Goal: Information Seeking & Learning: Learn about a topic

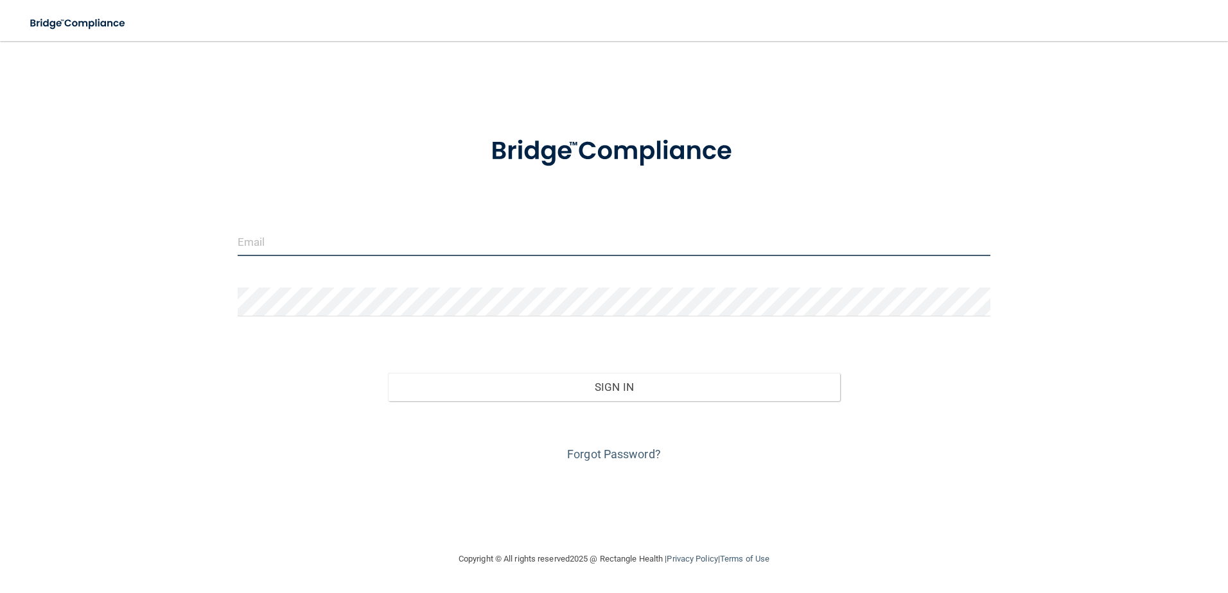
click at [280, 245] on input "email" at bounding box center [614, 241] width 753 height 29
type input "[EMAIL_ADDRESS][DOMAIN_NAME]"
click at [570, 403] on div "Forgot Password?" at bounding box center [614, 433] width 773 height 64
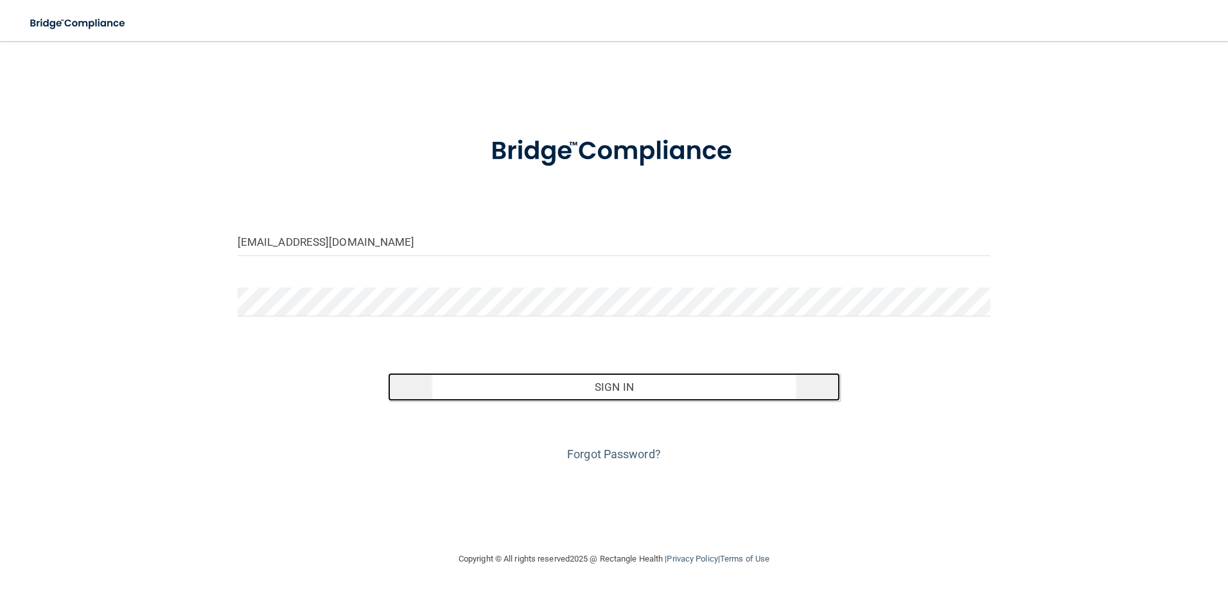
click at [610, 388] on button "Sign In" at bounding box center [614, 387] width 452 height 28
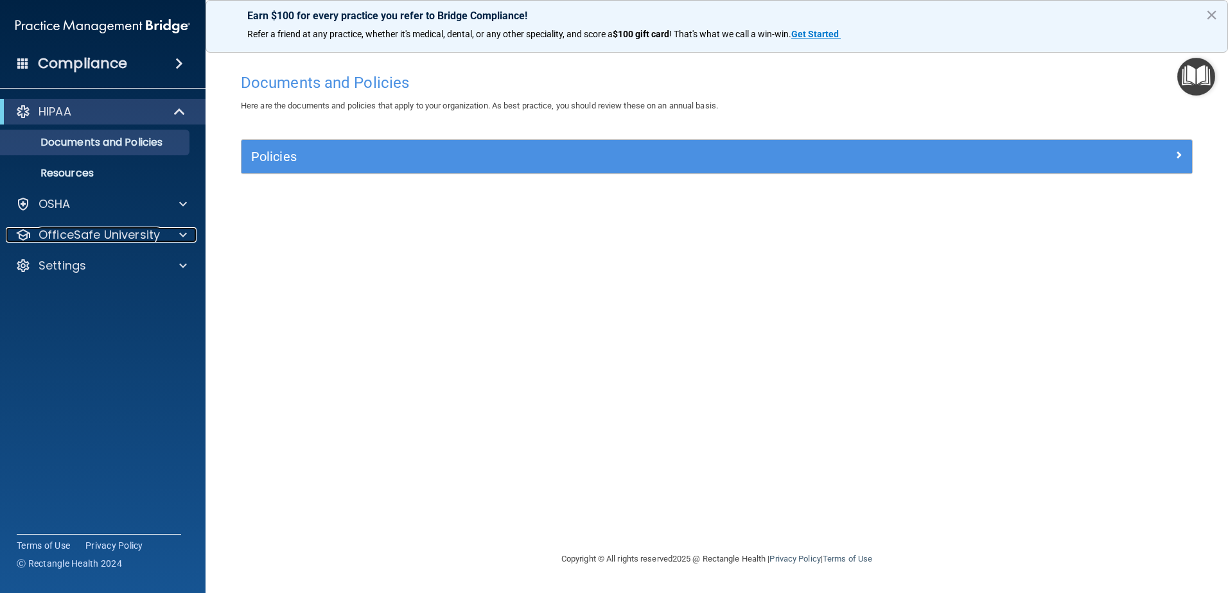
drag, startPoint x: 132, startPoint y: 234, endPoint x: 179, endPoint y: 249, distance: 48.5
click at [133, 234] on p "OfficeSafe University" at bounding box center [99, 234] width 121 height 15
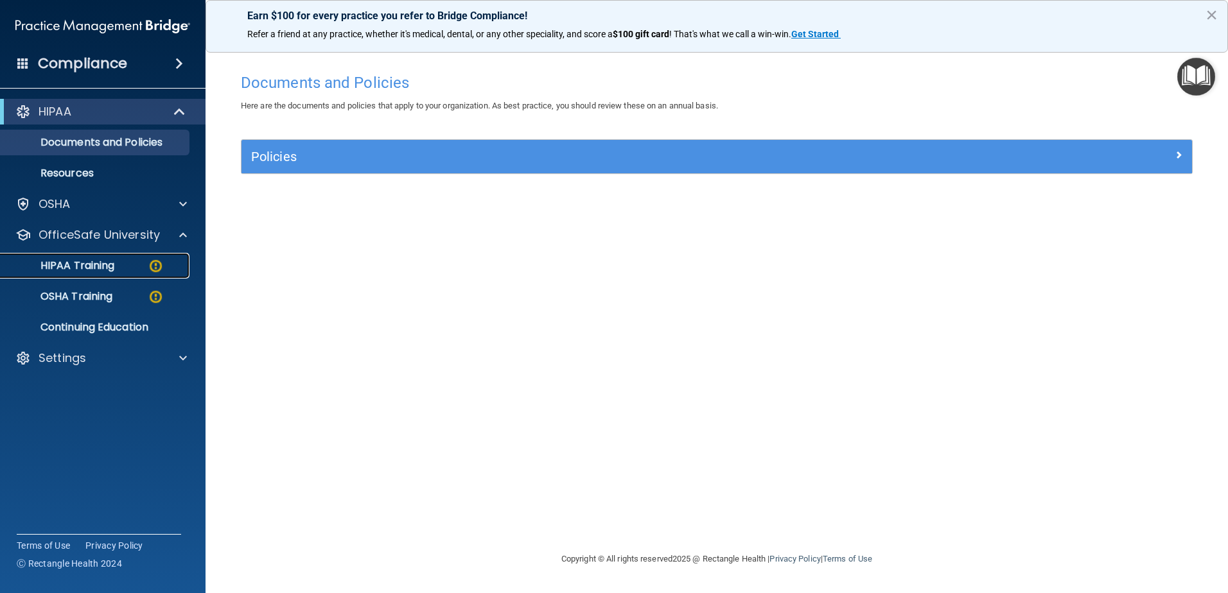
click at [65, 264] on p "HIPAA Training" at bounding box center [61, 265] width 106 height 13
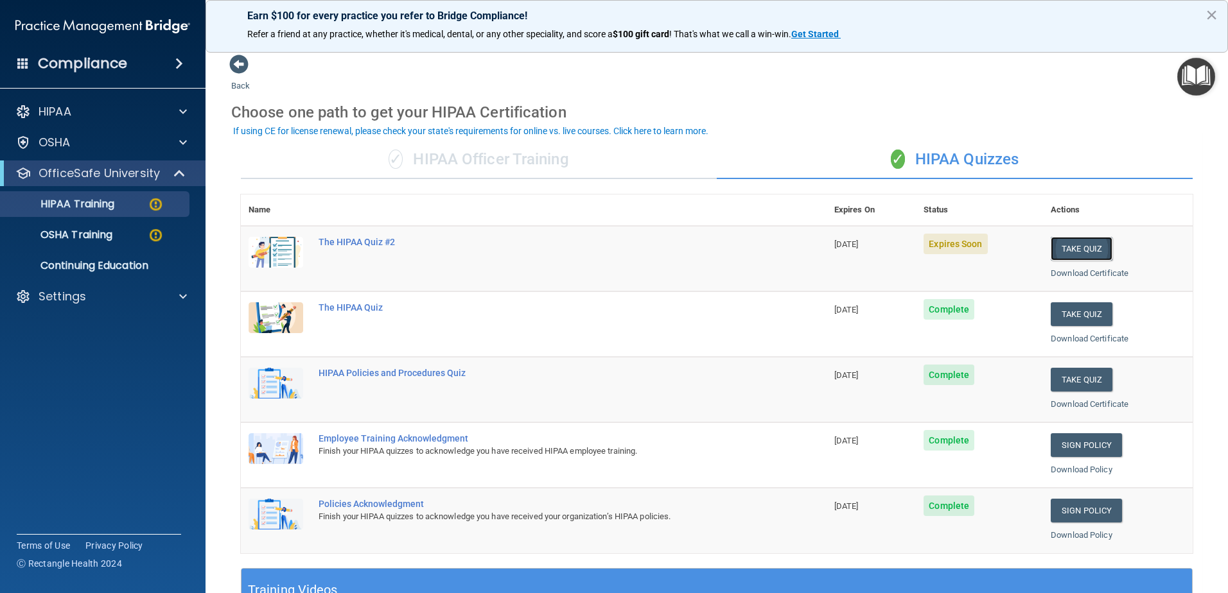
click at [1080, 247] on button "Take Quiz" at bounding box center [1082, 249] width 62 height 24
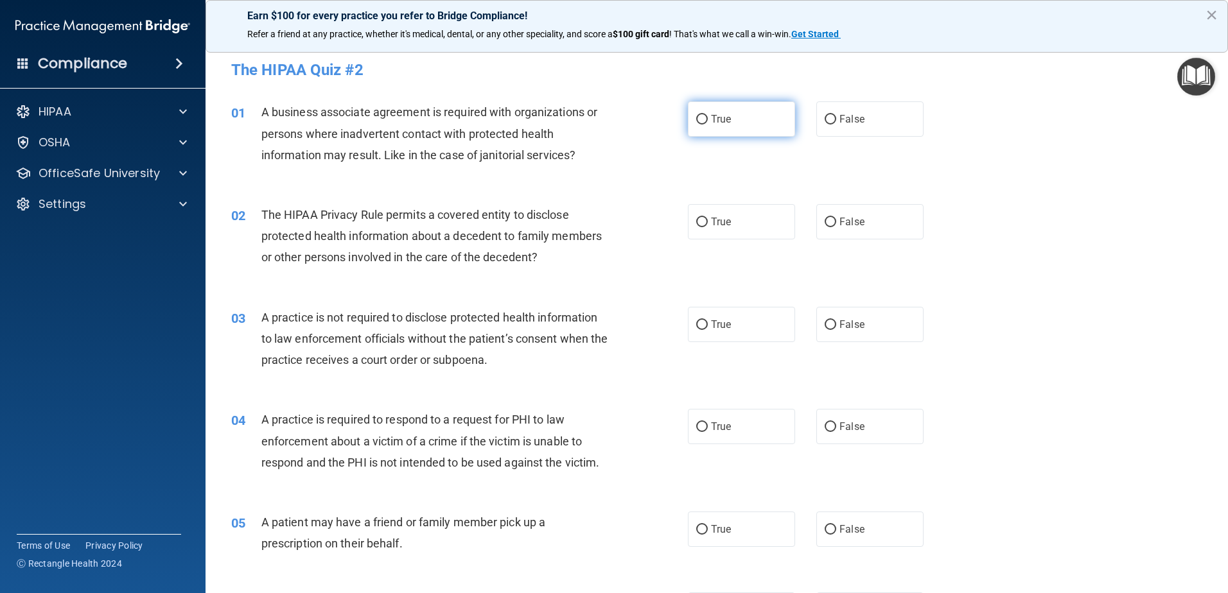
click at [700, 117] on input "True" at bounding box center [702, 120] width 12 height 10
radio input "true"
click at [825, 324] on input "False" at bounding box center [831, 325] width 12 height 10
radio input "true"
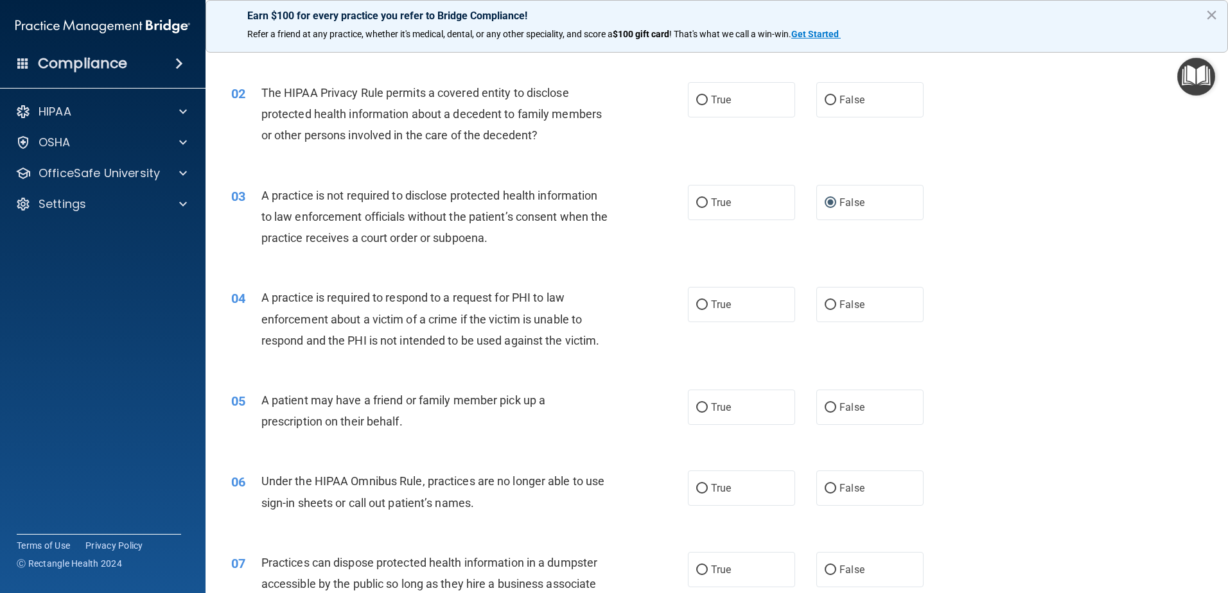
scroll to position [128, 0]
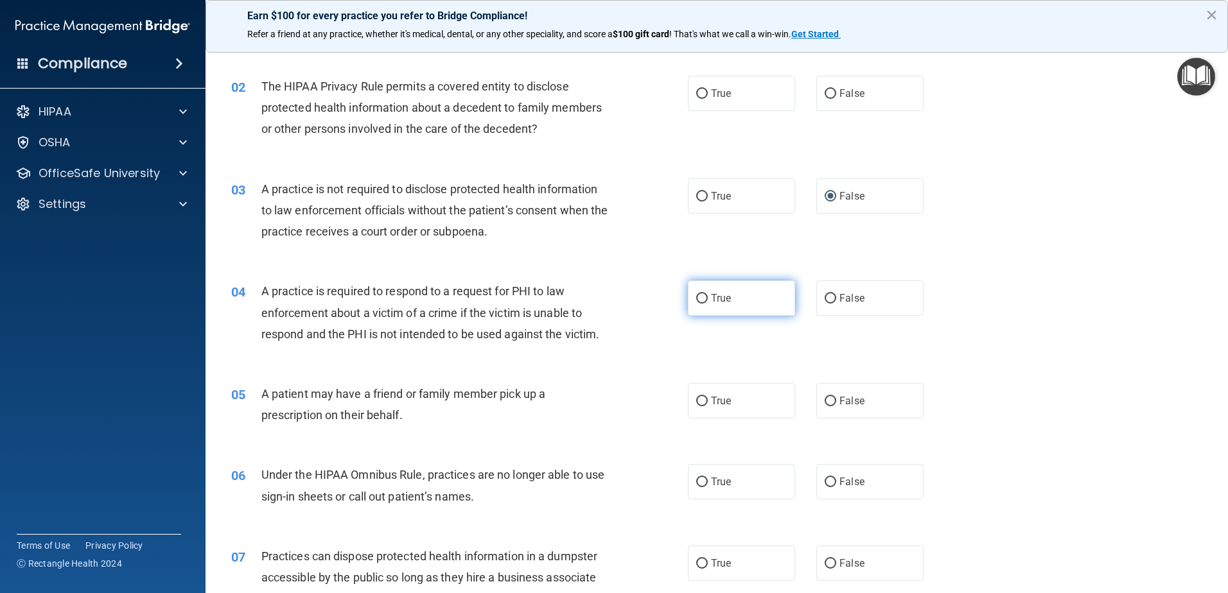
click at [696, 296] on input "True" at bounding box center [702, 299] width 12 height 10
radio input "true"
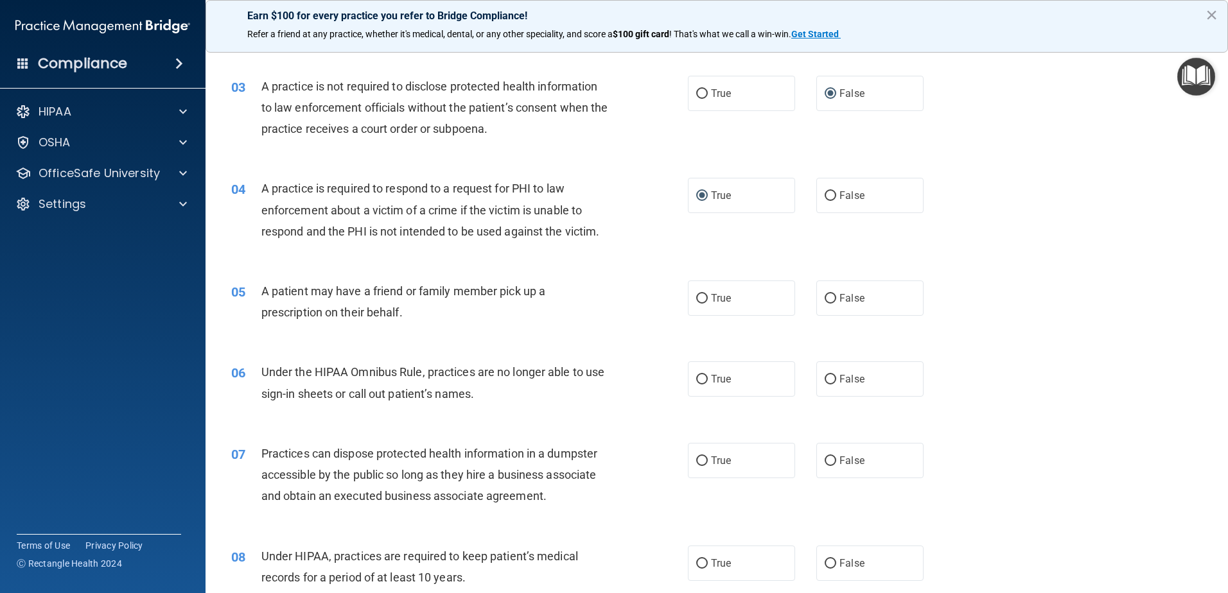
scroll to position [257, 0]
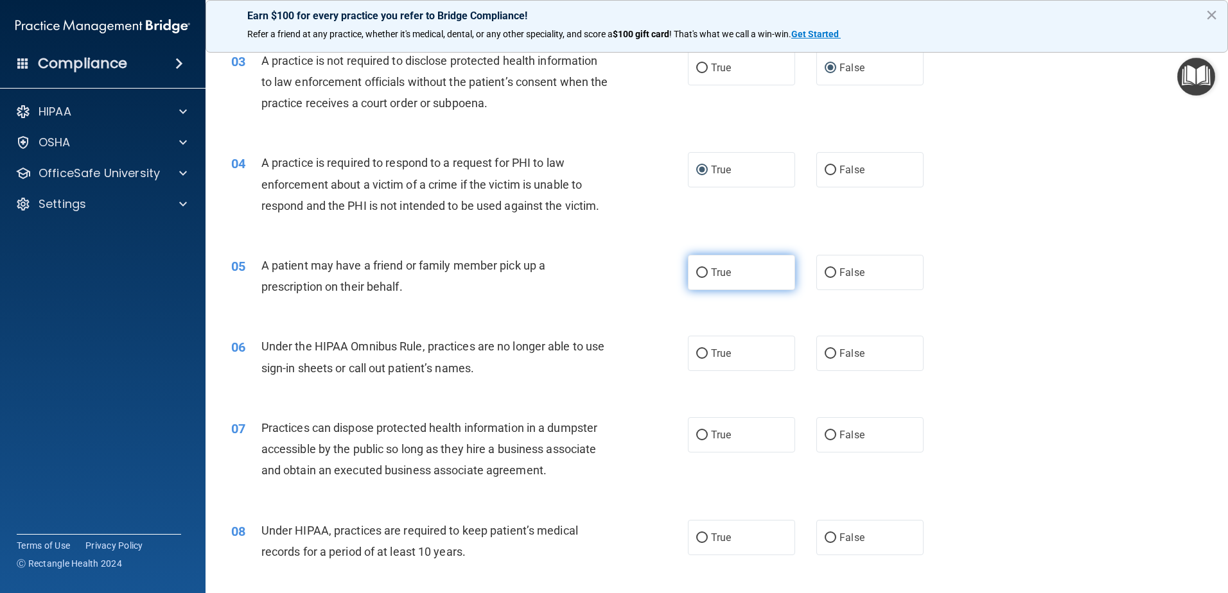
click at [697, 272] on input "True" at bounding box center [702, 273] width 12 height 10
radio input "true"
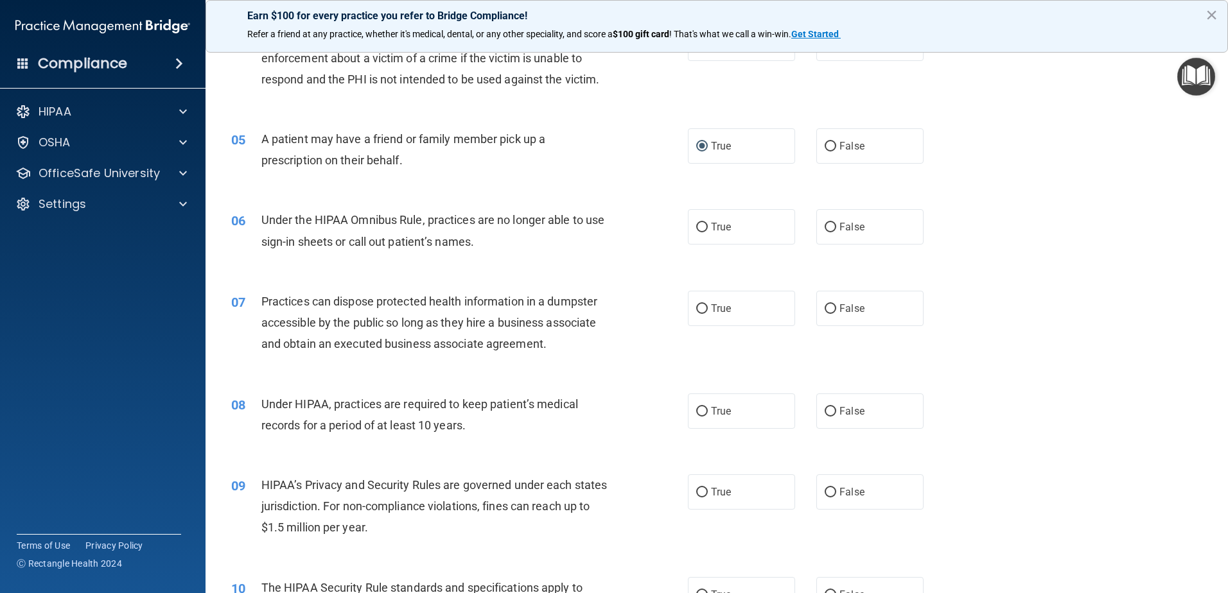
scroll to position [385, 0]
click at [827, 308] on input "False" at bounding box center [831, 308] width 12 height 10
radio input "true"
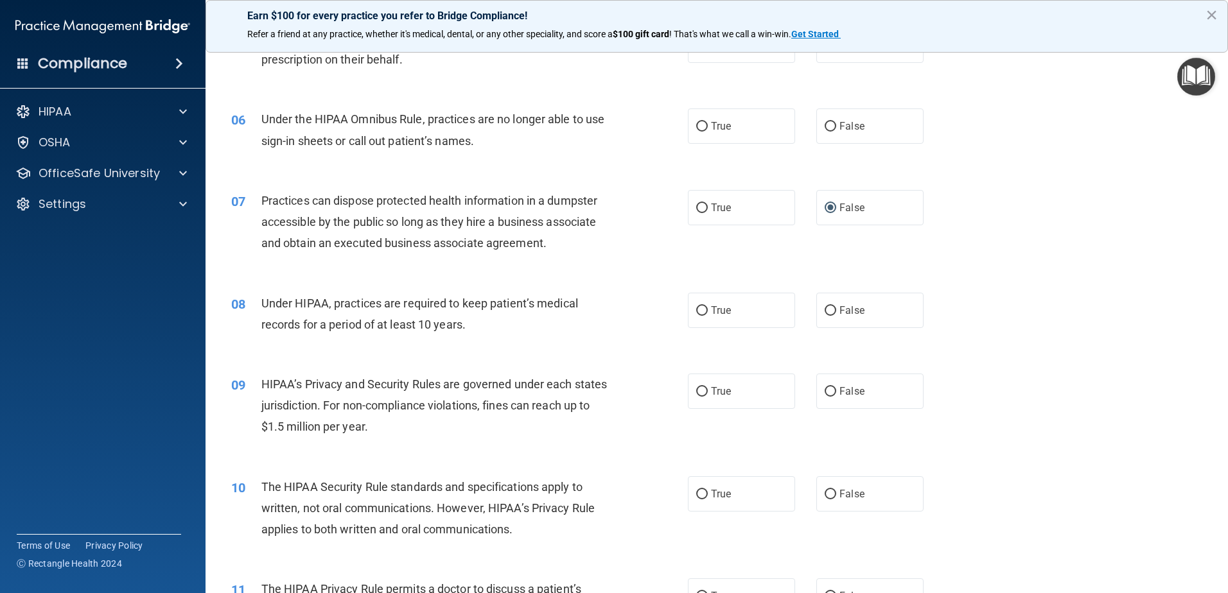
scroll to position [514, 0]
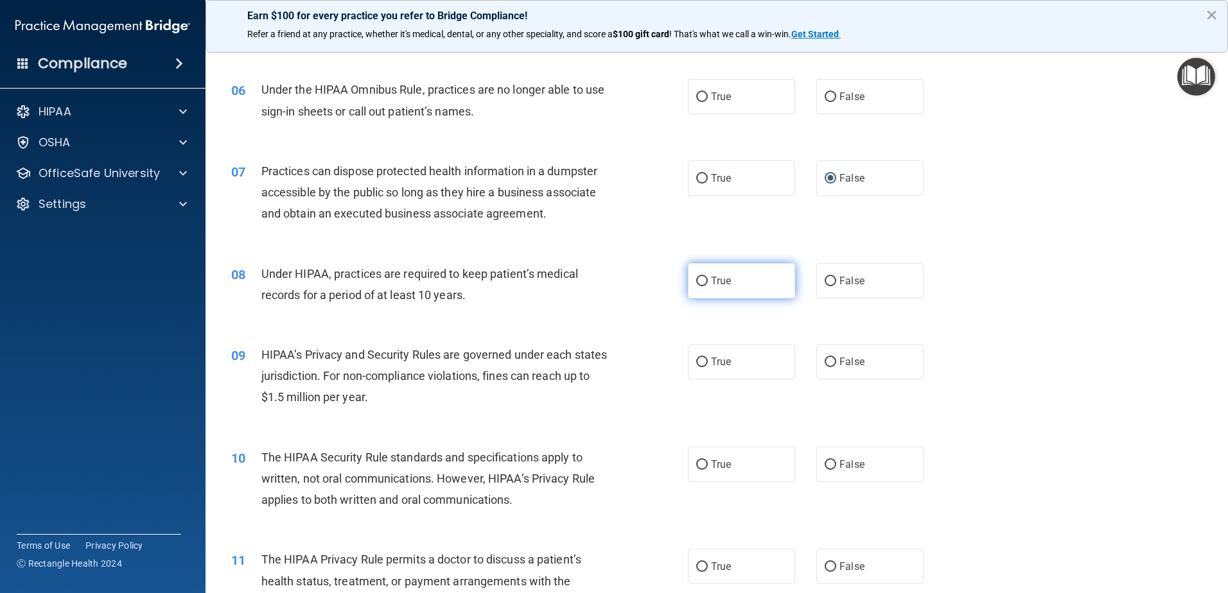
click at [696, 282] on input "True" at bounding box center [702, 282] width 12 height 10
radio input "true"
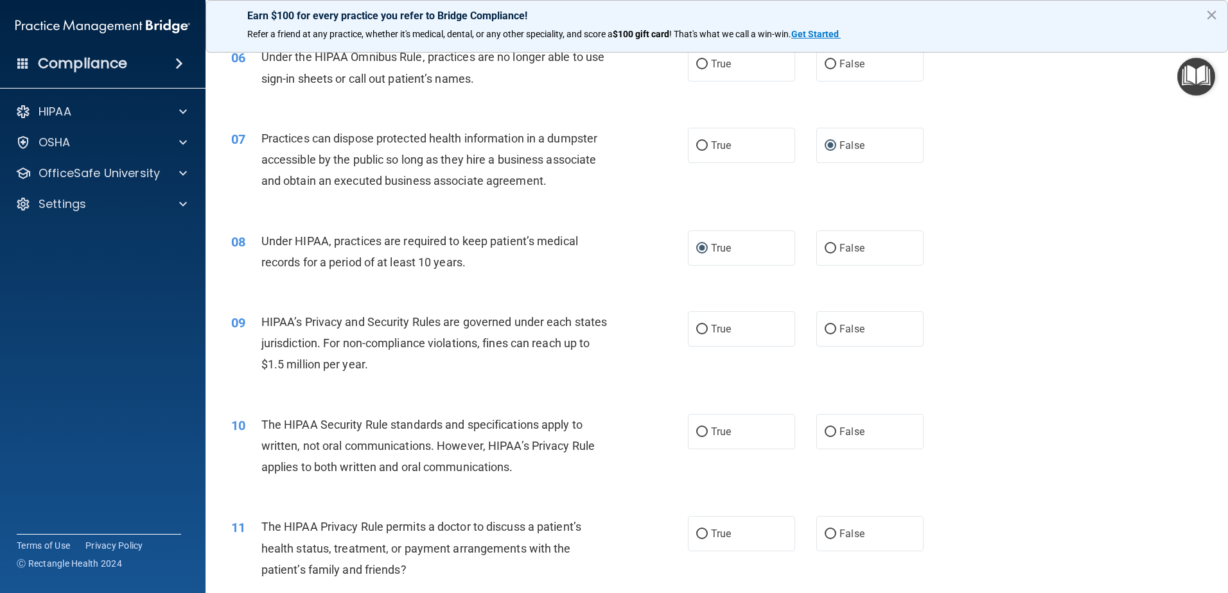
scroll to position [578, 0]
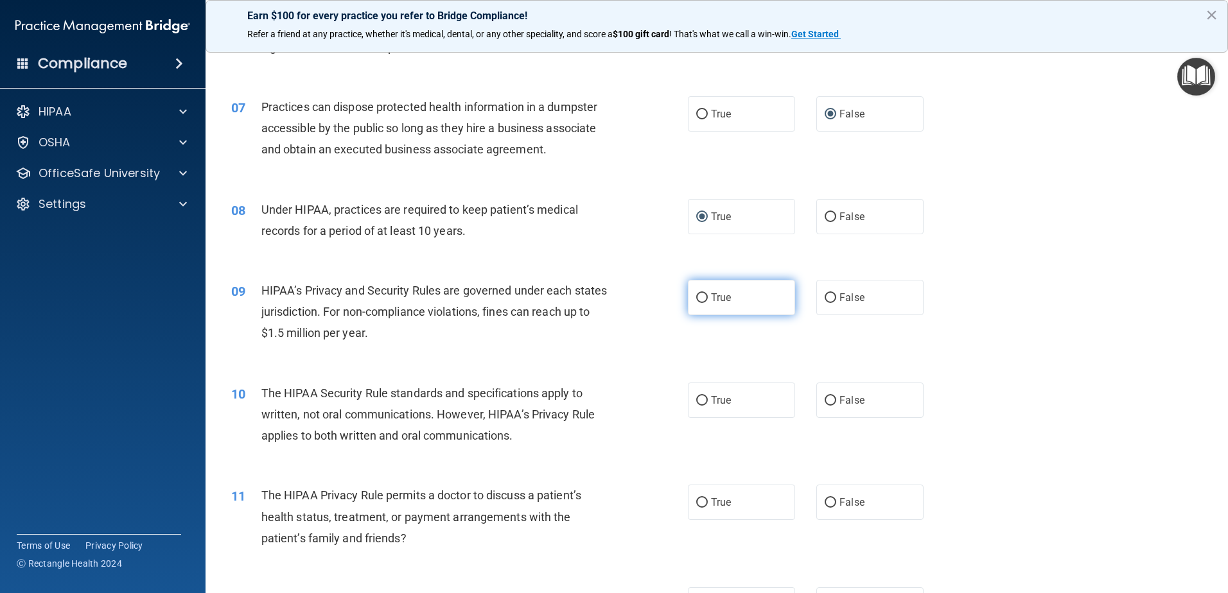
click at [696, 295] on input "True" at bounding box center [702, 299] width 12 height 10
radio input "true"
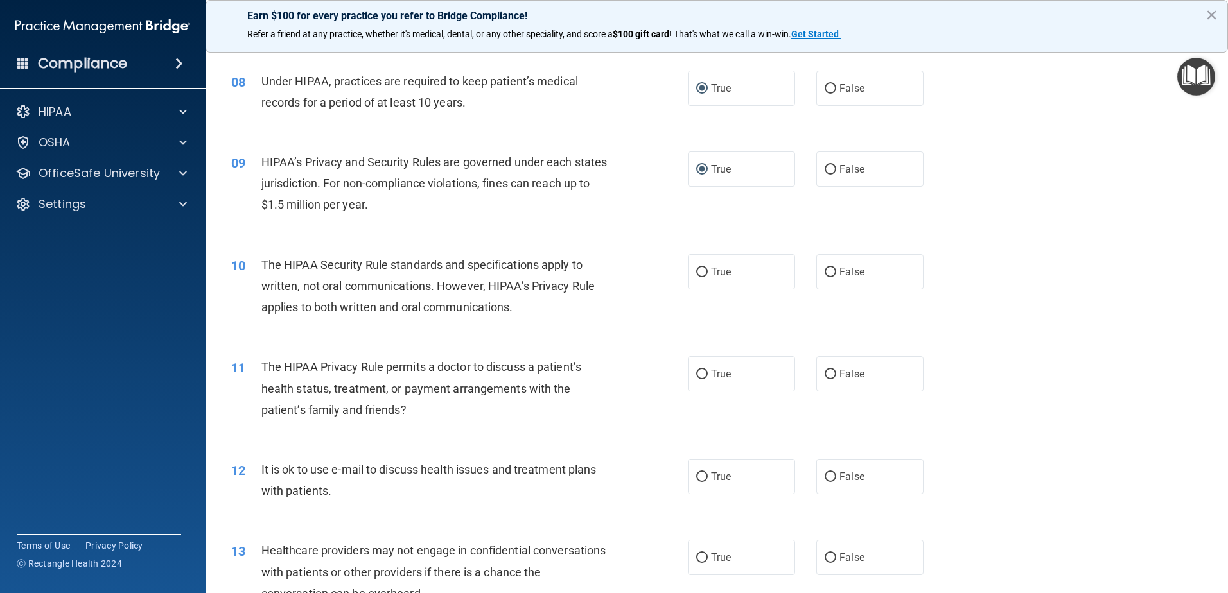
scroll to position [771, 0]
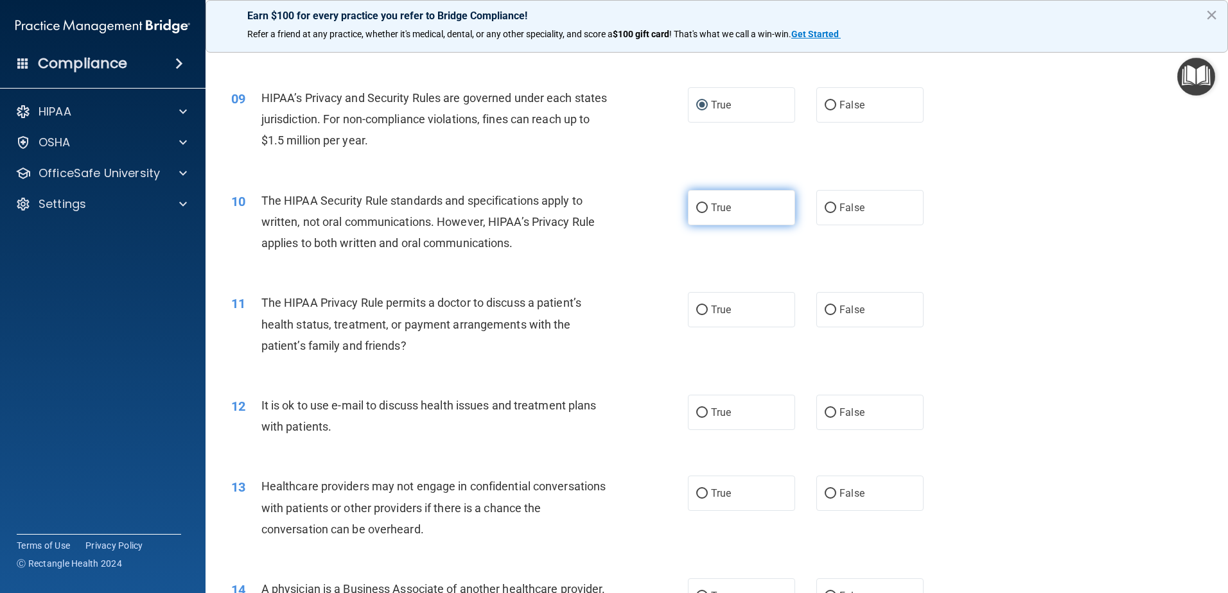
click at [697, 206] on input "True" at bounding box center [702, 209] width 12 height 10
radio input "true"
click at [697, 310] on input "True" at bounding box center [702, 311] width 12 height 10
radio input "true"
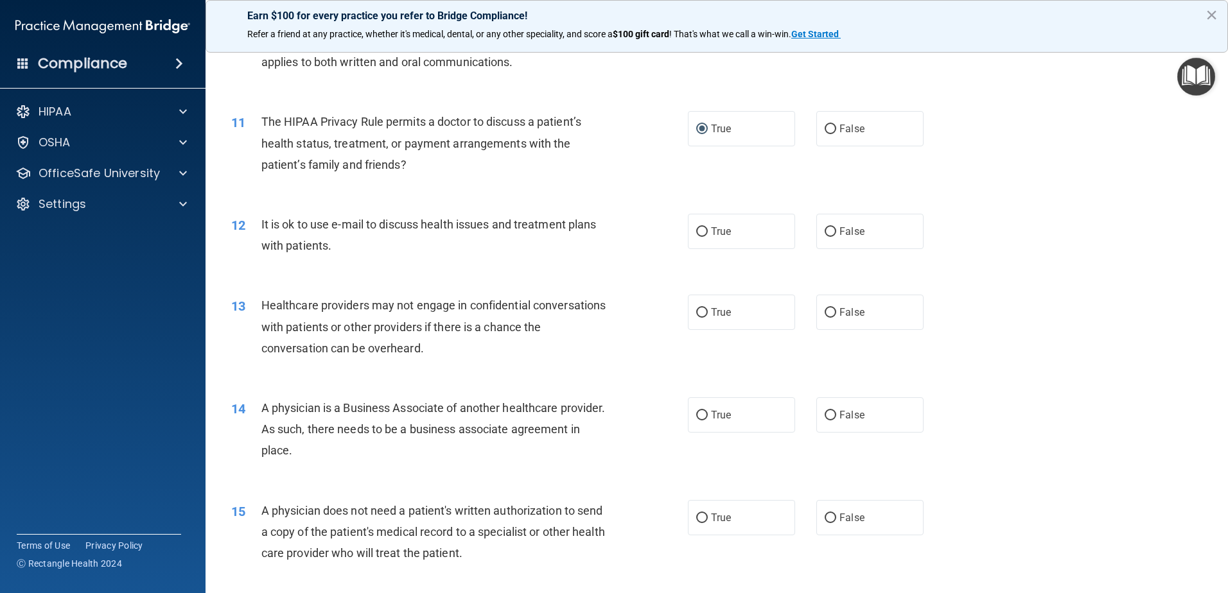
scroll to position [963, 0]
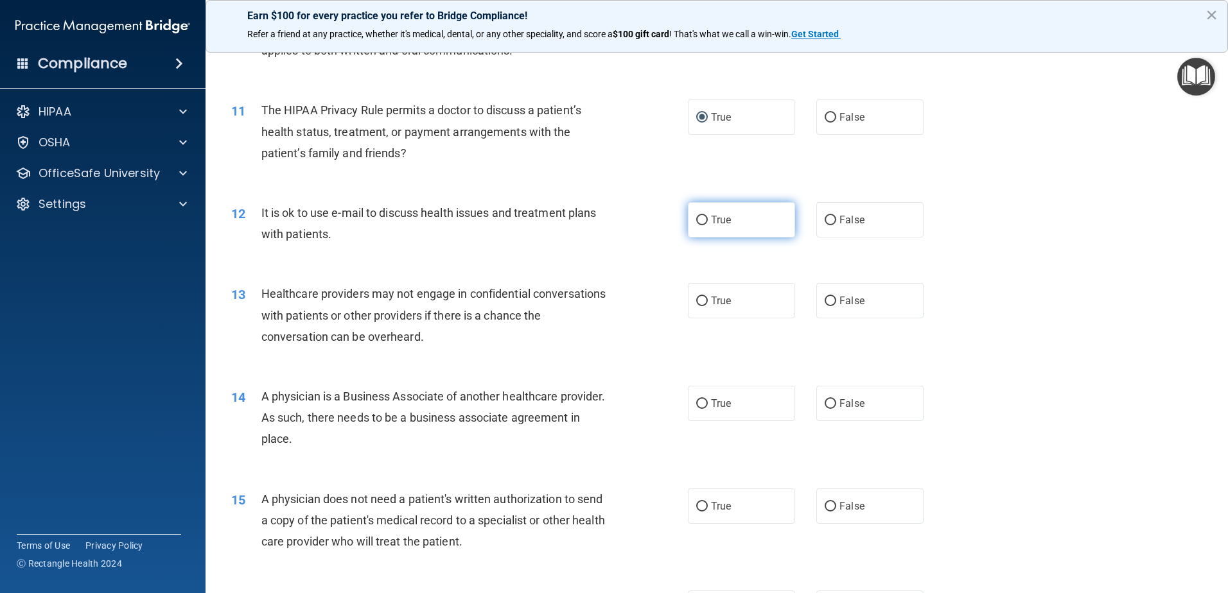
click at [696, 219] on input "True" at bounding box center [702, 221] width 12 height 10
radio input "true"
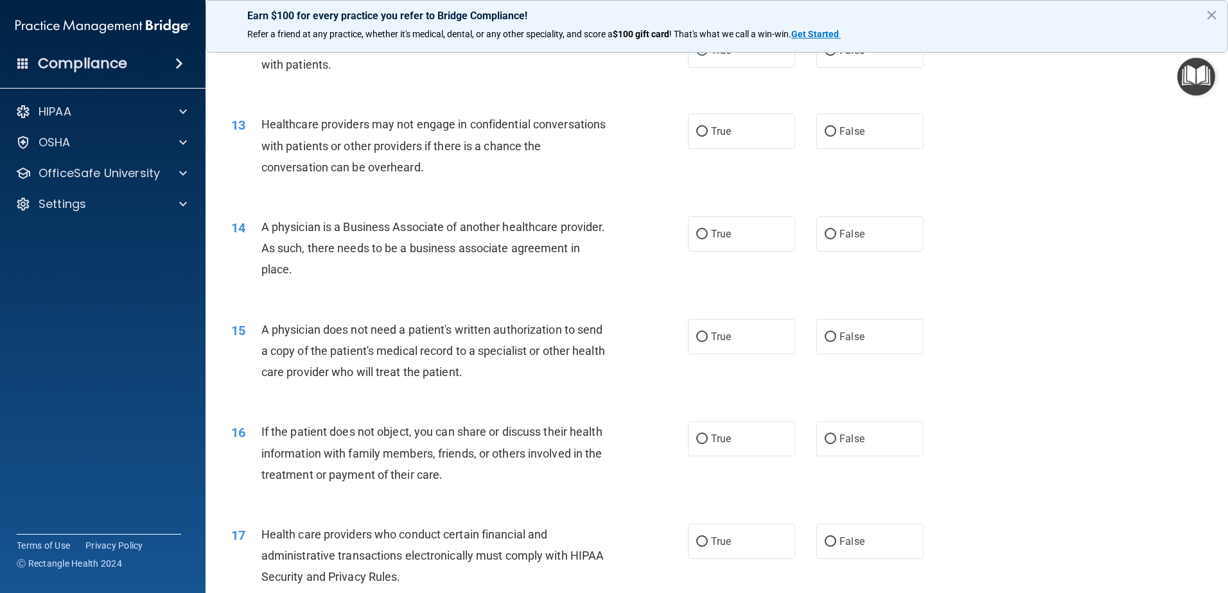
scroll to position [1156, 0]
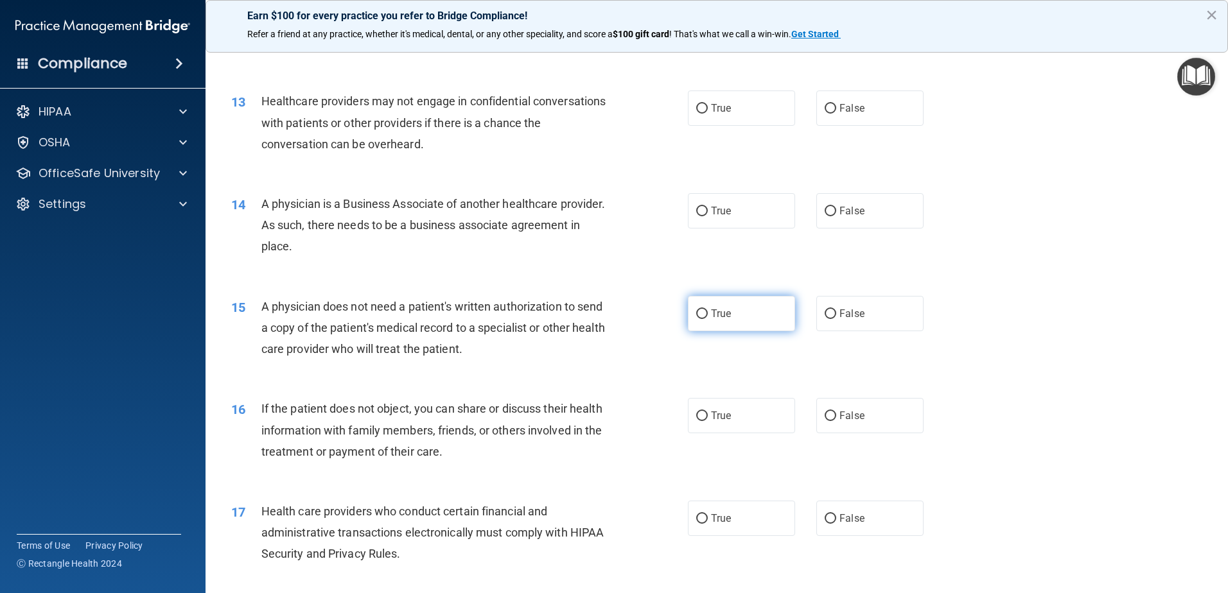
click at [697, 313] on input "True" at bounding box center [702, 315] width 12 height 10
radio input "true"
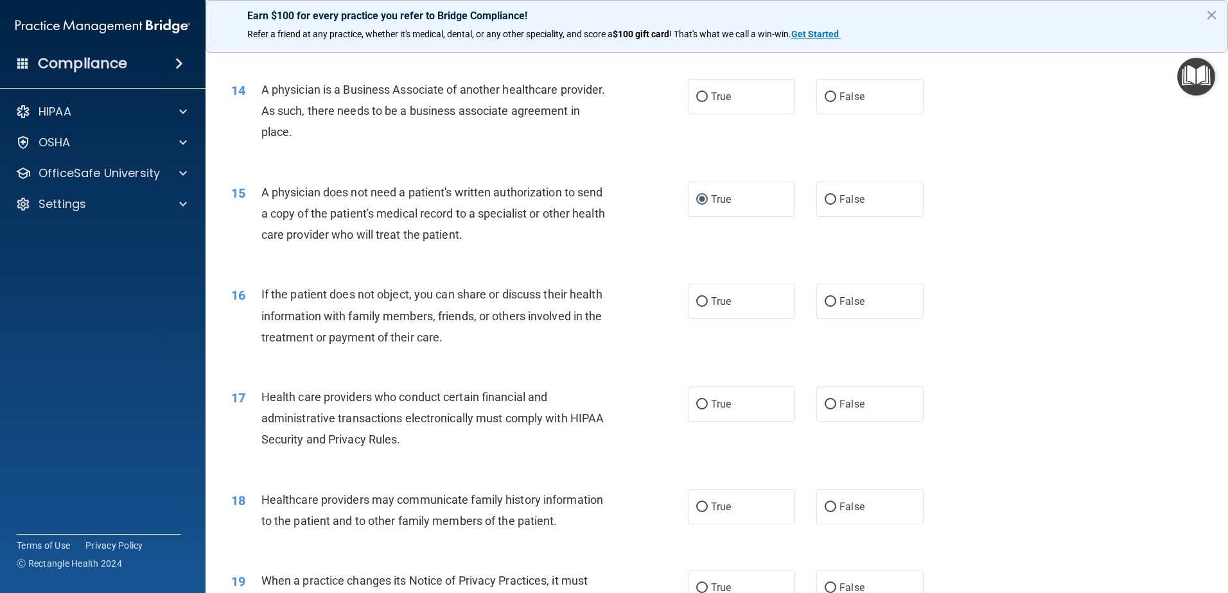
scroll to position [1285, 0]
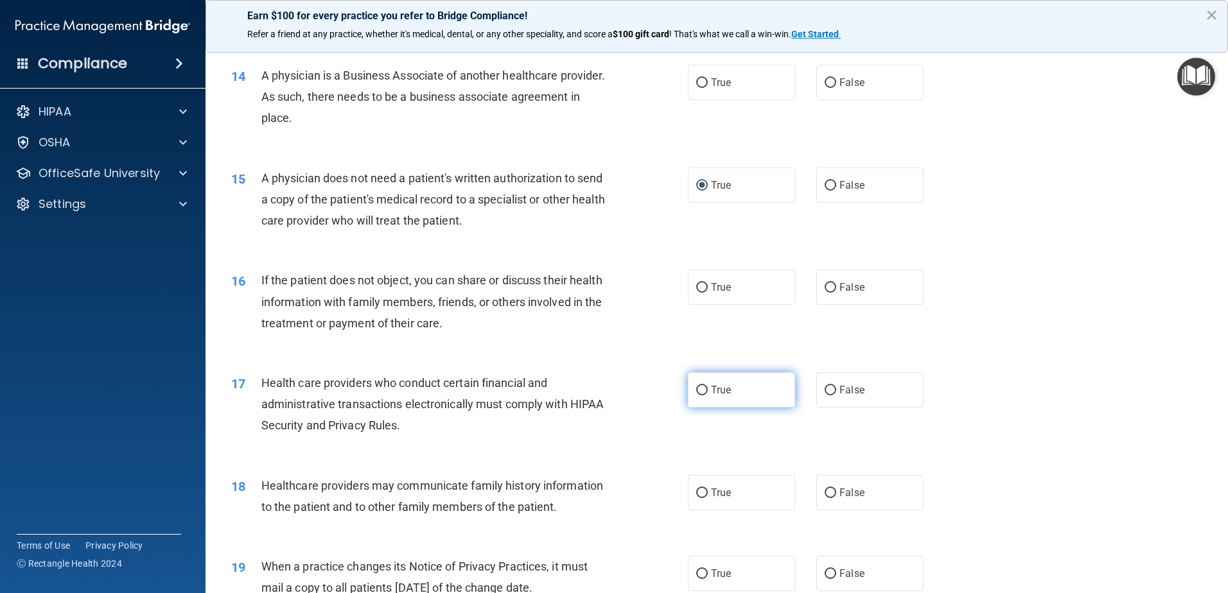
click at [700, 389] on input "True" at bounding box center [702, 391] width 12 height 10
radio input "true"
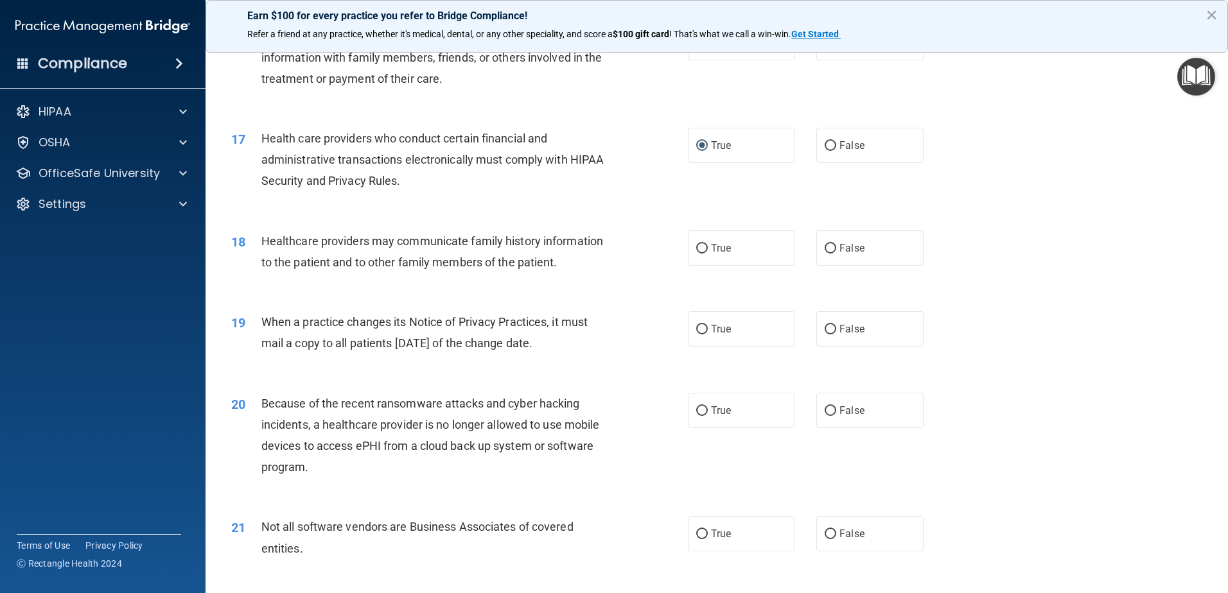
scroll to position [1541, 0]
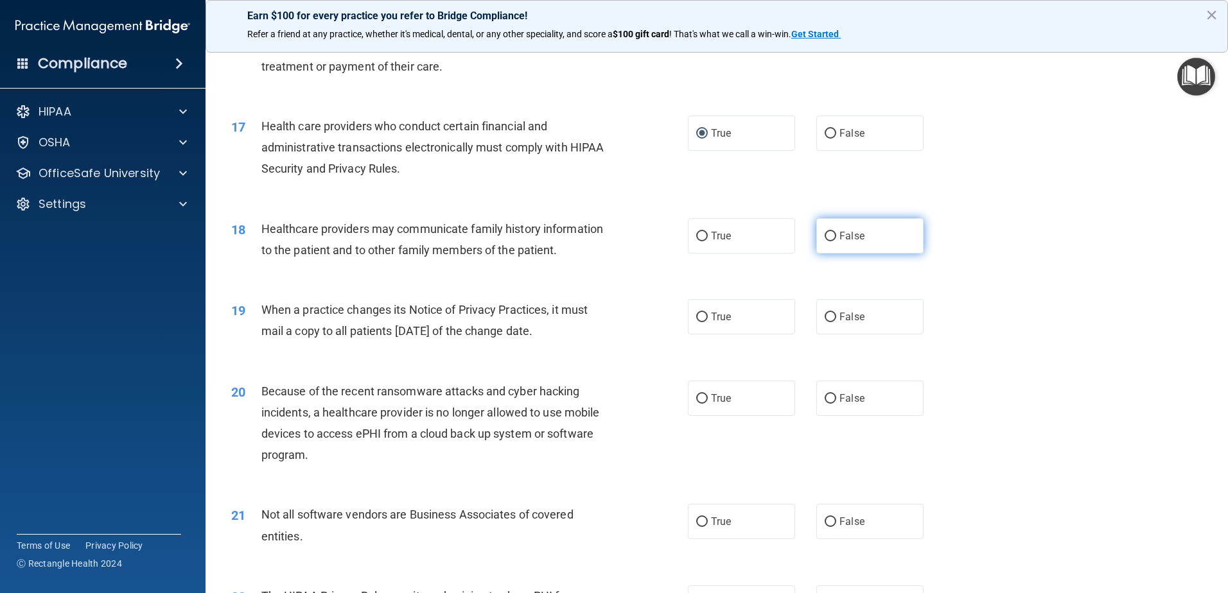
click at [825, 234] on input "False" at bounding box center [831, 237] width 12 height 10
radio input "true"
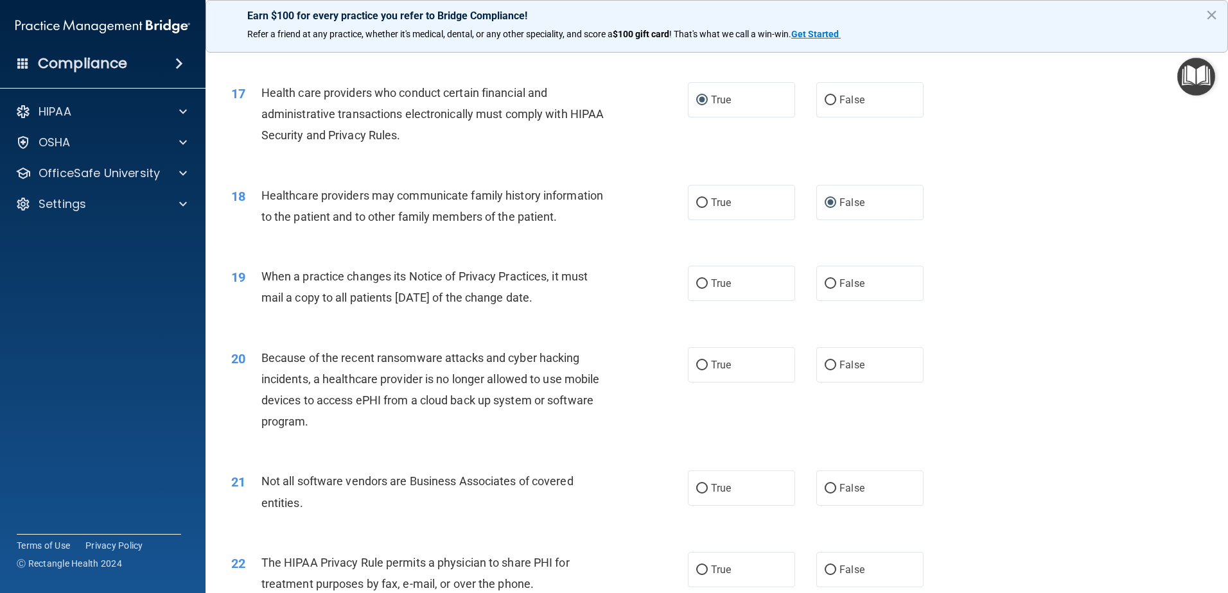
scroll to position [1606, 0]
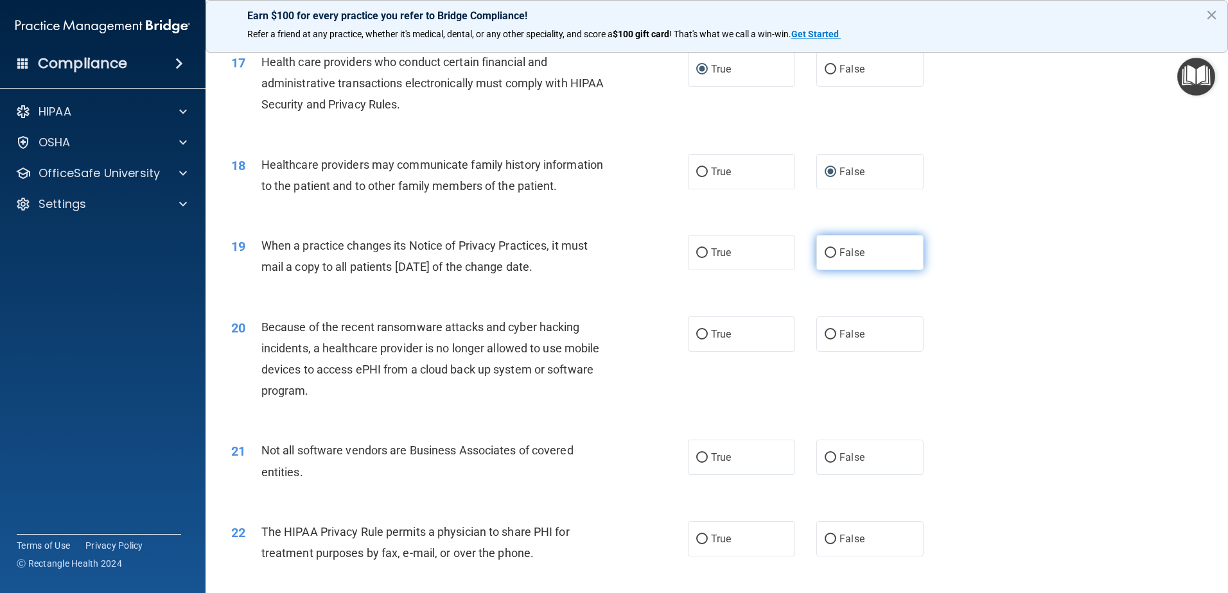
click at [827, 254] on input "False" at bounding box center [831, 254] width 12 height 10
radio input "true"
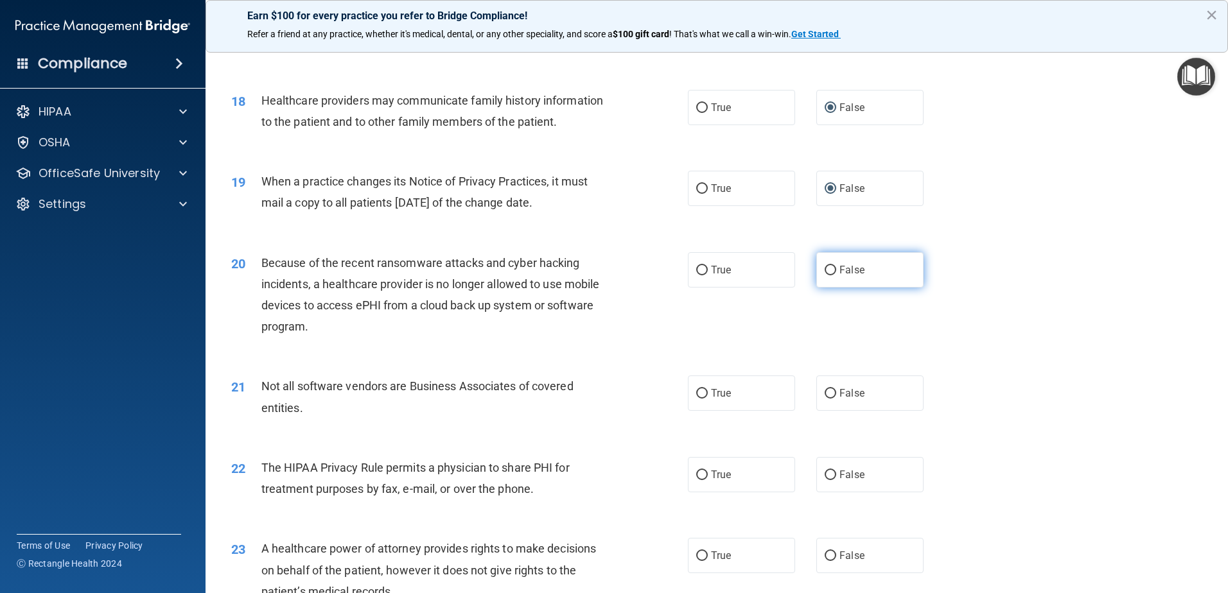
click at [825, 270] on input "False" at bounding box center [831, 271] width 12 height 10
radio input "true"
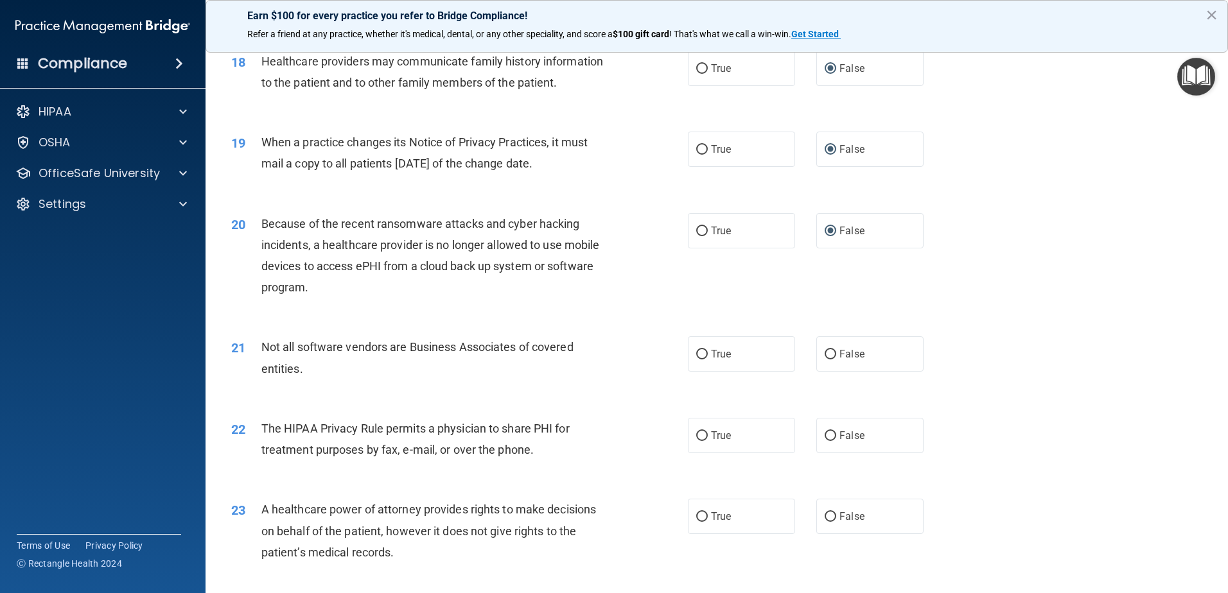
scroll to position [1863, 0]
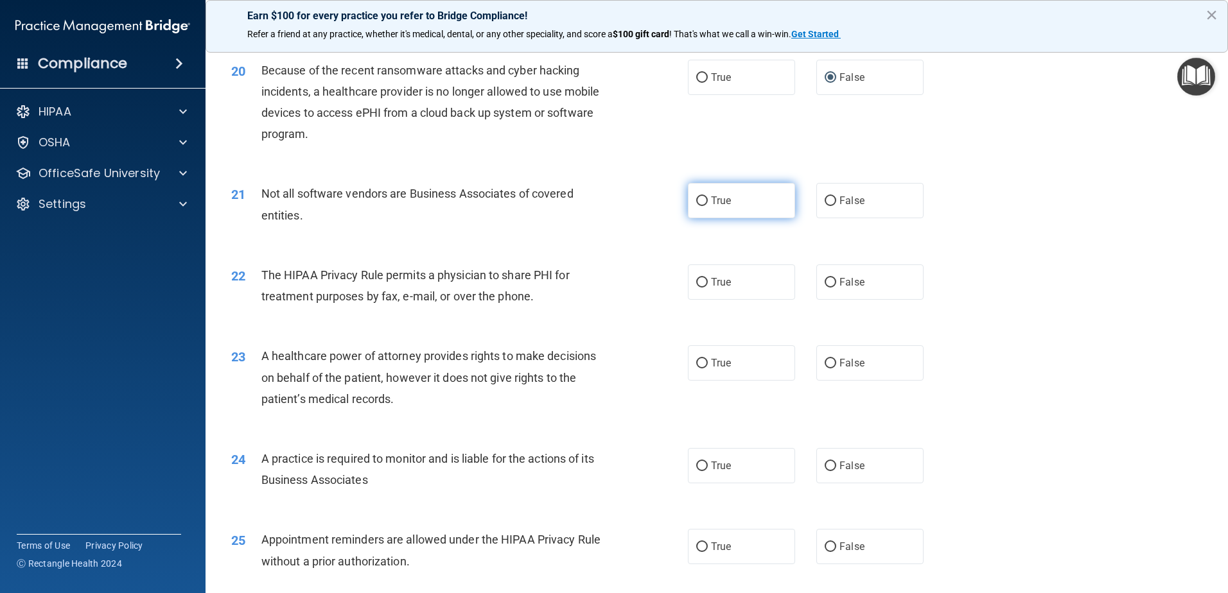
click at [696, 199] on input "True" at bounding box center [702, 202] width 12 height 10
radio input "true"
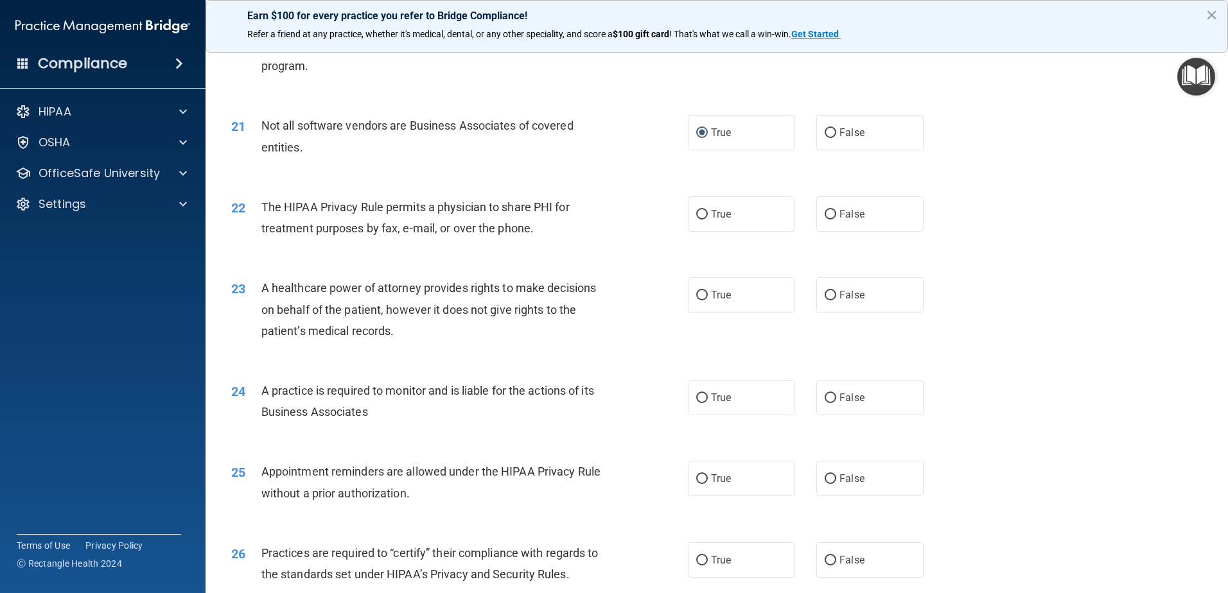
scroll to position [1991, 0]
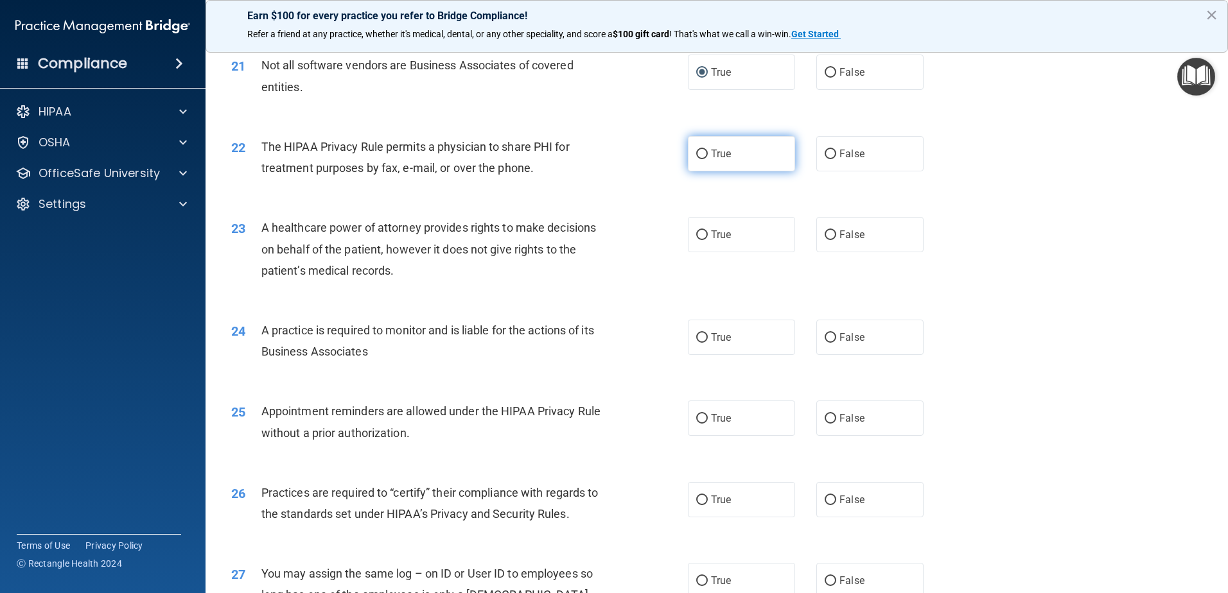
click at [696, 155] on input "True" at bounding box center [702, 155] width 12 height 10
radio input "true"
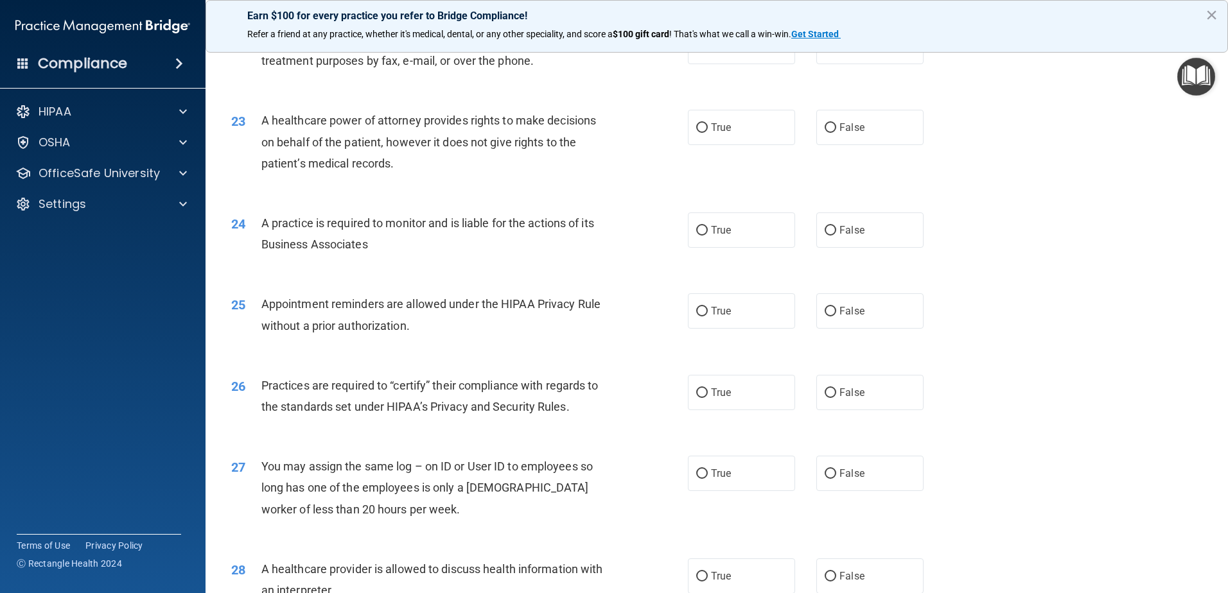
scroll to position [2120, 0]
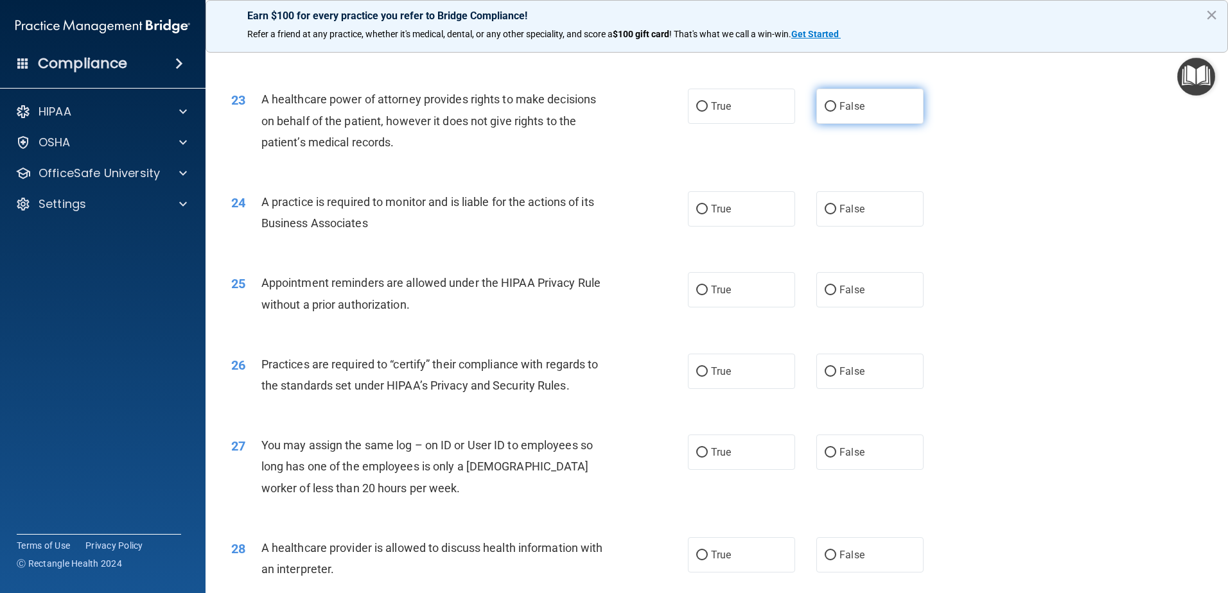
click at [825, 107] on input "False" at bounding box center [831, 107] width 12 height 10
radio input "true"
click at [699, 211] on input "True" at bounding box center [702, 210] width 12 height 10
radio input "true"
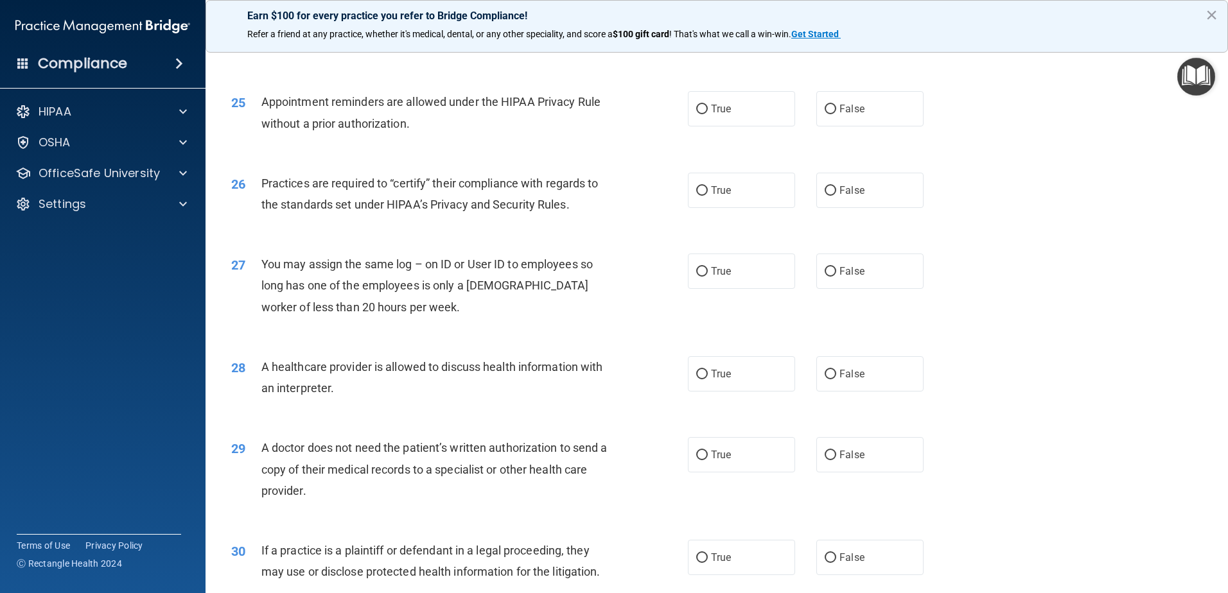
scroll to position [2312, 0]
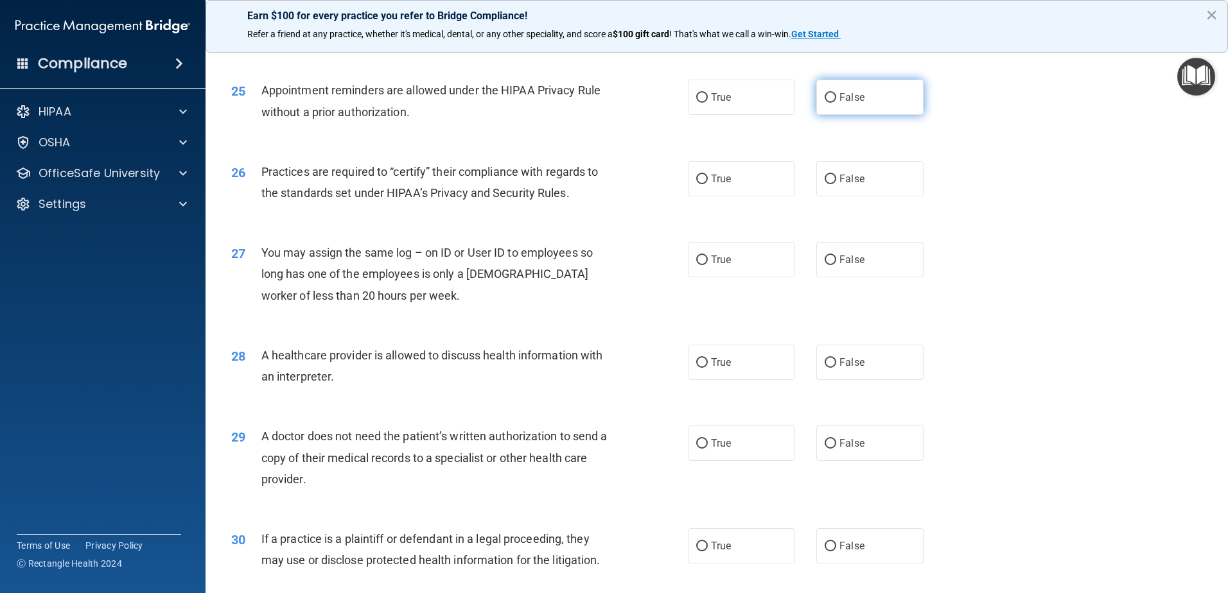
click at [825, 95] on input "False" at bounding box center [831, 98] width 12 height 10
radio input "true"
click at [695, 185] on label "True" at bounding box center [741, 178] width 107 height 35
click at [696, 184] on input "True" at bounding box center [702, 180] width 12 height 10
radio input "true"
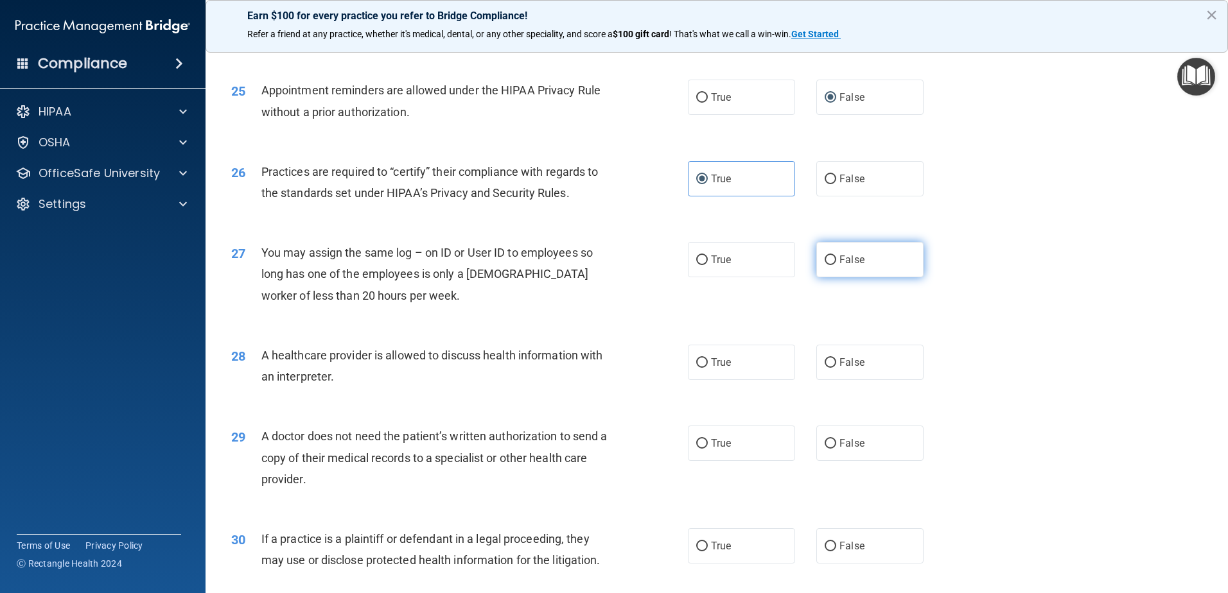
click at [825, 258] on input "False" at bounding box center [831, 261] width 12 height 10
radio input "true"
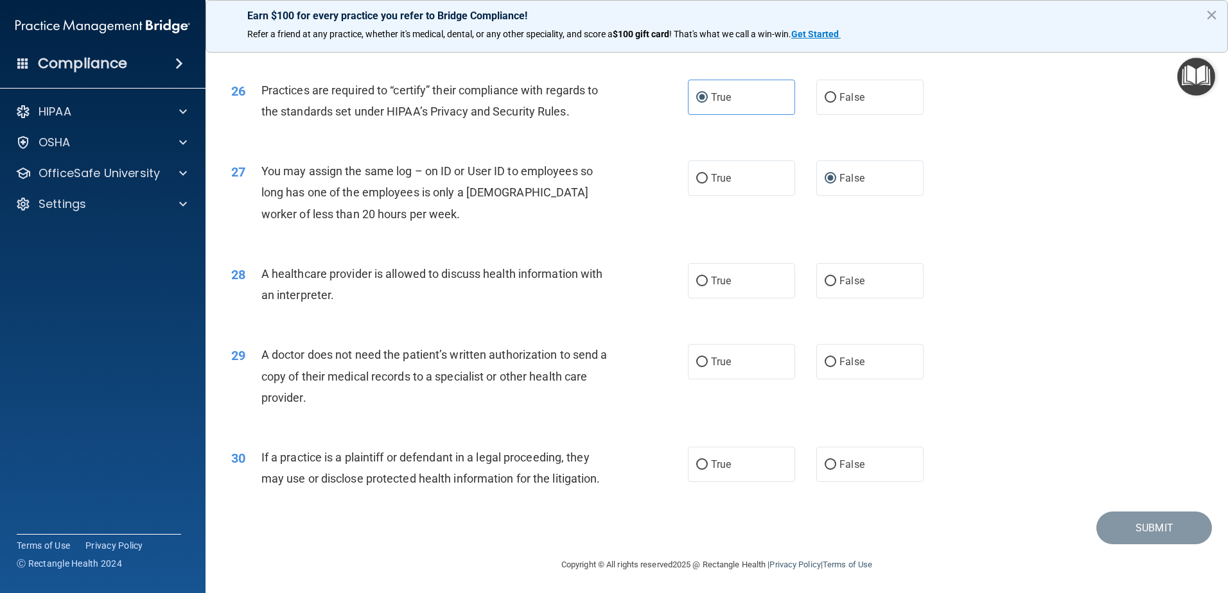
scroll to position [2396, 0]
click at [699, 281] on input "True" at bounding box center [702, 279] width 12 height 10
radio input "true"
click at [703, 361] on label "True" at bounding box center [741, 359] width 107 height 35
click at [698, 359] on input "True" at bounding box center [702, 360] width 12 height 10
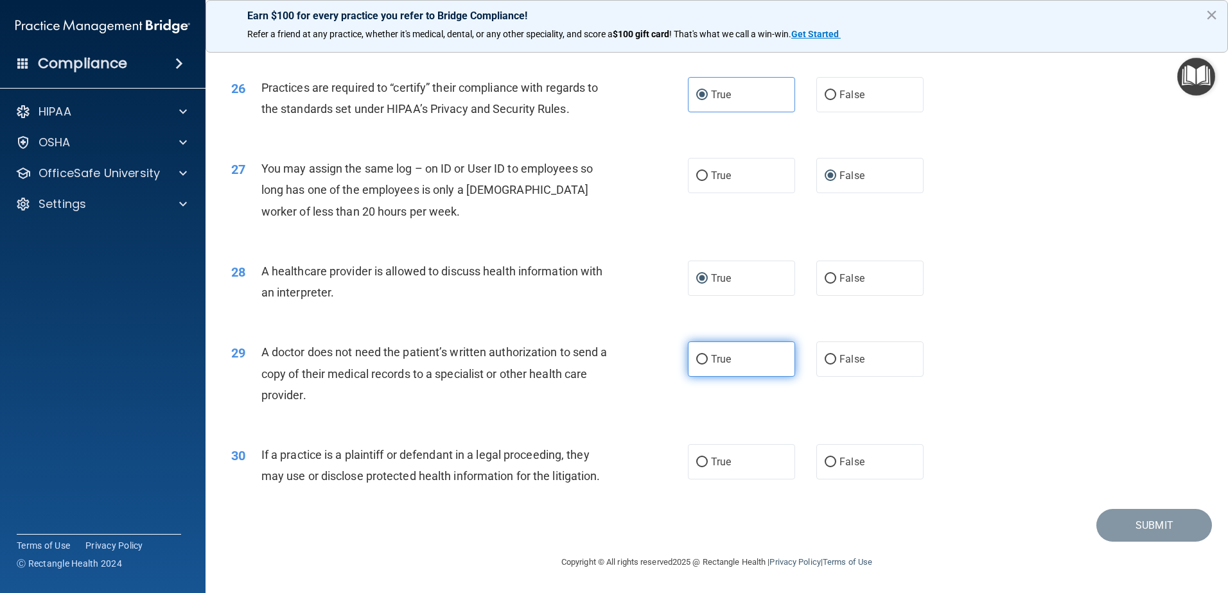
radio input "true"
click at [698, 463] on input "True" at bounding box center [702, 463] width 12 height 10
radio input "true"
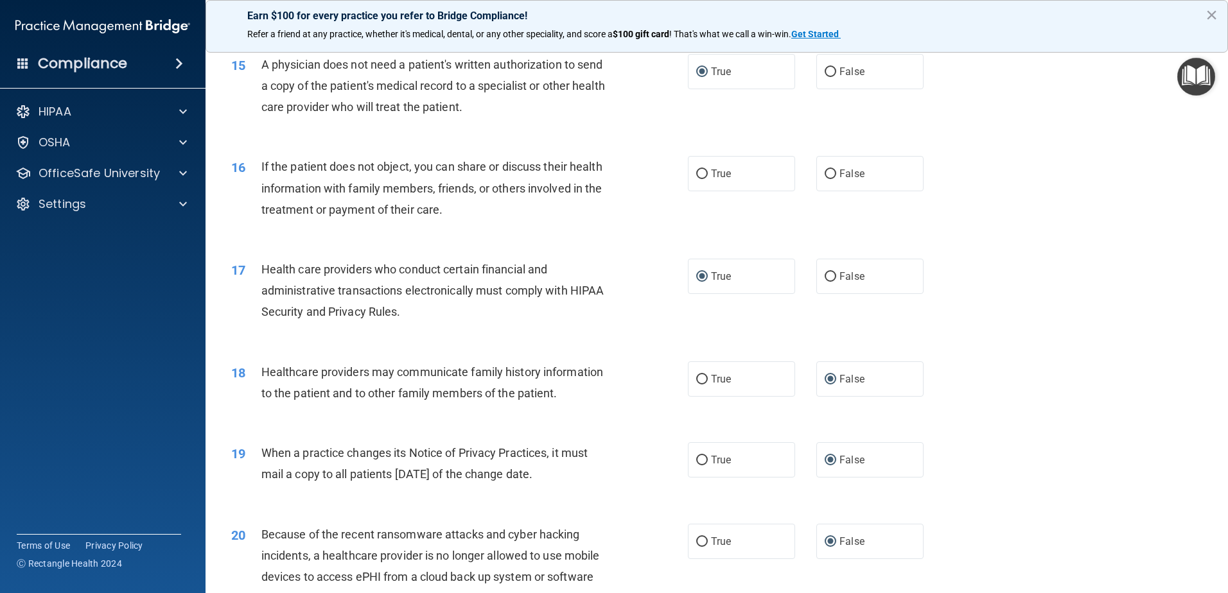
scroll to position [1304, 0]
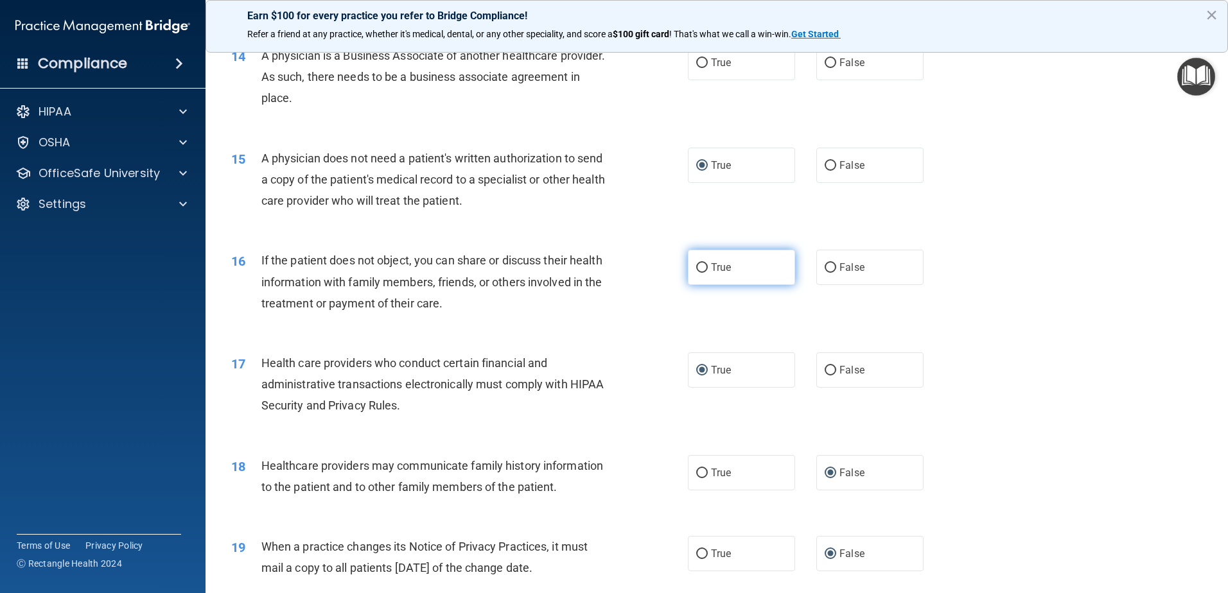
drag, startPoint x: 696, startPoint y: 272, endPoint x: 705, endPoint y: 272, distance: 9.0
click at [696, 272] on input "True" at bounding box center [702, 268] width 12 height 10
radio input "true"
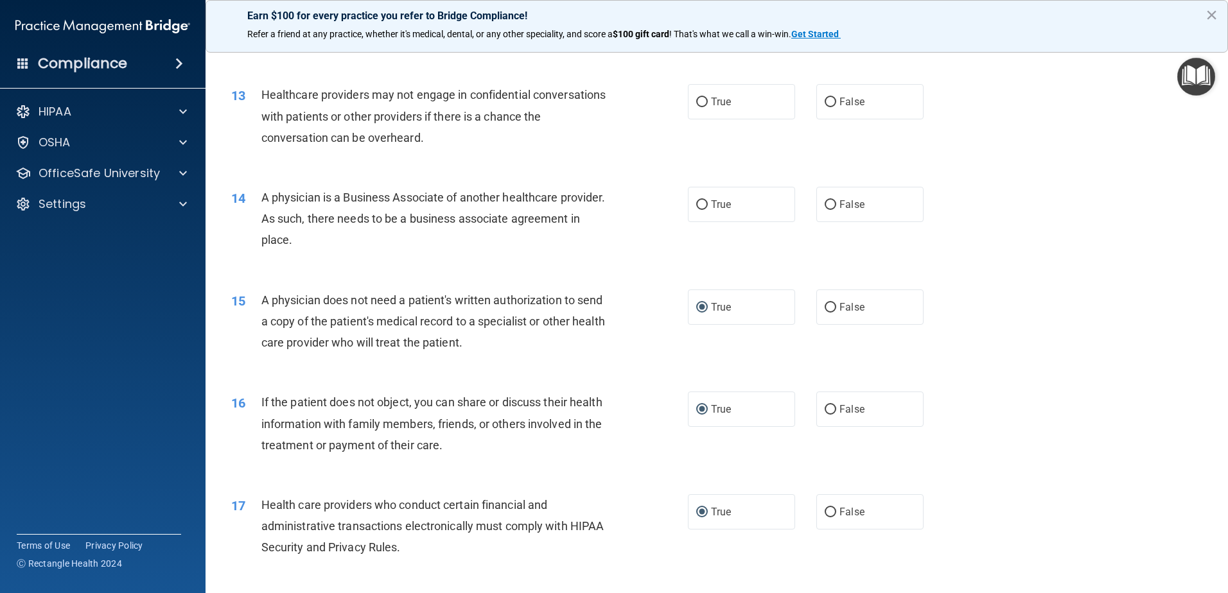
scroll to position [1240, 0]
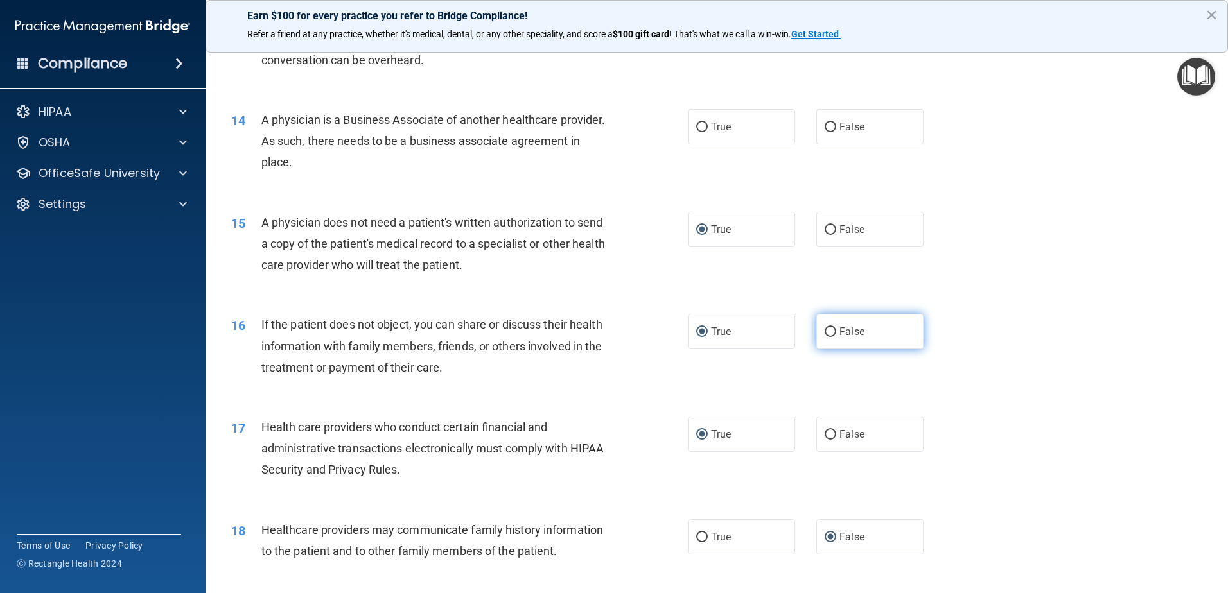
click at [825, 329] on input "False" at bounding box center [831, 333] width 12 height 10
radio input "true"
radio input "false"
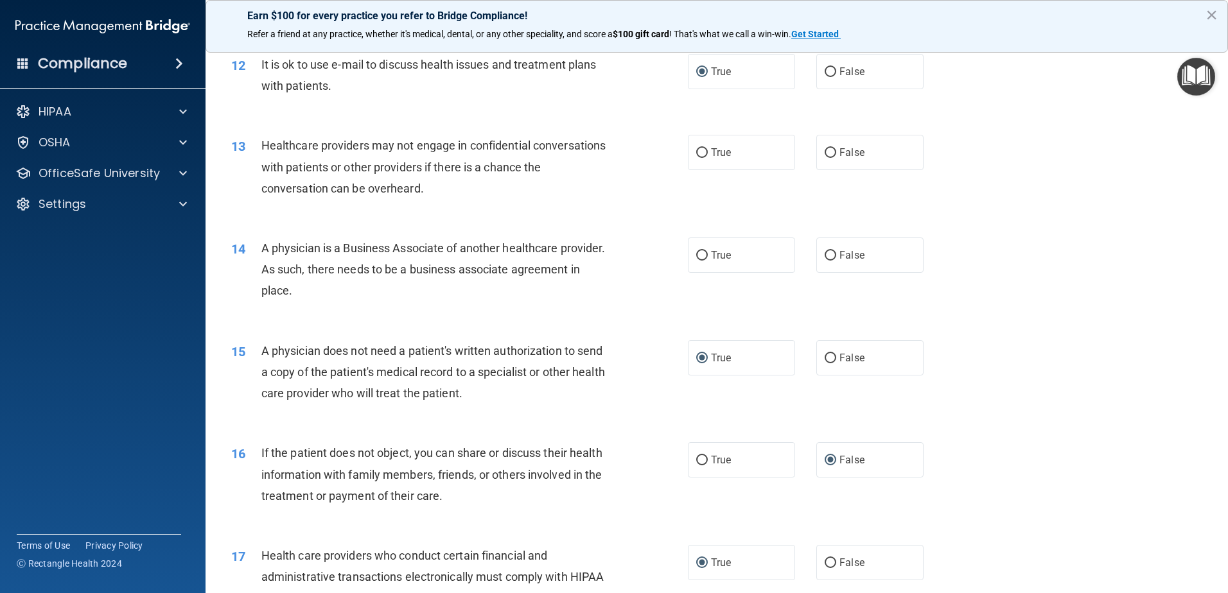
scroll to position [983, 0]
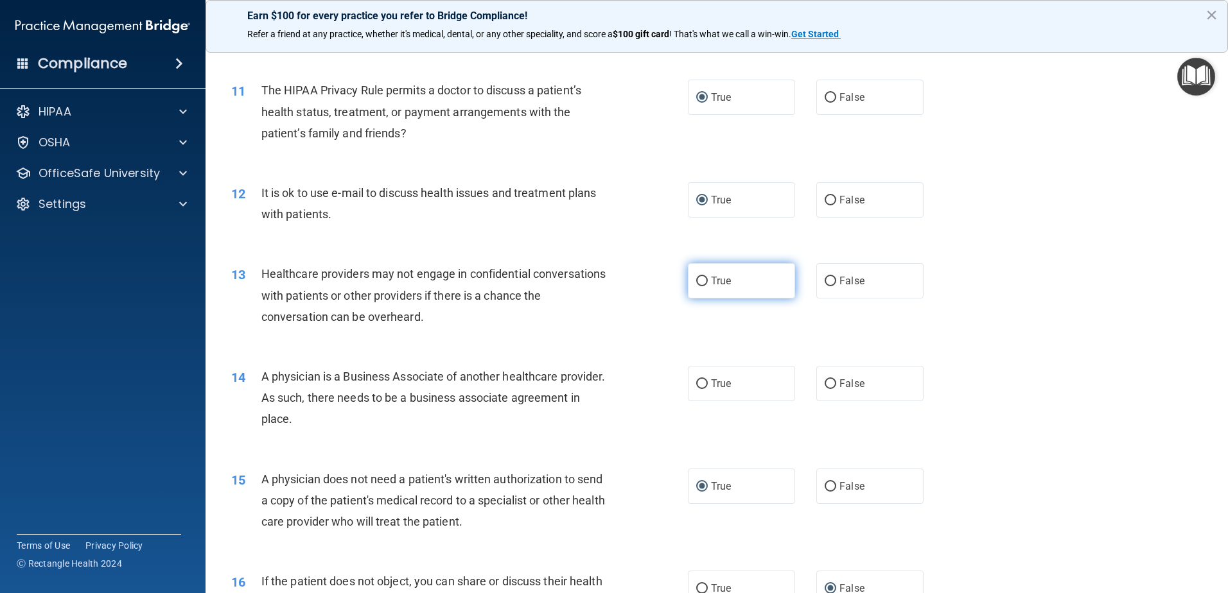
click at [696, 281] on input "True" at bounding box center [702, 282] width 12 height 10
radio input "true"
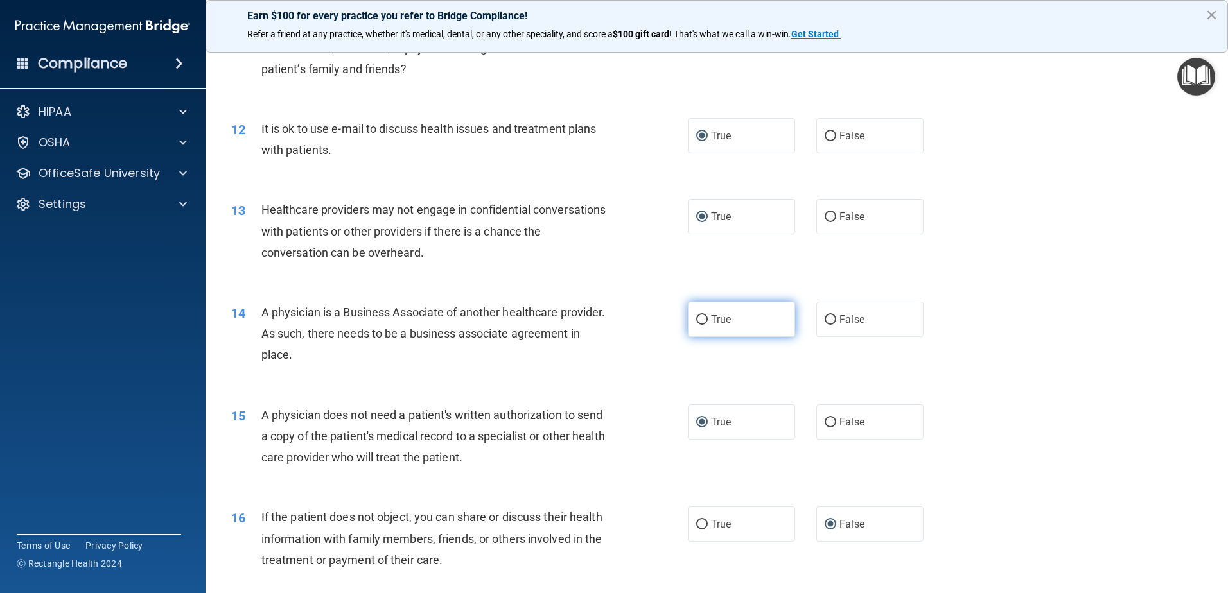
click at [700, 322] on input "True" at bounding box center [702, 320] width 12 height 10
radio input "true"
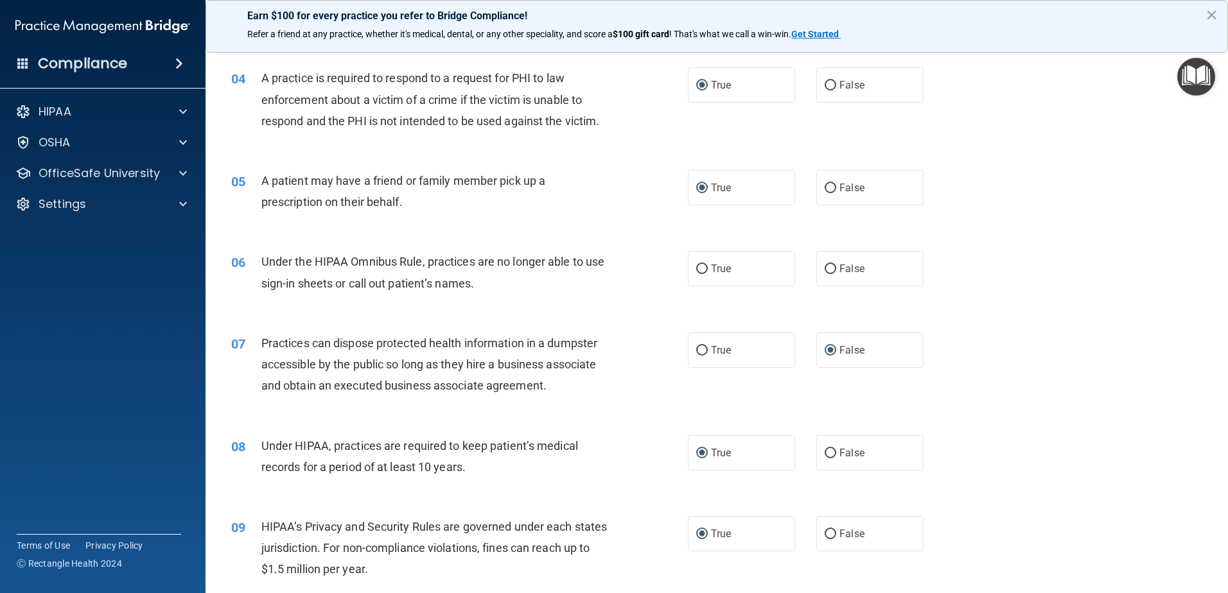
scroll to position [341, 0]
click at [828, 267] on input "False" at bounding box center [831, 270] width 12 height 10
radio input "true"
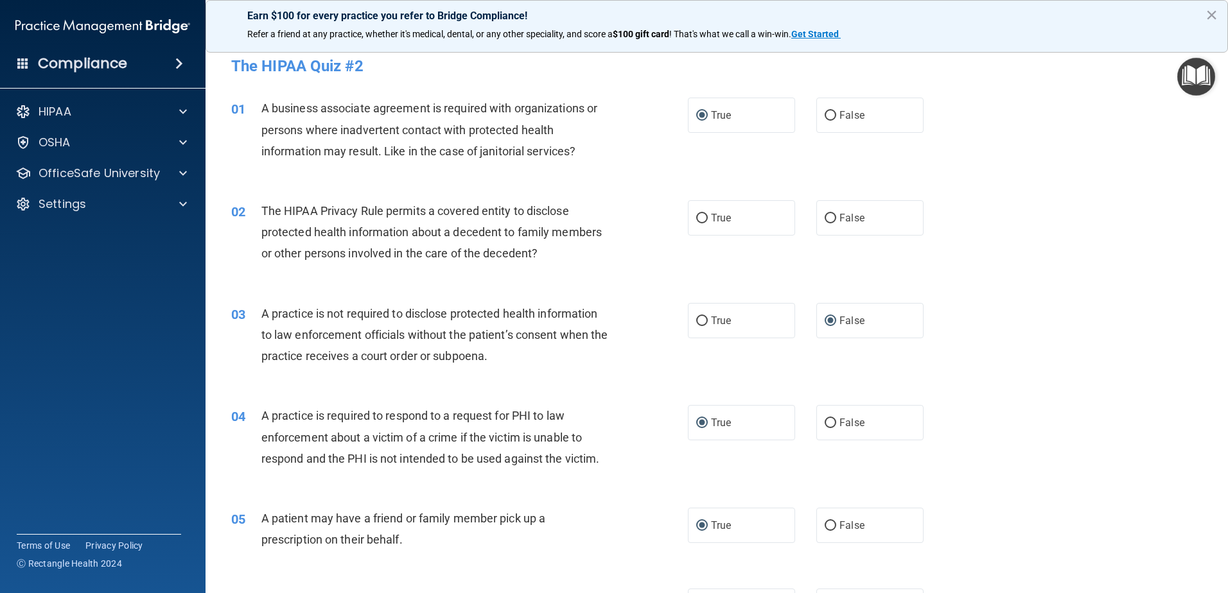
scroll to position [0, 0]
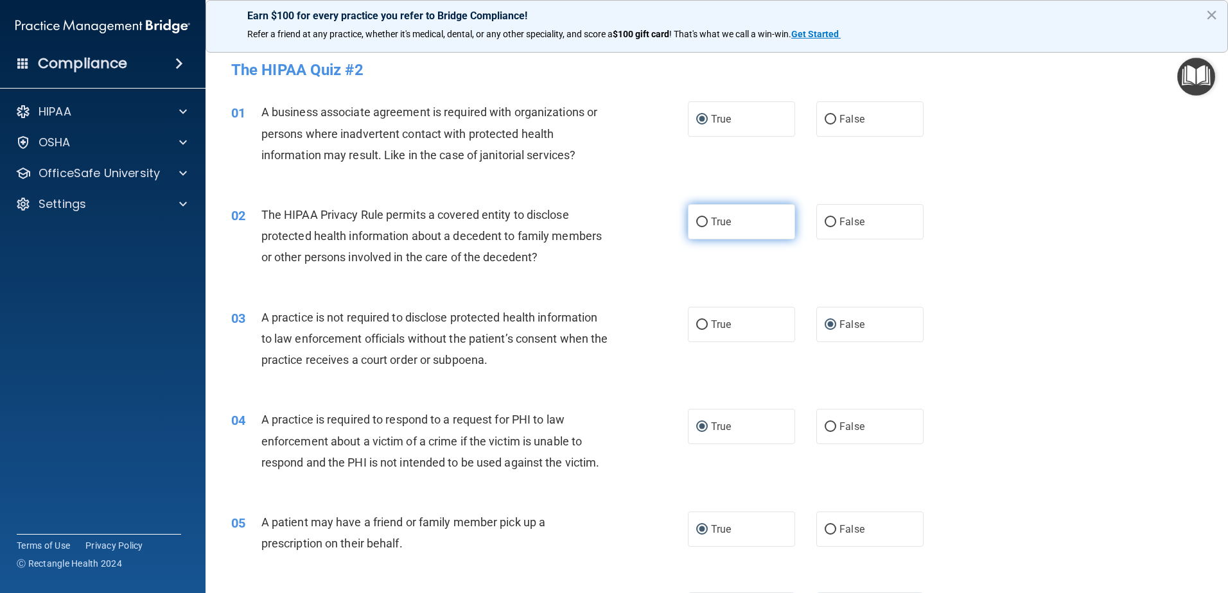
click at [701, 227] on input "True" at bounding box center [702, 223] width 12 height 10
radio input "true"
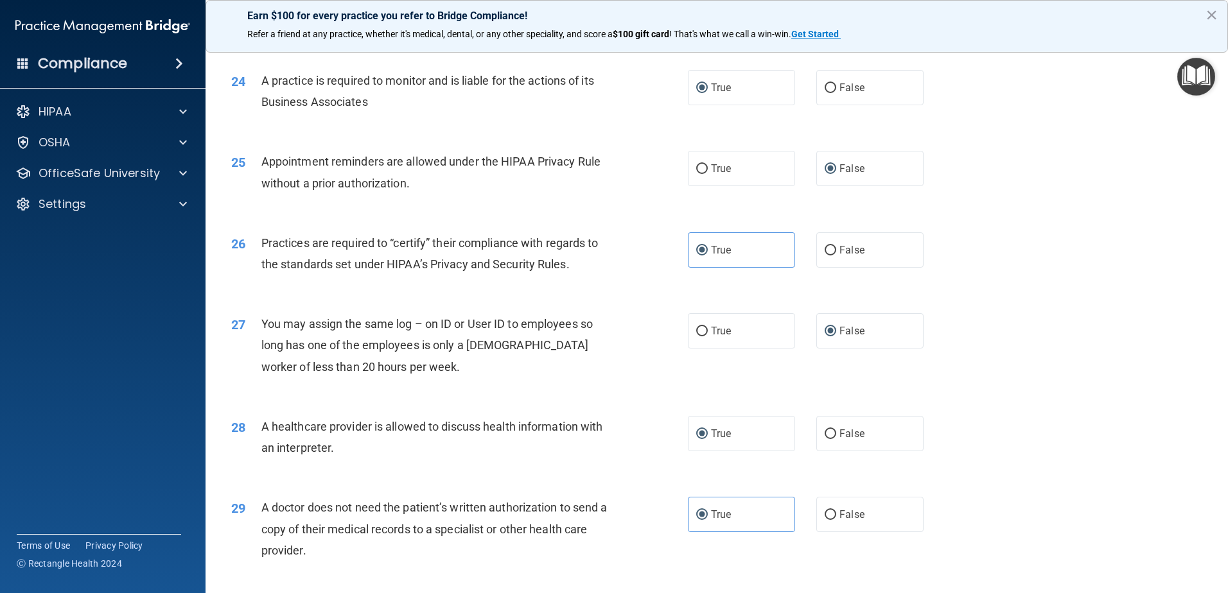
scroll to position [2396, 0]
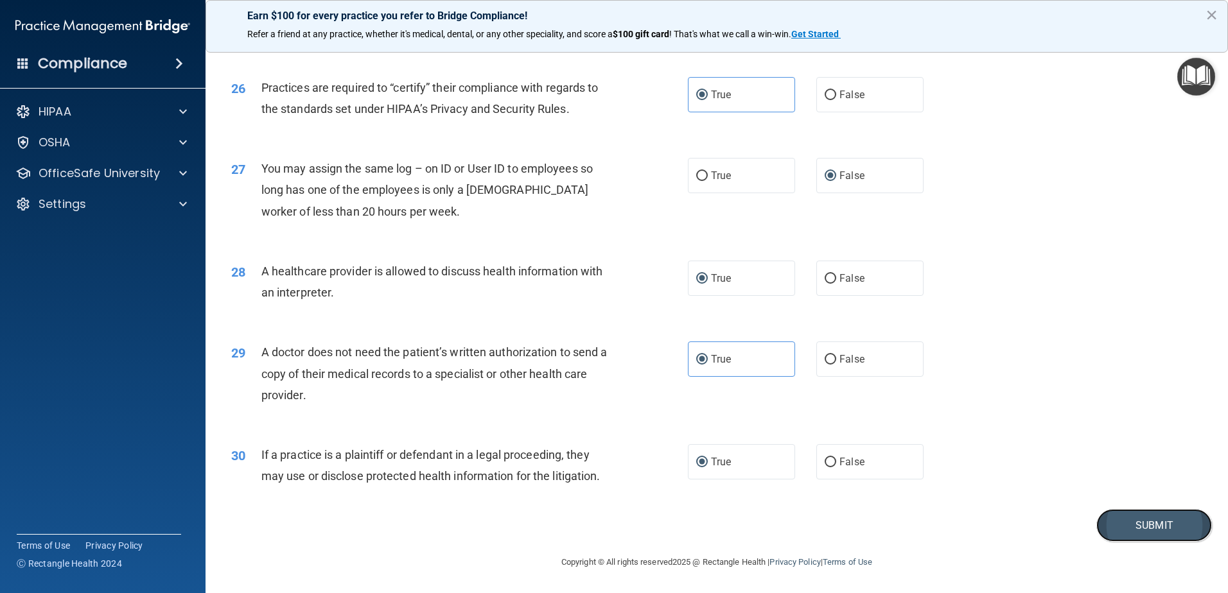
click at [1148, 521] on button "Submit" at bounding box center [1154, 525] width 116 height 33
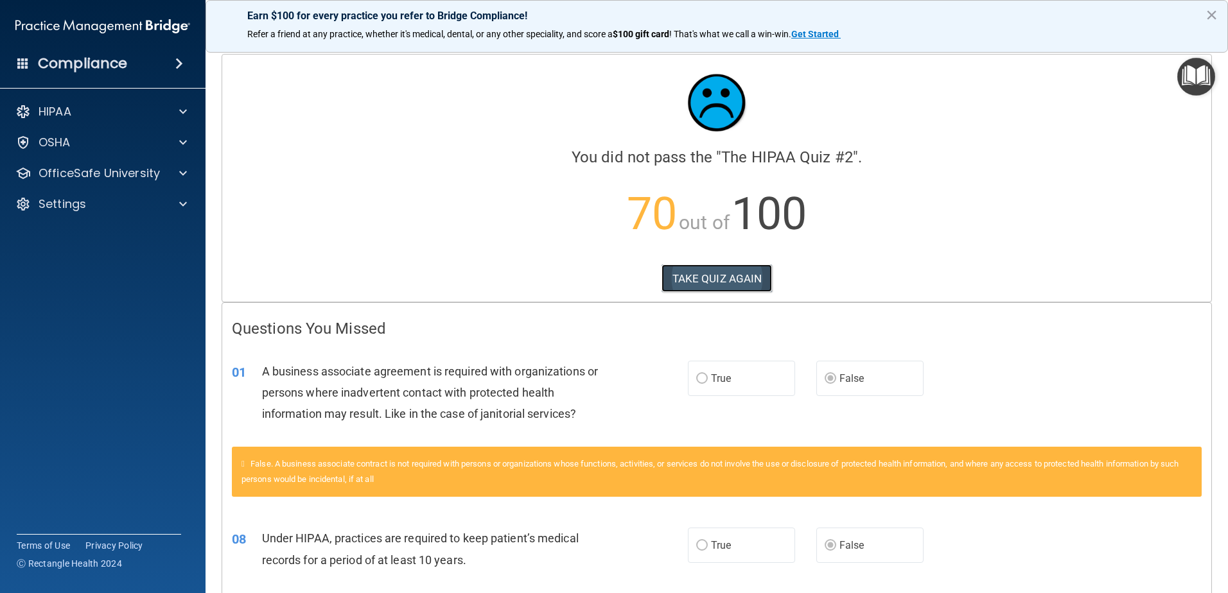
click at [695, 275] on button "TAKE QUIZ AGAIN" at bounding box center [717, 279] width 111 height 28
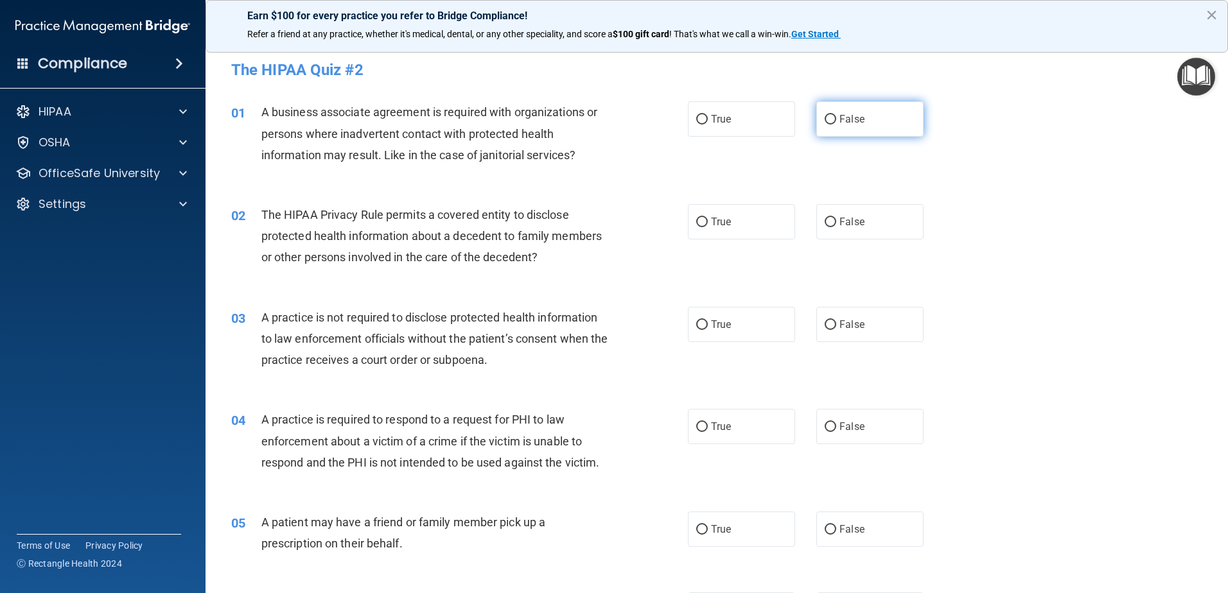
click at [825, 118] on input "False" at bounding box center [831, 120] width 12 height 10
radio input "true"
click at [701, 223] on label "True" at bounding box center [741, 221] width 107 height 35
click at [701, 220] on input "True" at bounding box center [702, 223] width 12 height 10
radio input "true"
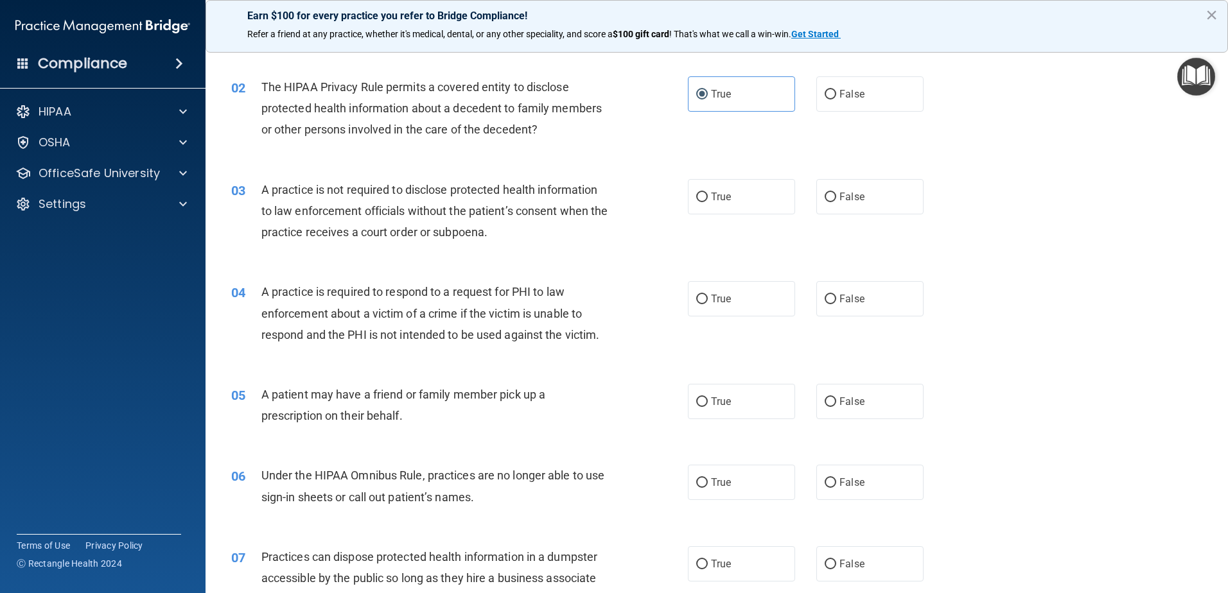
scroll to position [128, 0]
click at [828, 197] on input "False" at bounding box center [831, 197] width 12 height 10
radio input "true"
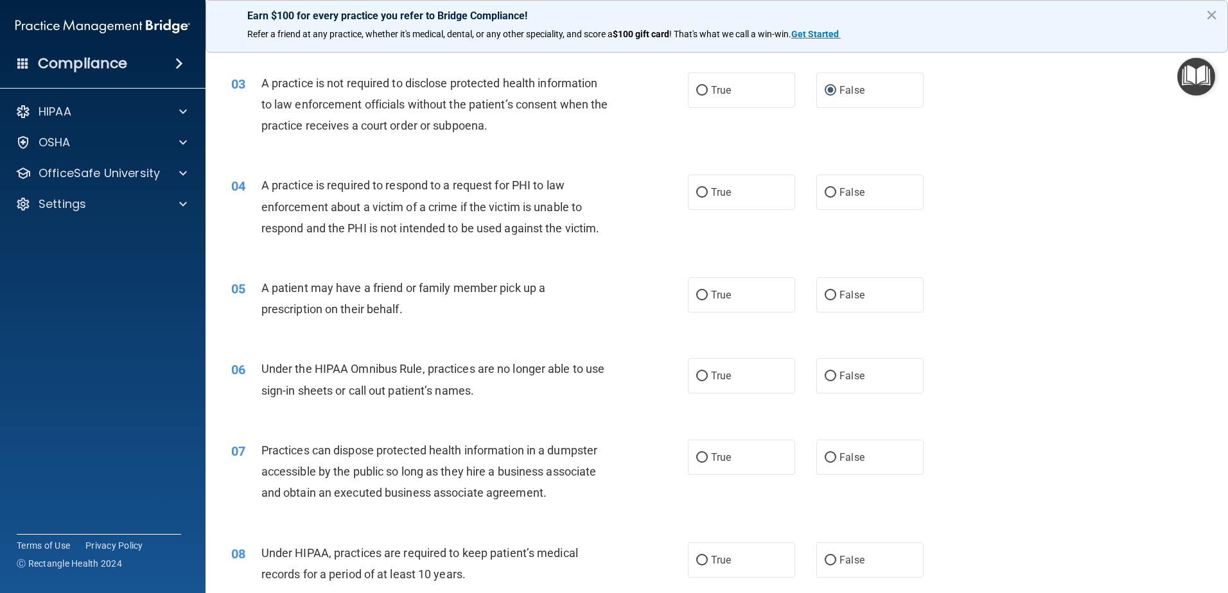
scroll to position [257, 0]
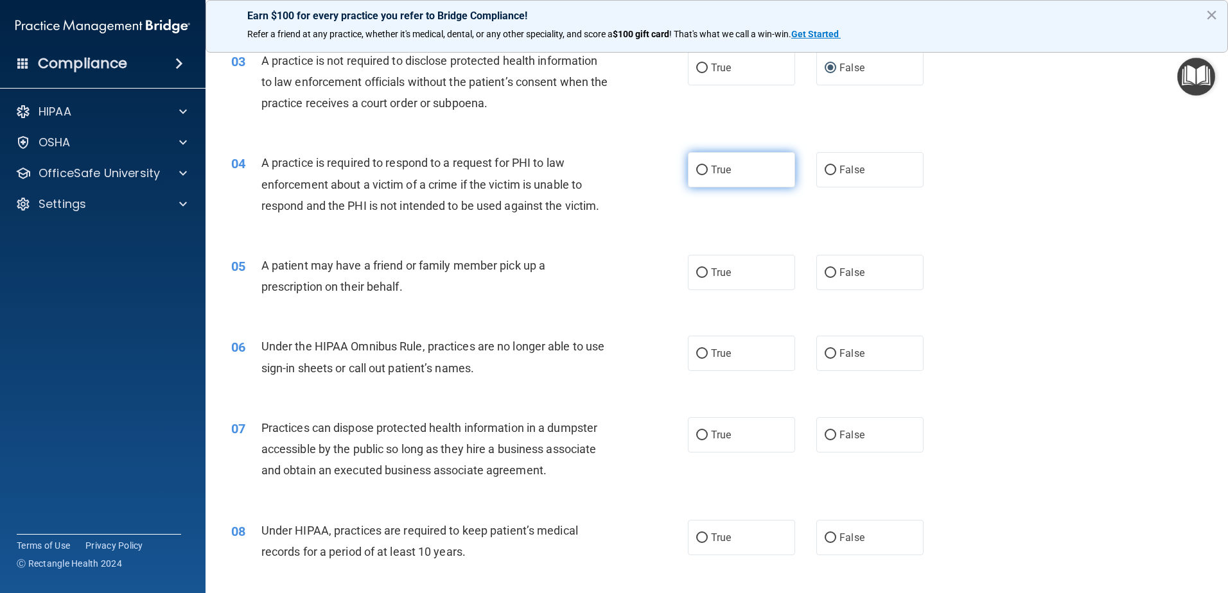
click at [701, 169] on input "True" at bounding box center [702, 171] width 12 height 10
radio input "true"
click at [696, 272] on input "True" at bounding box center [702, 273] width 12 height 10
radio input "true"
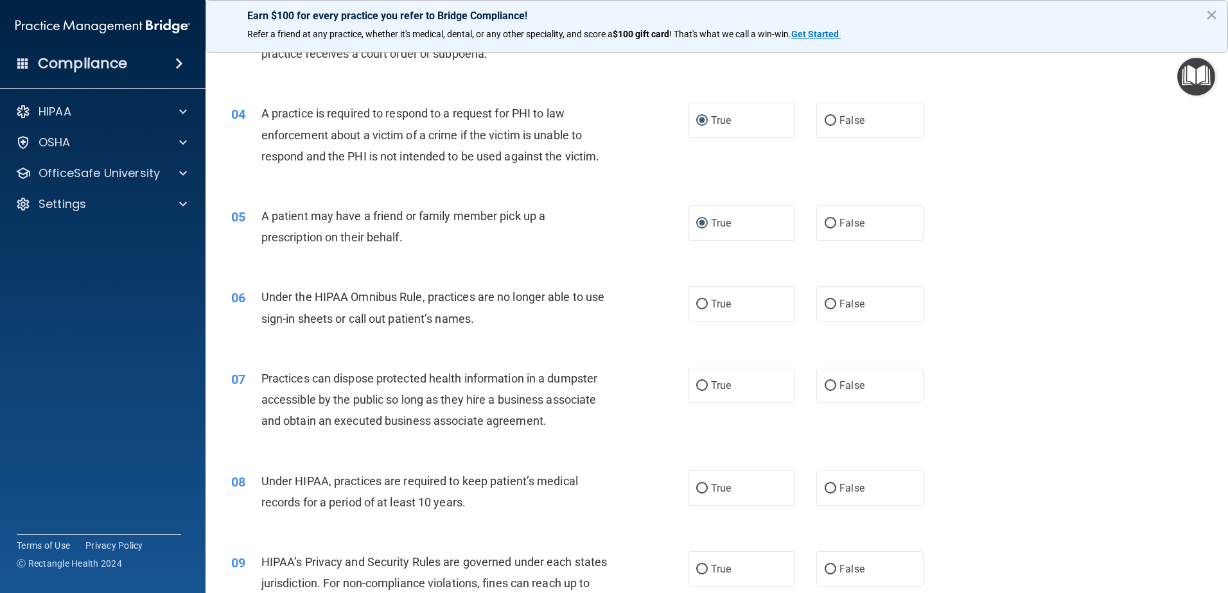
scroll to position [385, 0]
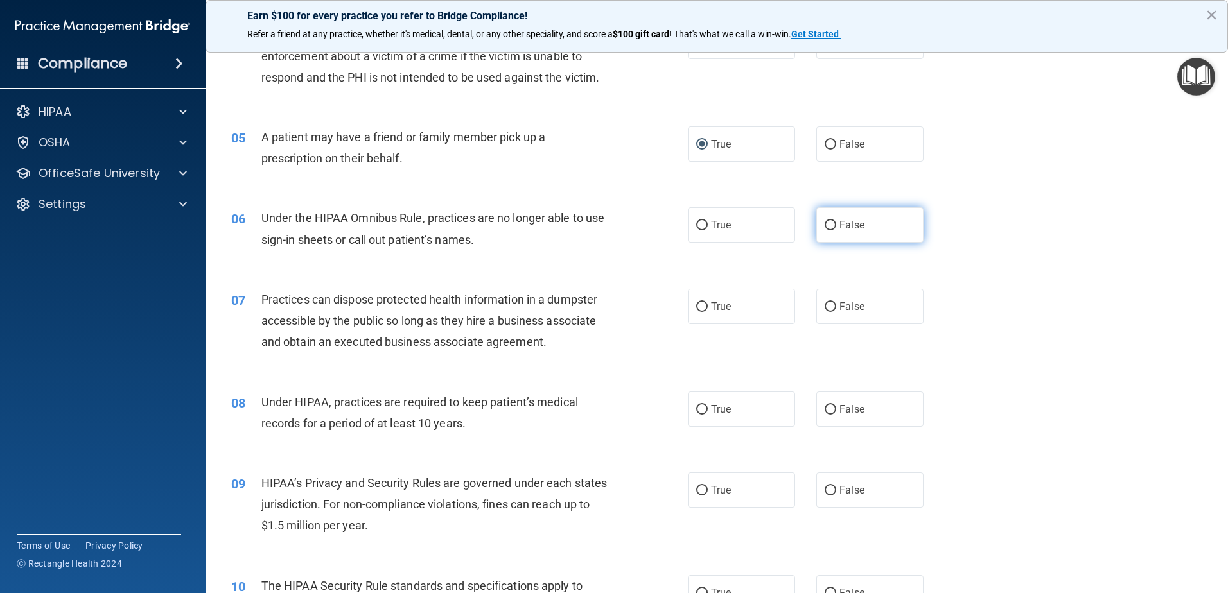
click at [825, 222] on input "False" at bounding box center [831, 226] width 12 height 10
radio input "true"
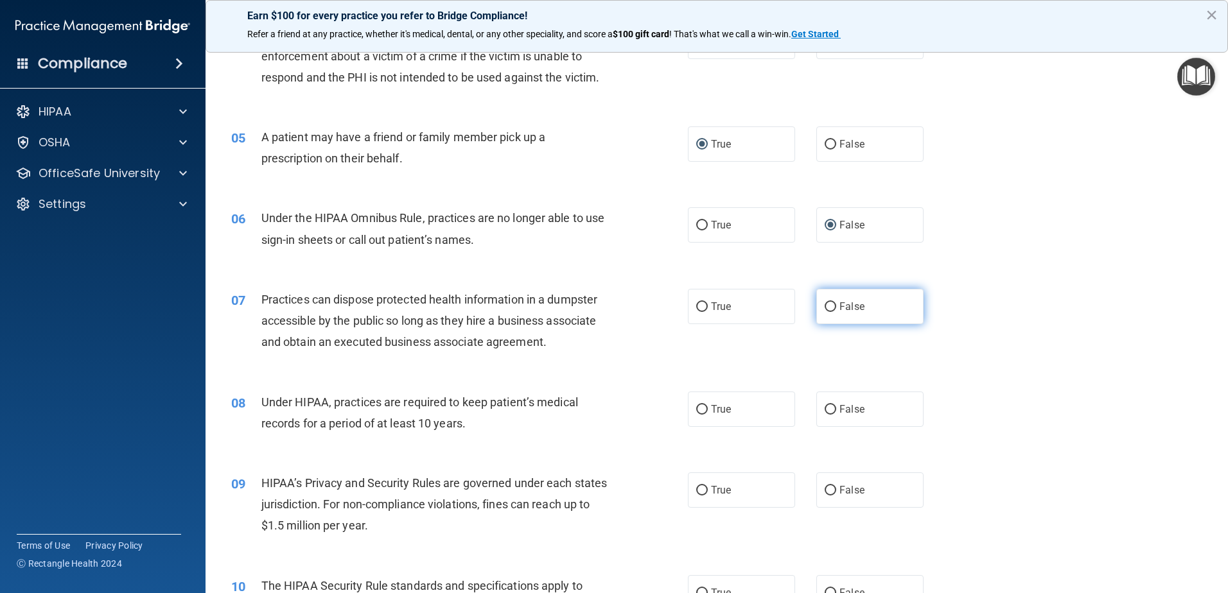
click at [825, 311] on input "False" at bounding box center [831, 308] width 12 height 10
radio input "true"
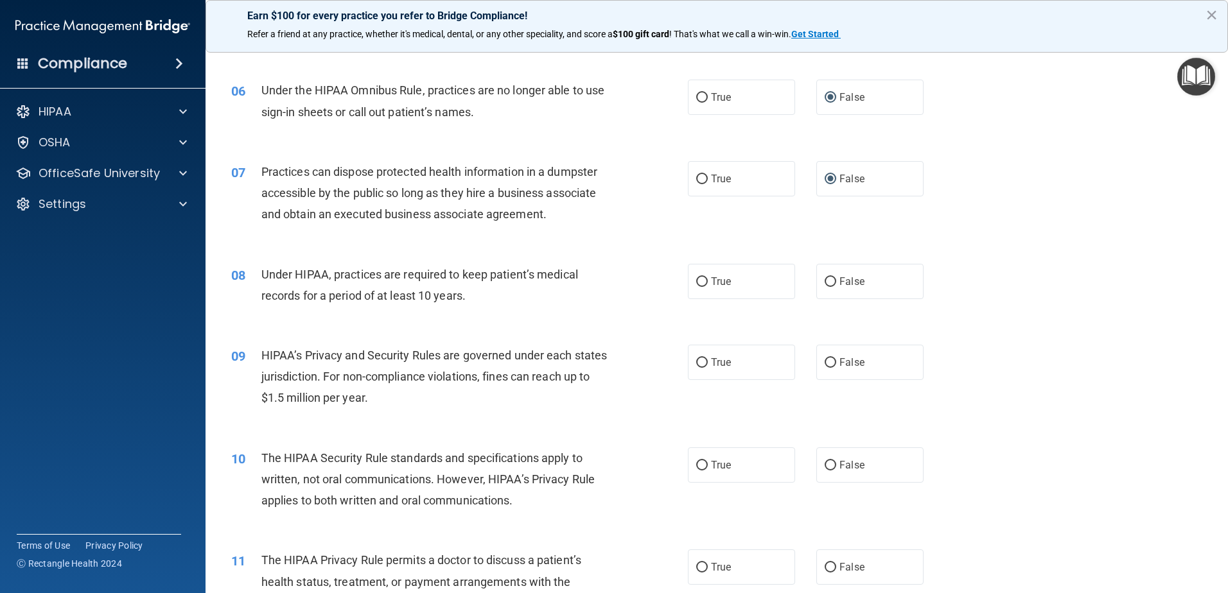
scroll to position [514, 0]
click at [825, 279] on input "False" at bounding box center [831, 282] width 12 height 10
radio input "true"
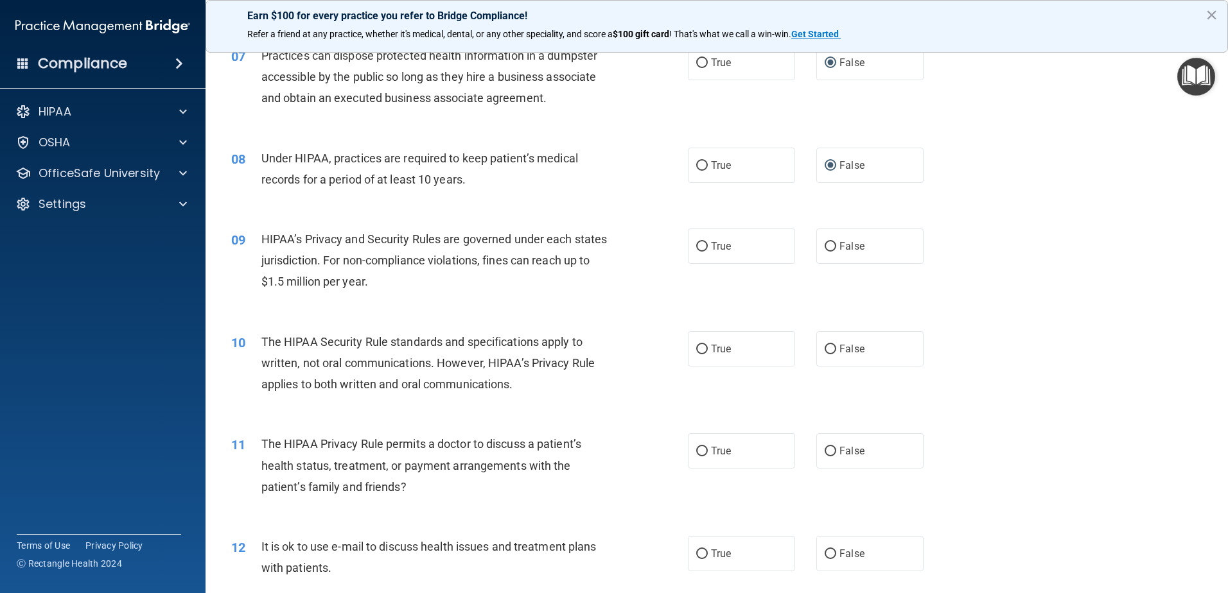
scroll to position [642, 0]
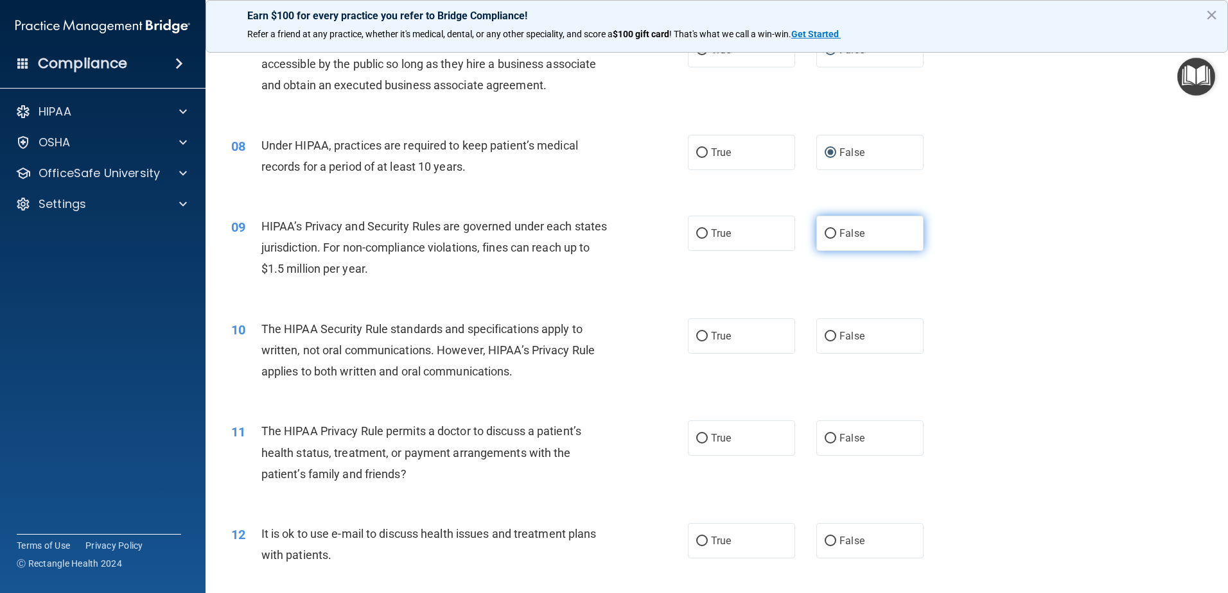
click at [825, 231] on input "False" at bounding box center [831, 234] width 12 height 10
radio input "true"
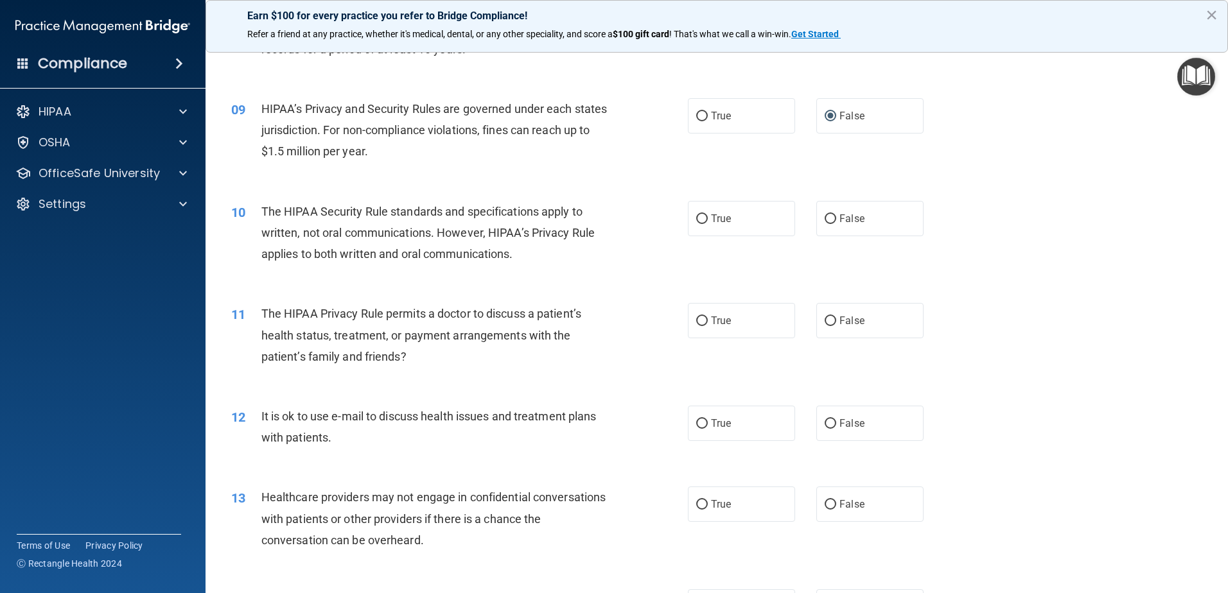
scroll to position [771, 0]
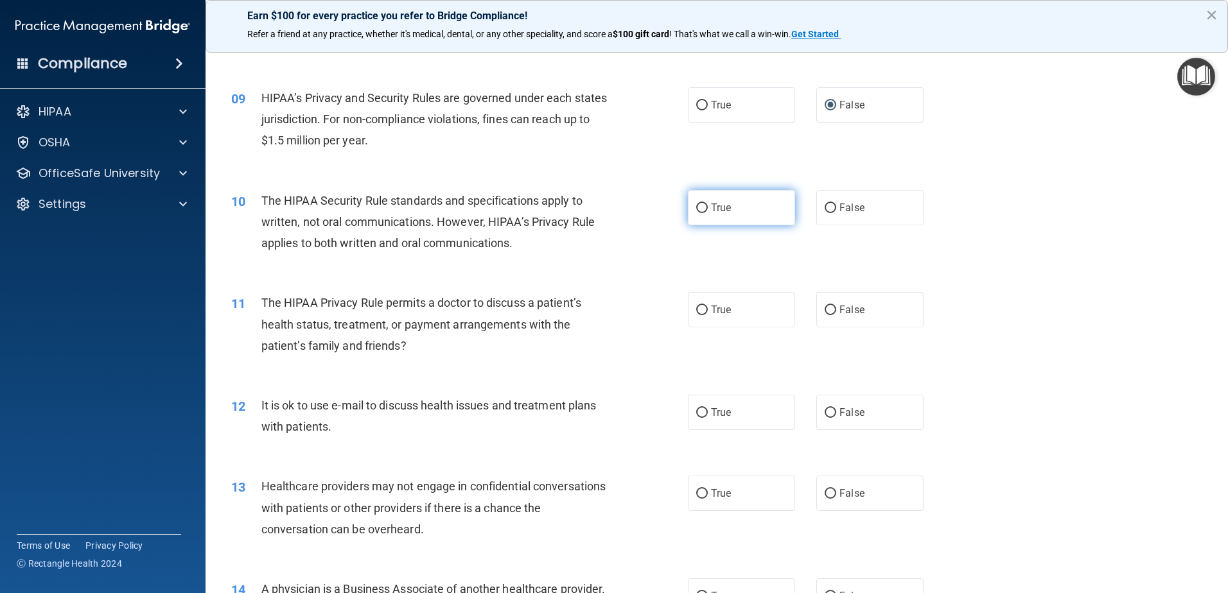
click at [696, 207] on input "True" at bounding box center [702, 209] width 12 height 10
radio input "true"
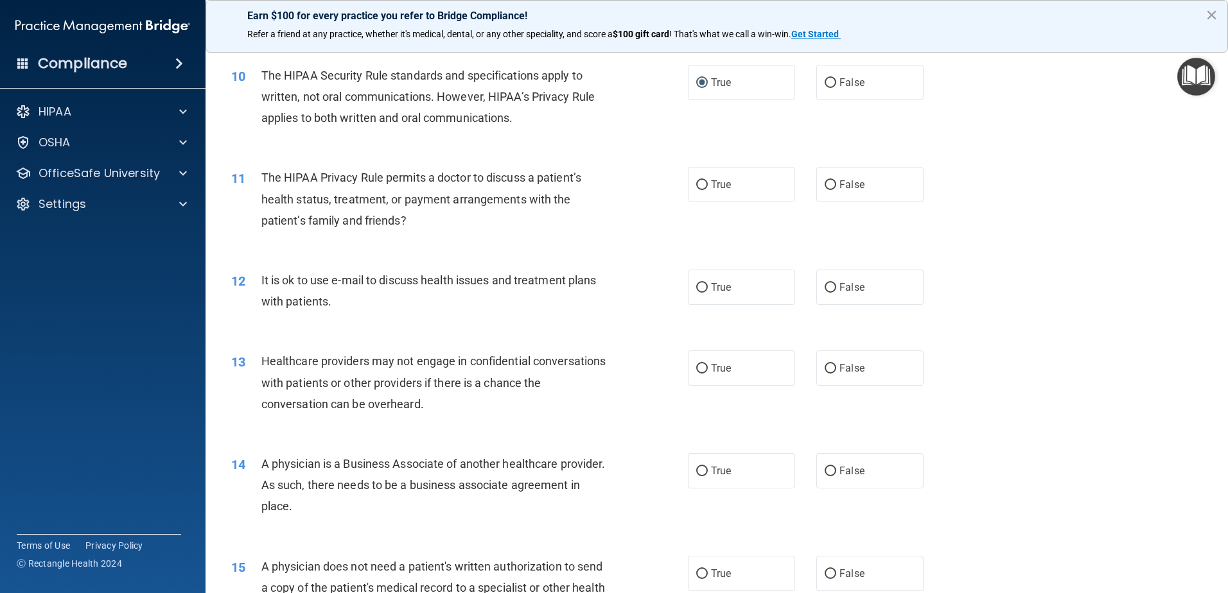
scroll to position [899, 0]
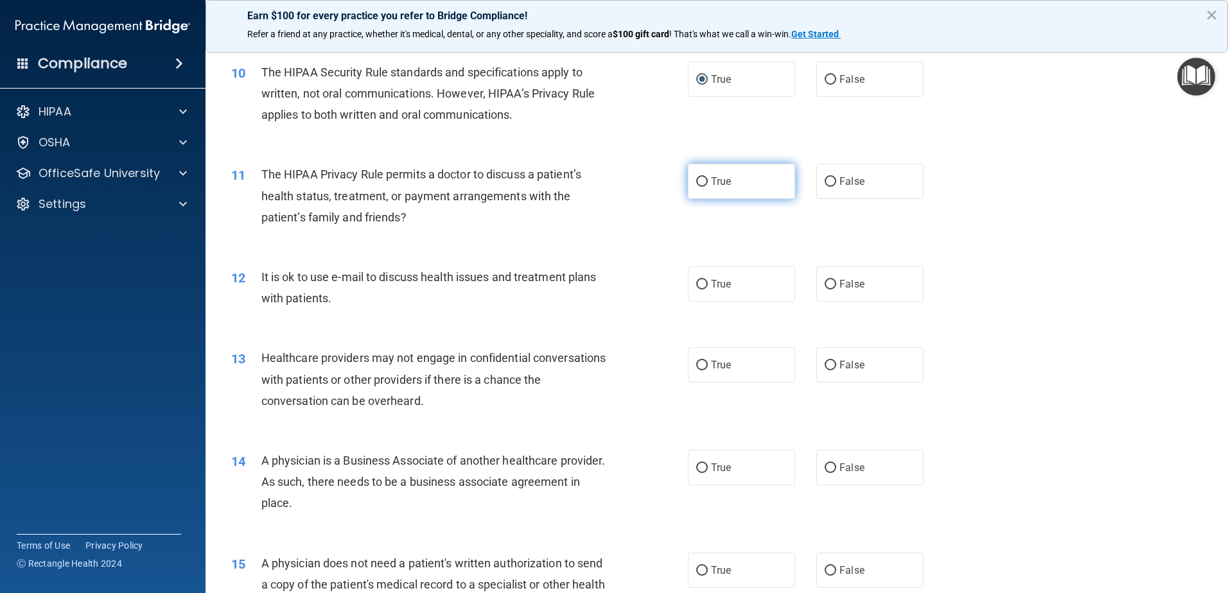
click at [697, 179] on input "True" at bounding box center [702, 182] width 12 height 10
radio input "true"
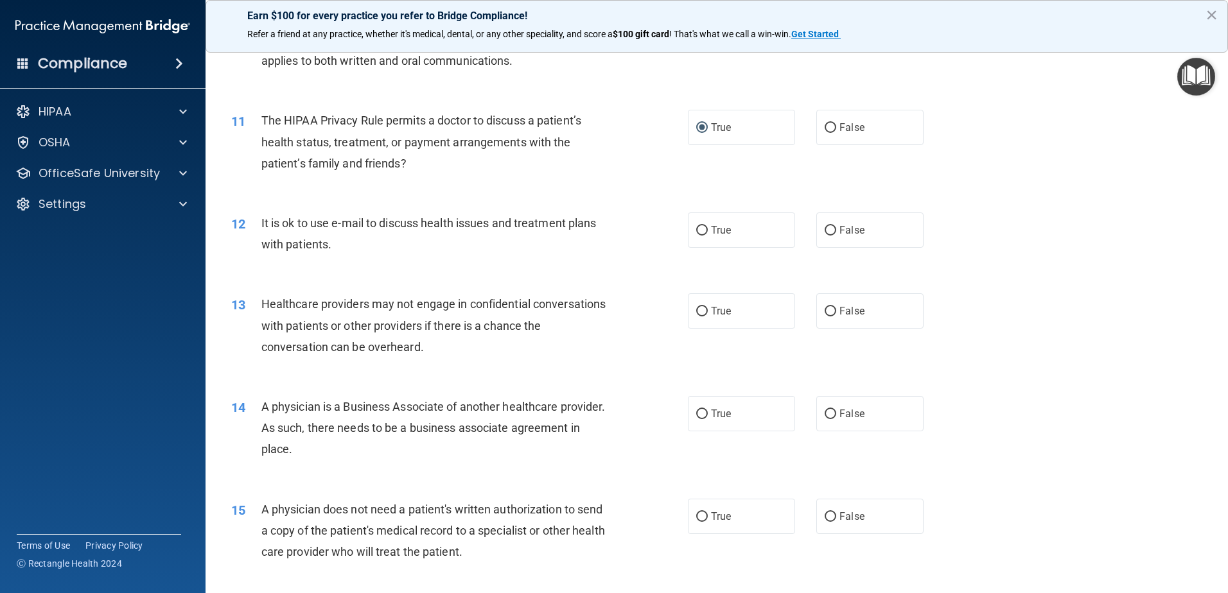
scroll to position [1028, 0]
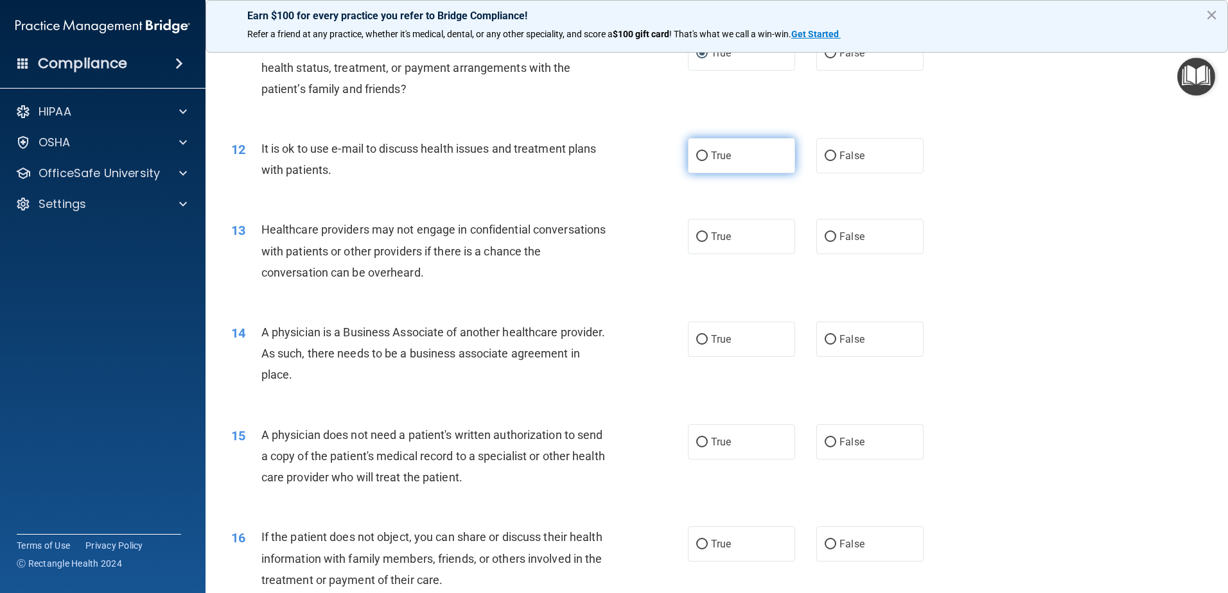
click at [696, 152] on input "True" at bounding box center [702, 157] width 12 height 10
radio input "true"
click at [697, 234] on input "True" at bounding box center [702, 238] width 12 height 10
radio input "true"
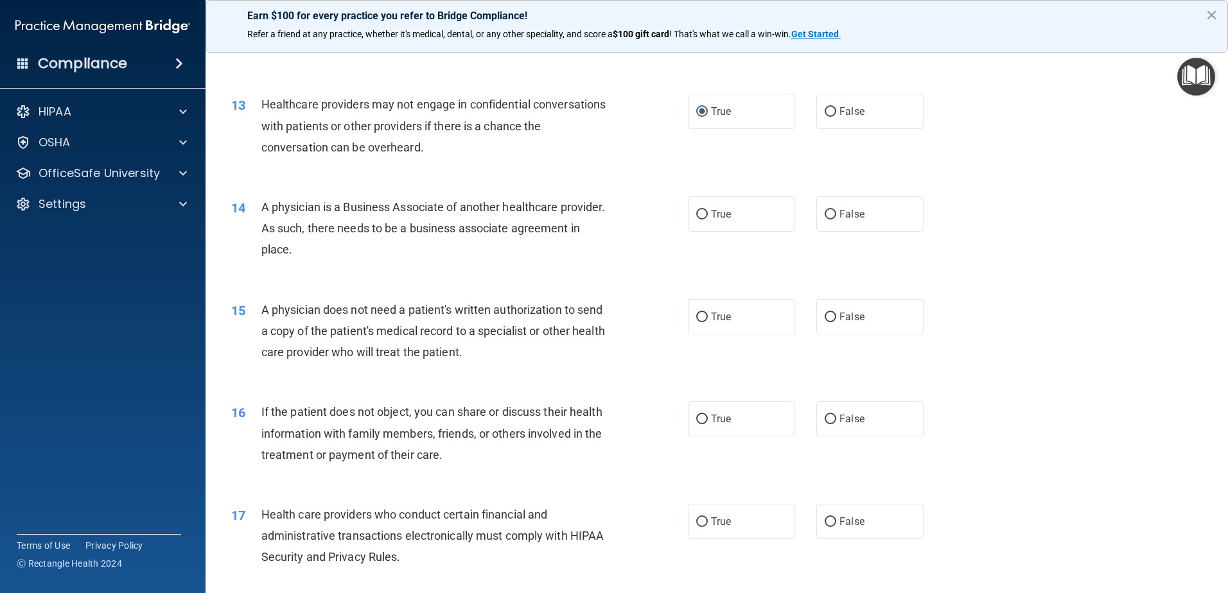
scroll to position [1156, 0]
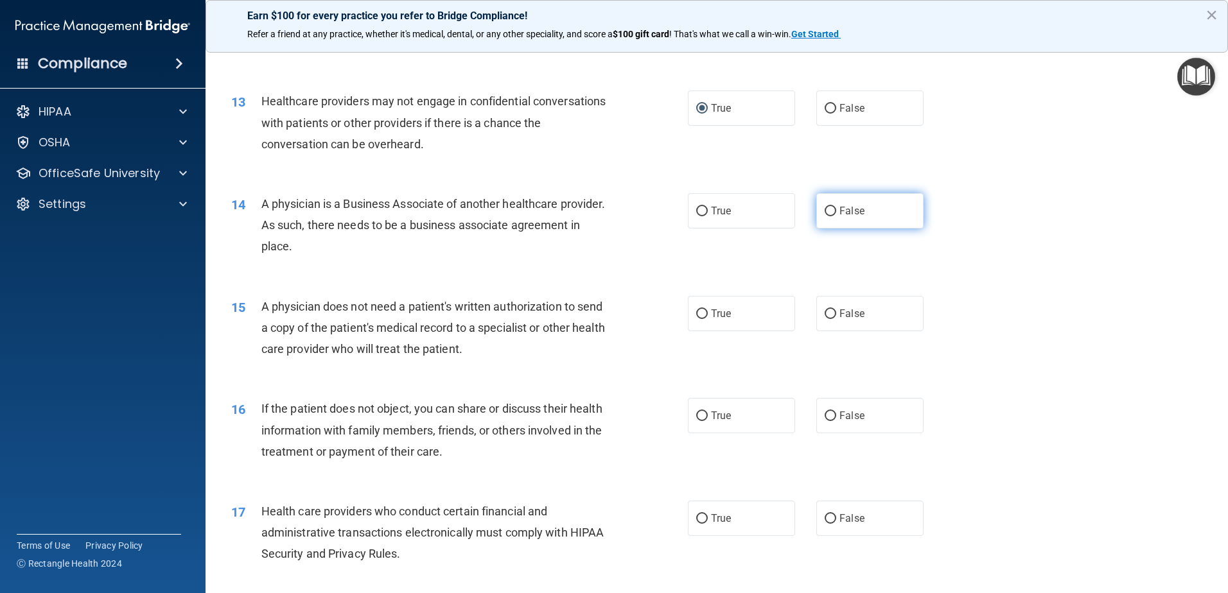
drag, startPoint x: 827, startPoint y: 210, endPoint x: 786, endPoint y: 245, distance: 53.8
click at [826, 210] on input "False" at bounding box center [831, 212] width 12 height 10
radio input "true"
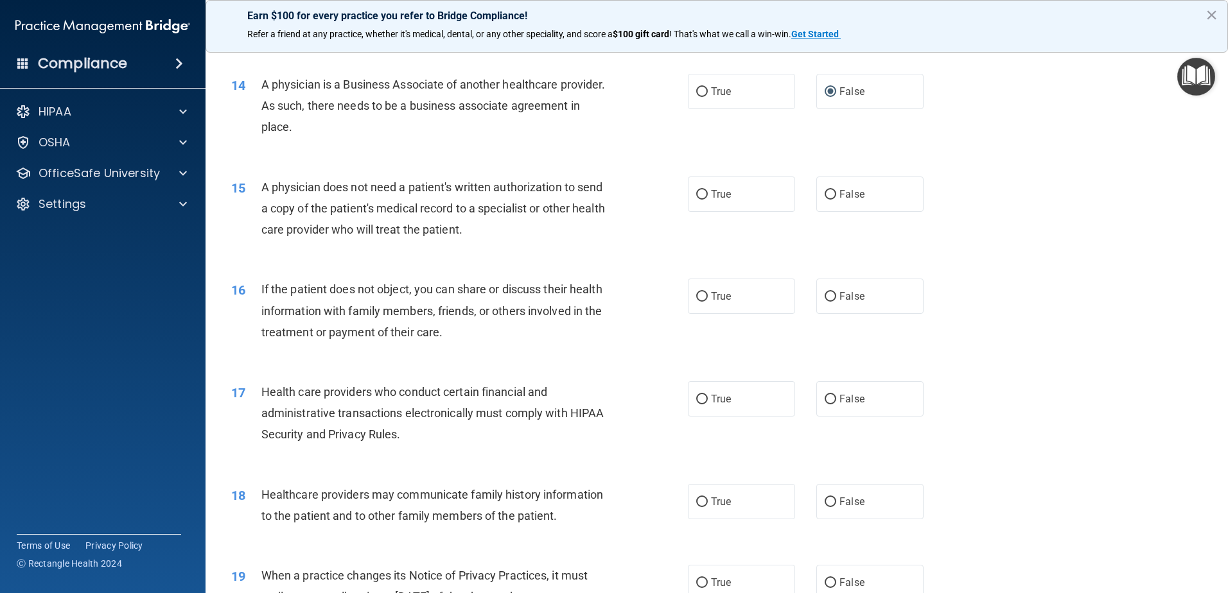
scroll to position [1285, 0]
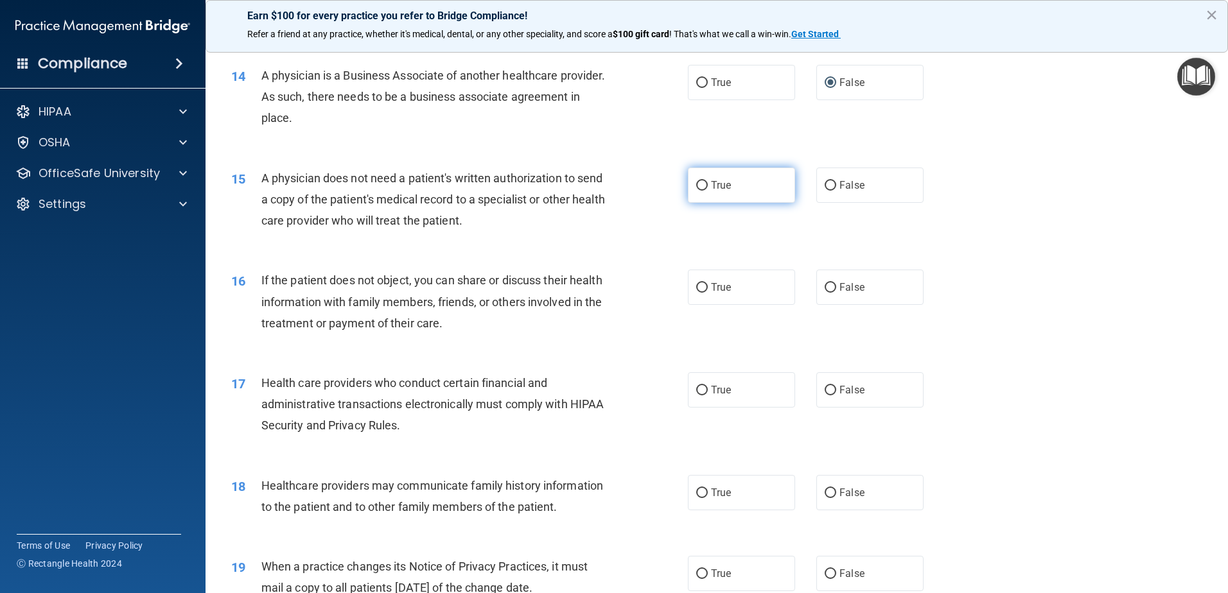
click at [698, 182] on input "True" at bounding box center [702, 186] width 12 height 10
radio input "true"
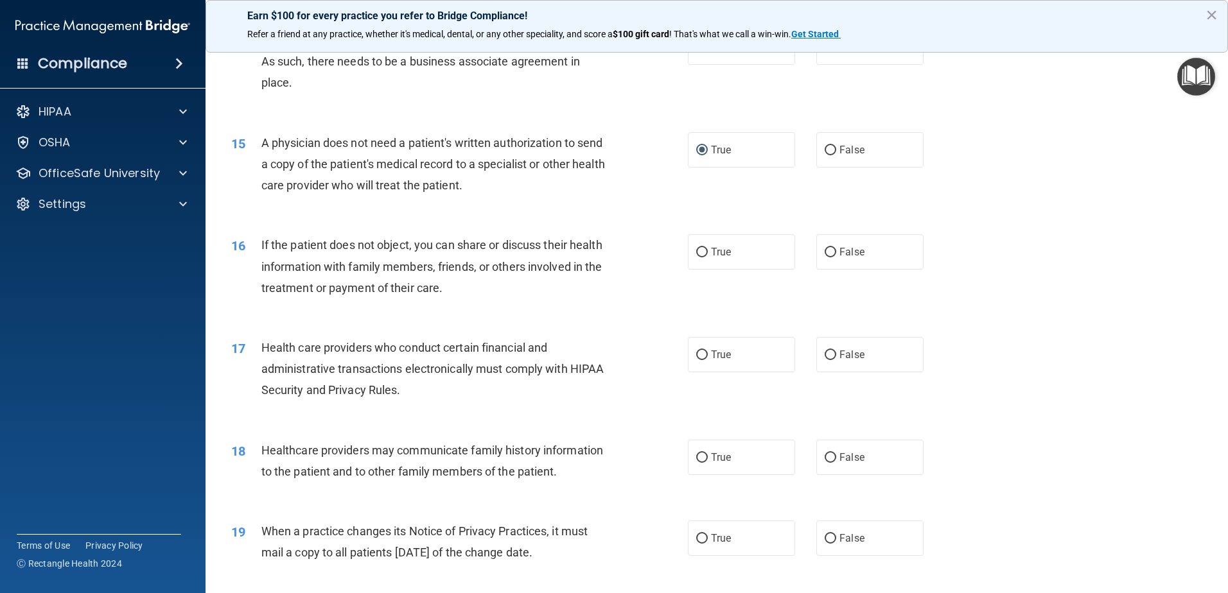
scroll to position [1349, 0]
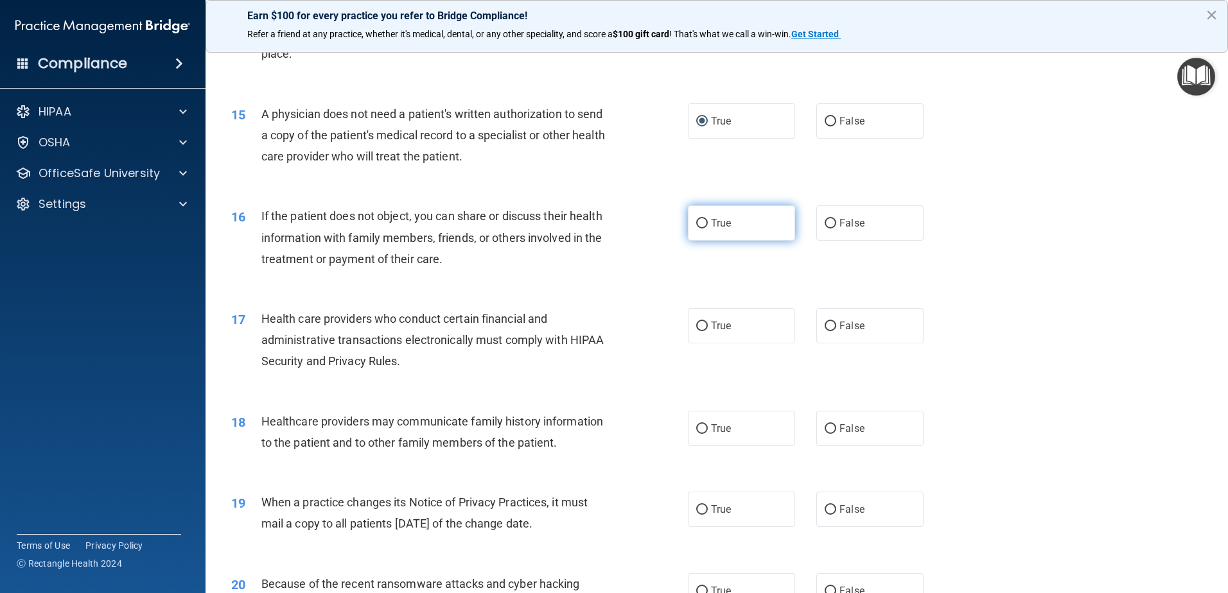
click at [696, 220] on input "True" at bounding box center [702, 224] width 12 height 10
radio input "true"
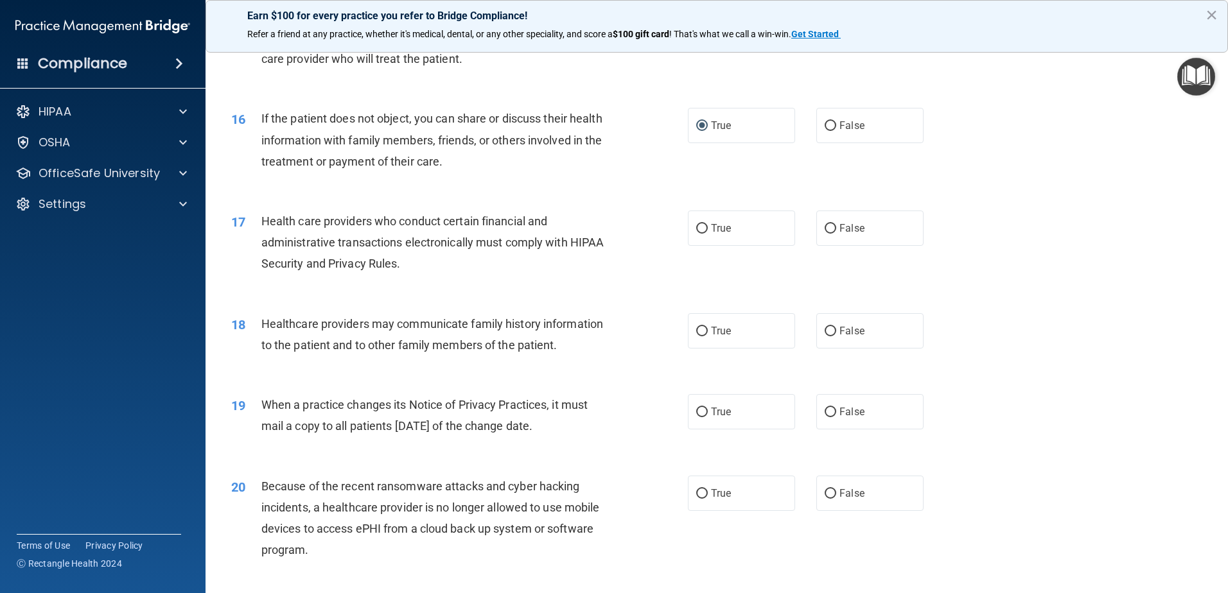
scroll to position [1477, 0]
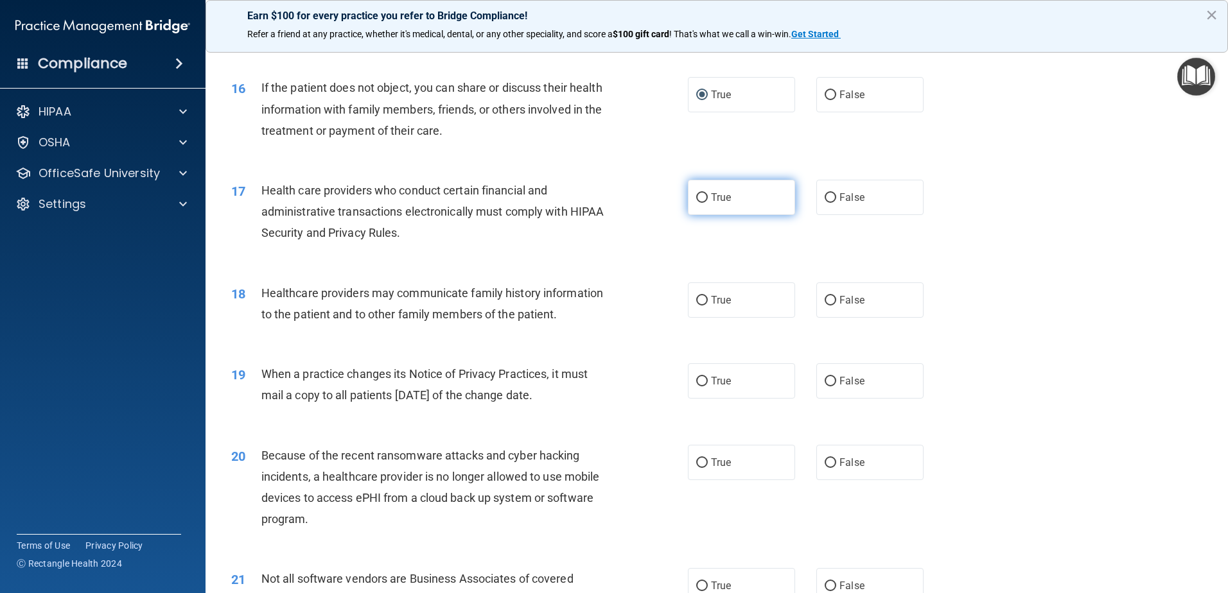
click at [698, 194] on input "True" at bounding box center [702, 198] width 12 height 10
radio input "true"
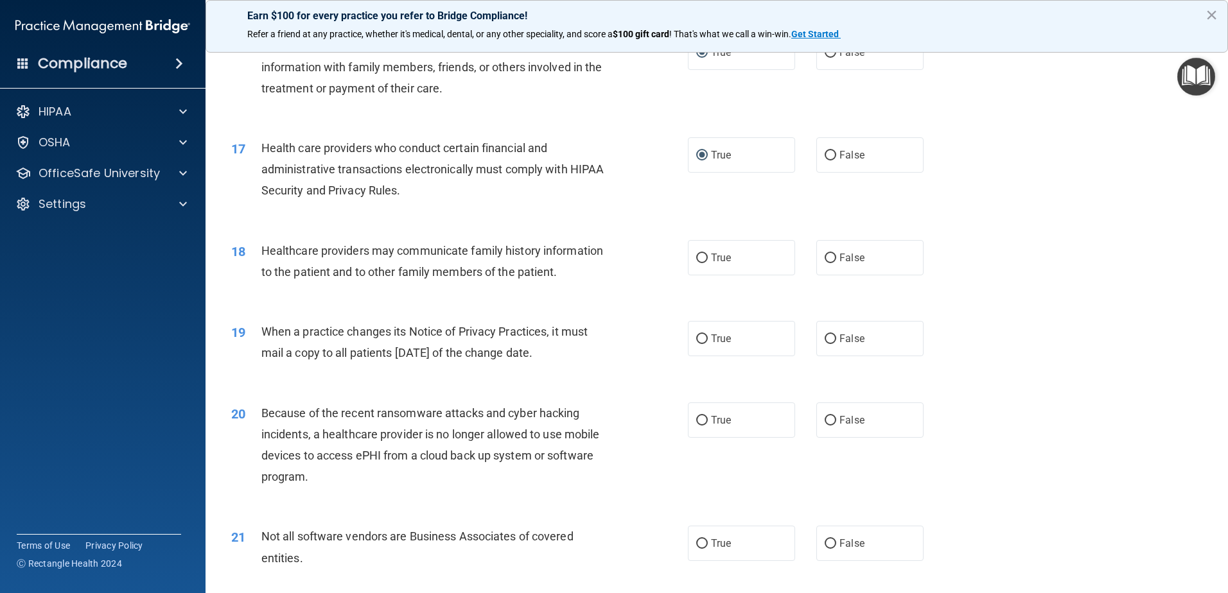
scroll to position [1541, 0]
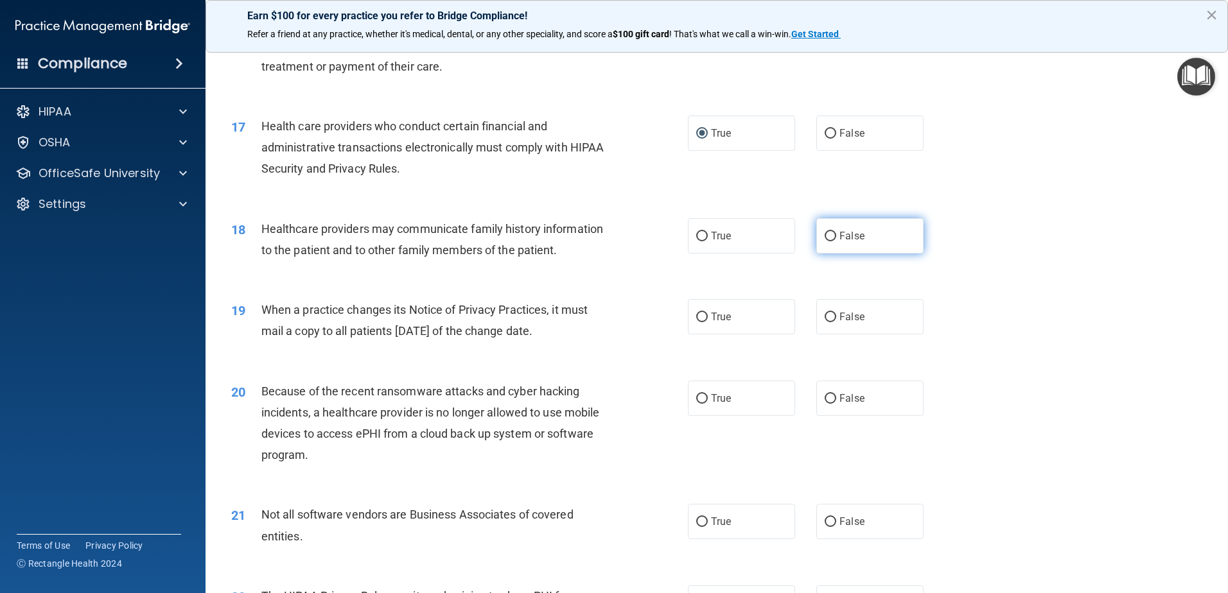
click at [825, 233] on input "False" at bounding box center [831, 237] width 12 height 10
radio input "true"
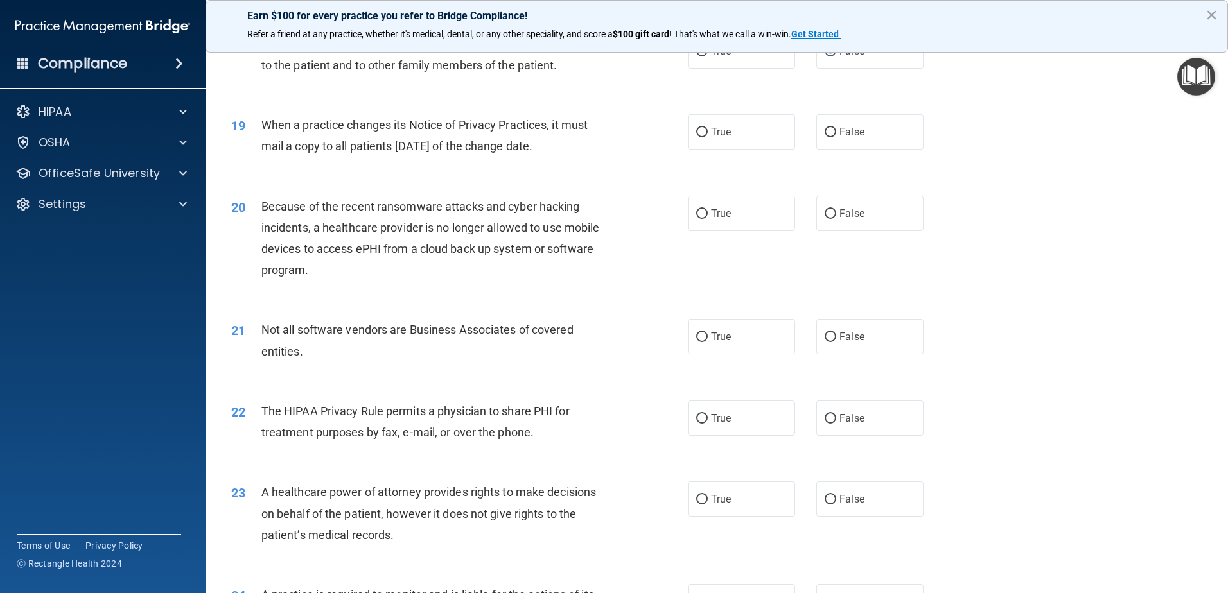
scroll to position [1734, 0]
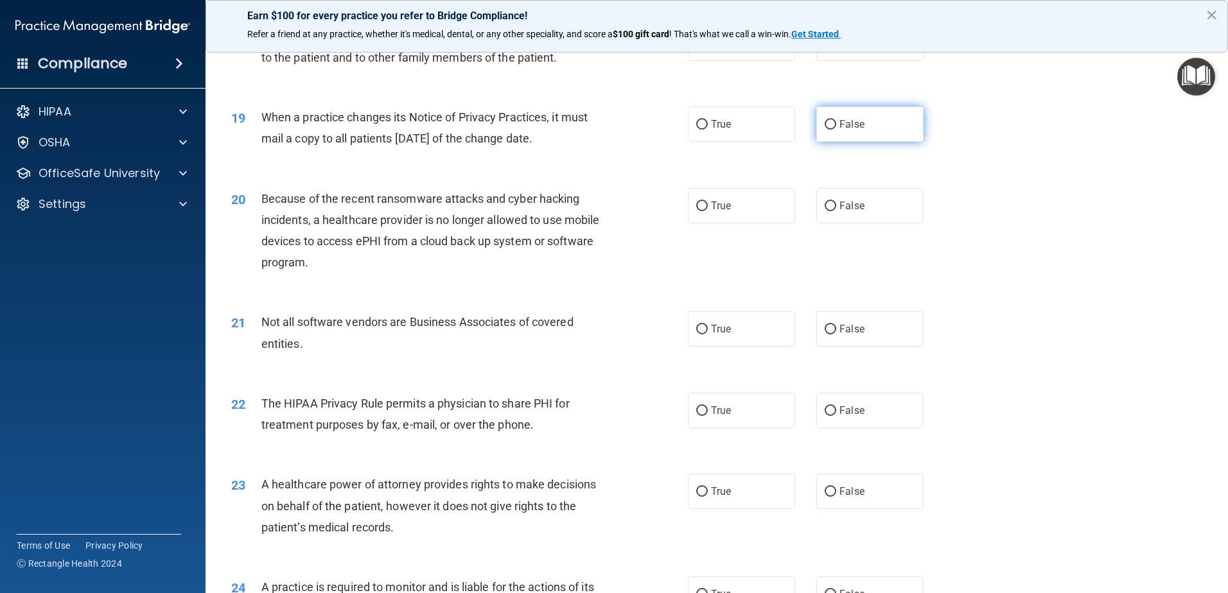
click at [826, 127] on input "False" at bounding box center [831, 125] width 12 height 10
radio input "true"
click at [825, 206] on input "False" at bounding box center [831, 207] width 12 height 10
radio input "true"
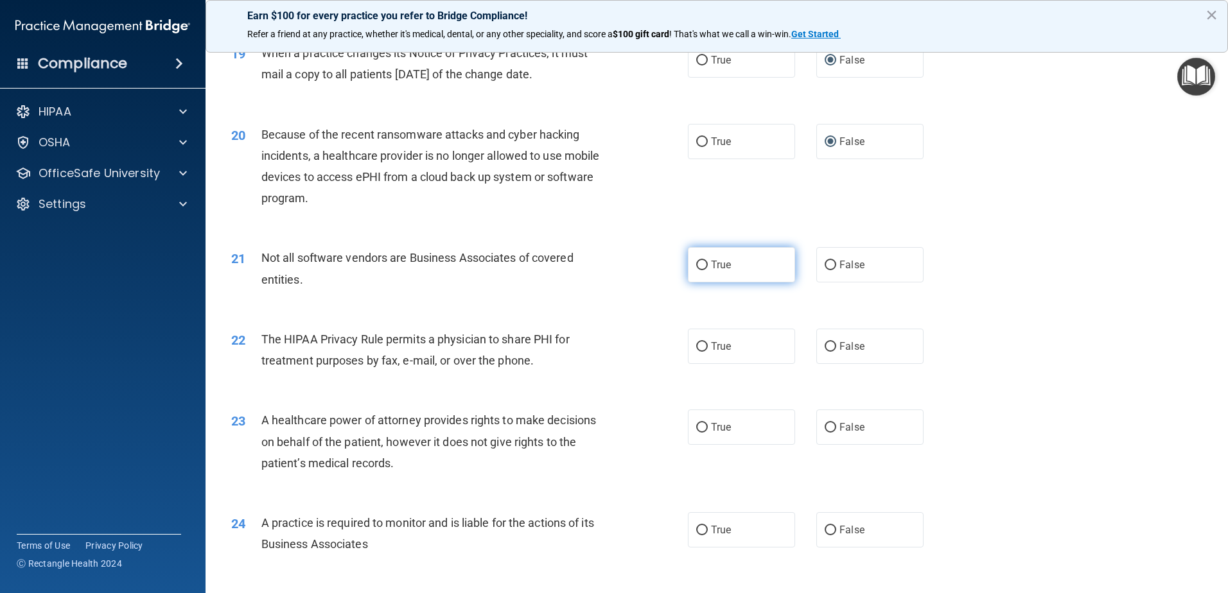
click at [696, 265] on input "True" at bounding box center [702, 266] width 12 height 10
radio input "true"
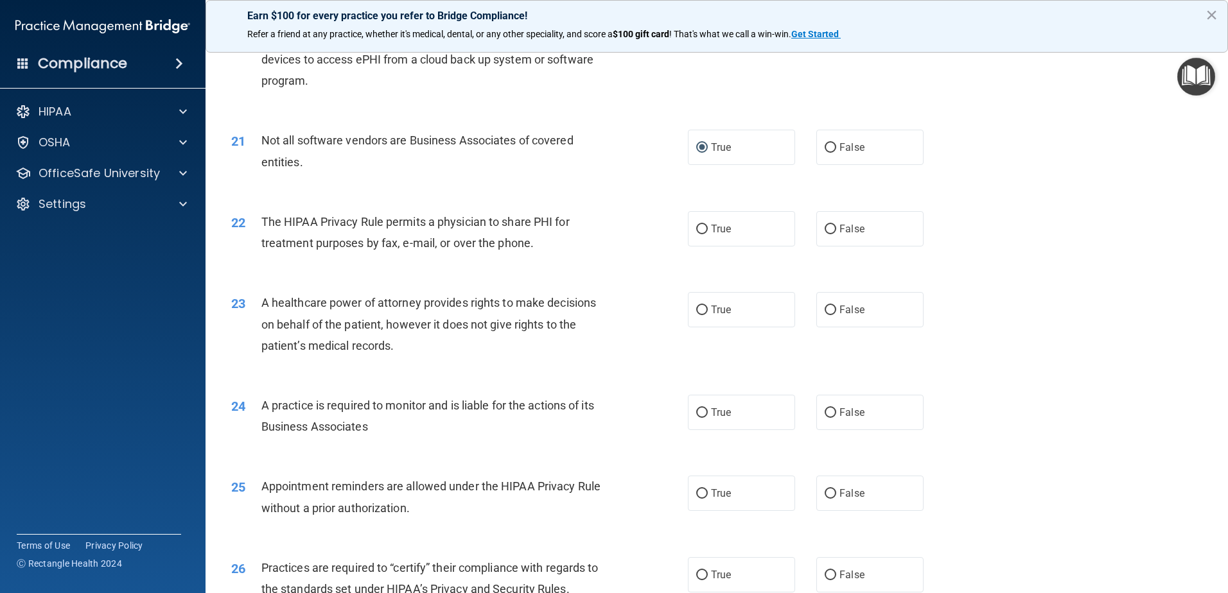
scroll to position [1927, 0]
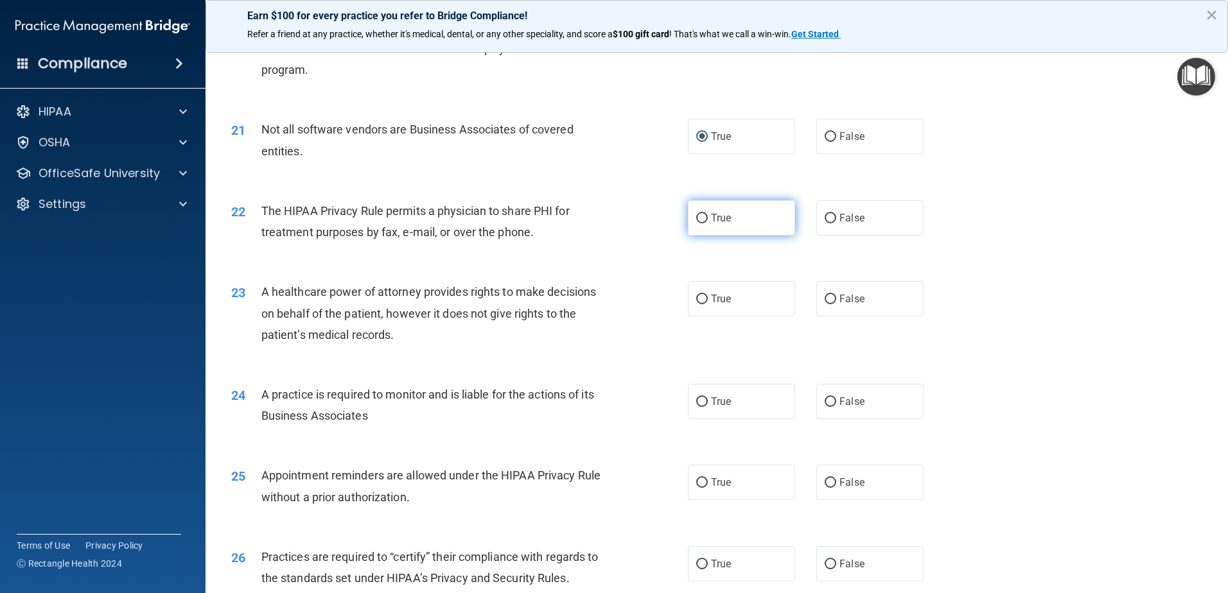
drag, startPoint x: 698, startPoint y: 213, endPoint x: 663, endPoint y: 240, distance: 44.1
click at [698, 214] on input "True" at bounding box center [702, 219] width 12 height 10
radio input "true"
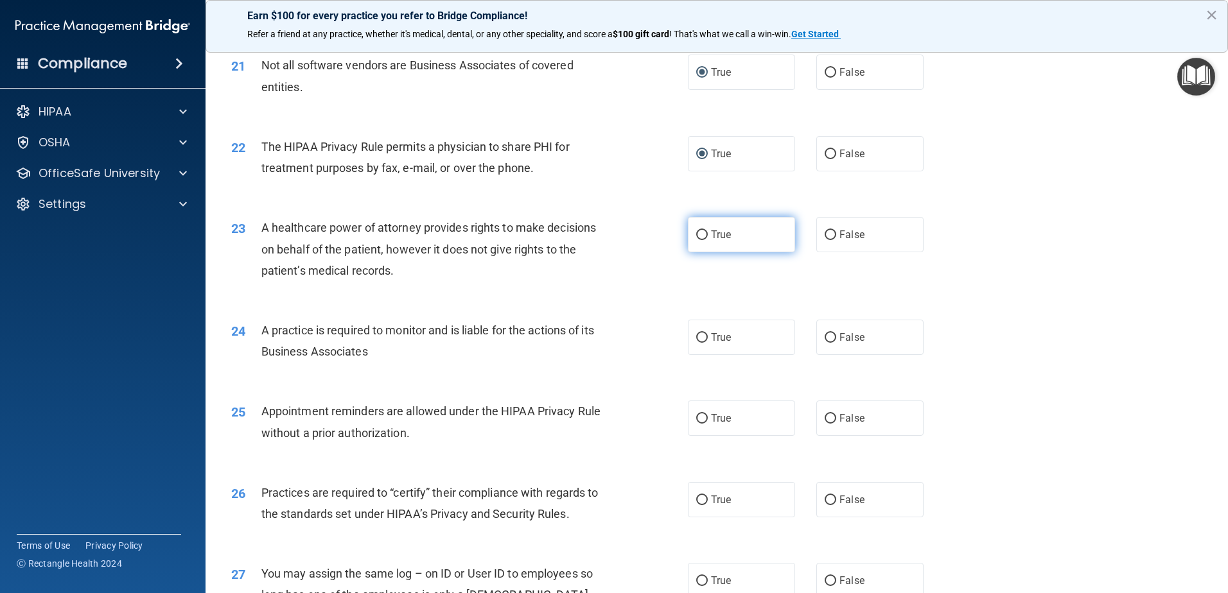
click at [701, 236] on input "True" at bounding box center [702, 236] width 12 height 10
radio input "true"
click at [829, 340] on input "False" at bounding box center [831, 338] width 12 height 10
radio input "true"
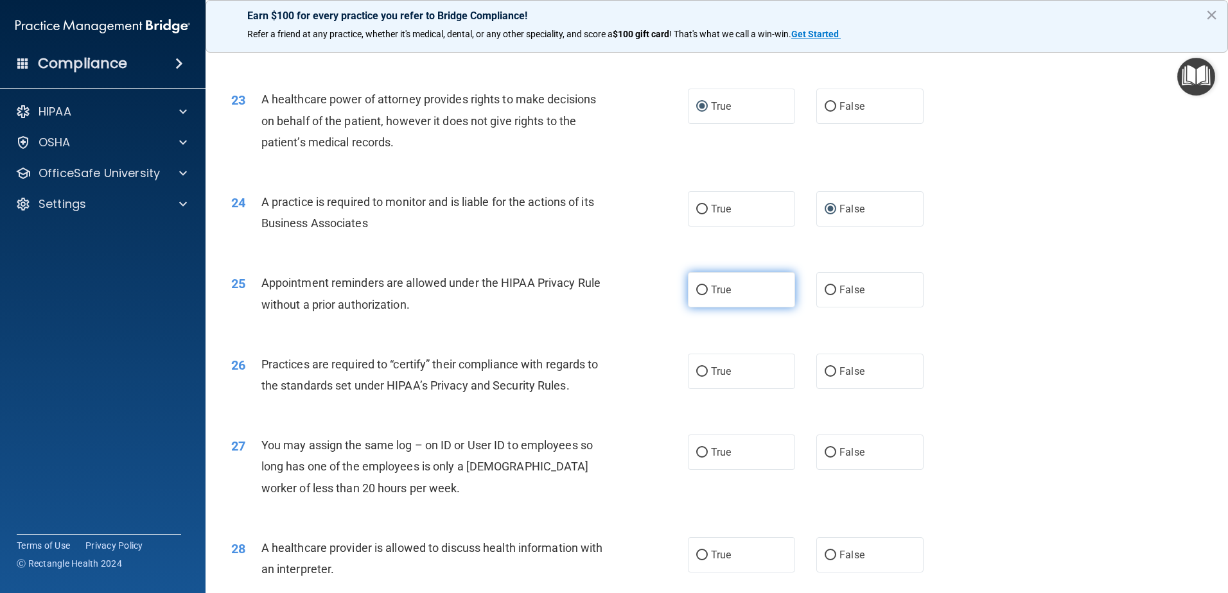
scroll to position [2184, 0]
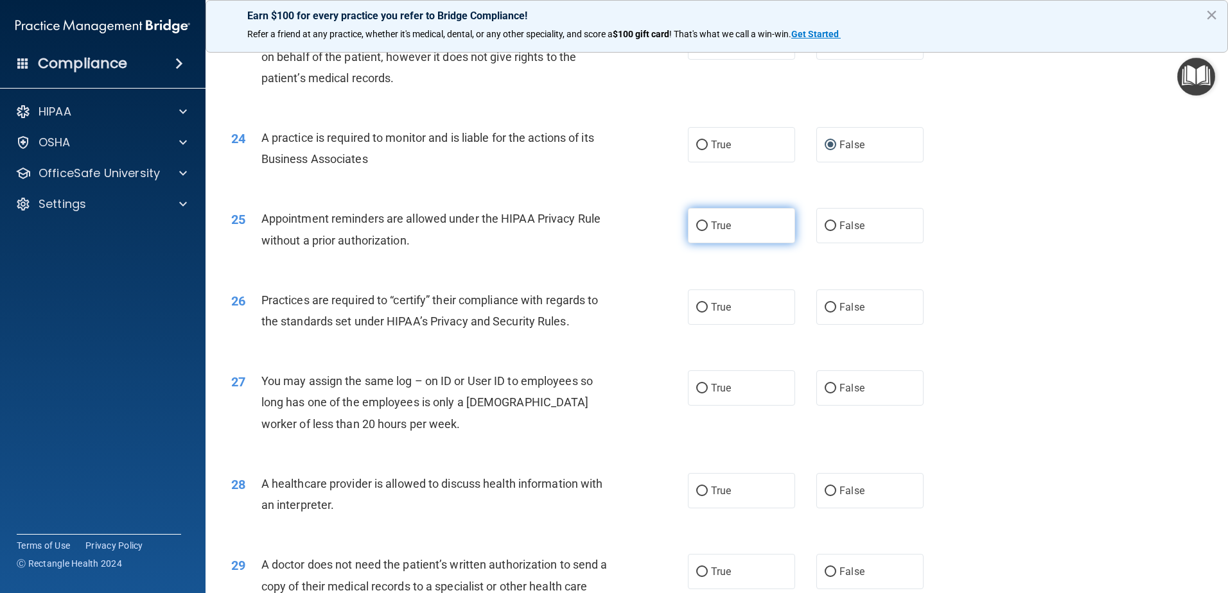
click at [698, 222] on input "True" at bounding box center [702, 227] width 12 height 10
radio input "true"
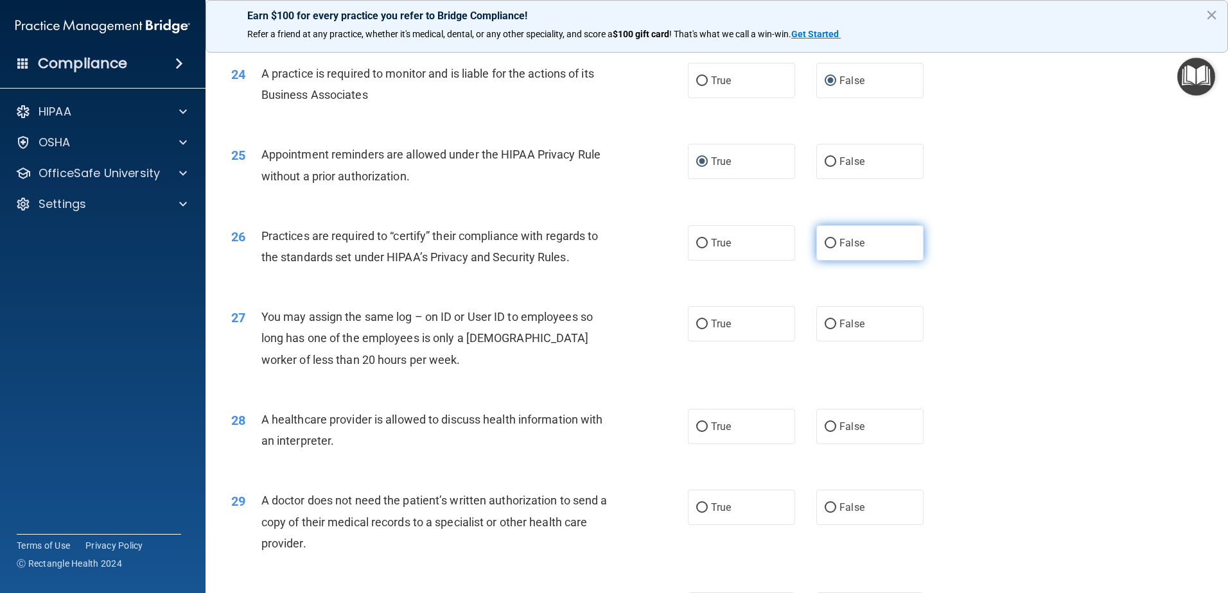
click at [825, 242] on input "False" at bounding box center [831, 244] width 12 height 10
radio input "true"
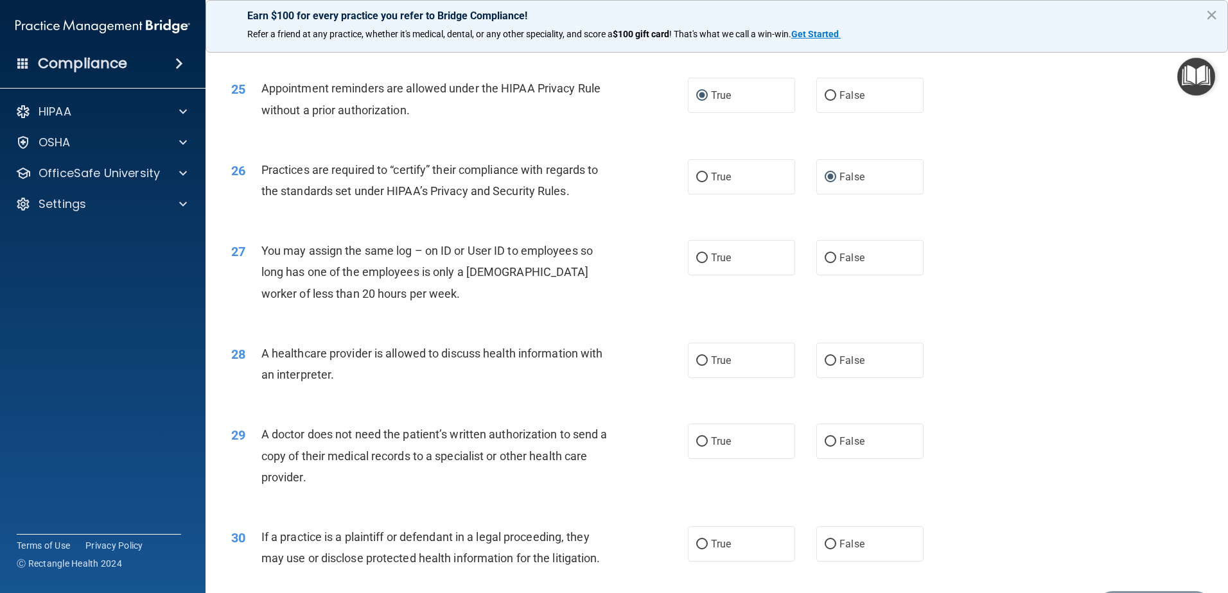
scroll to position [2396, 0]
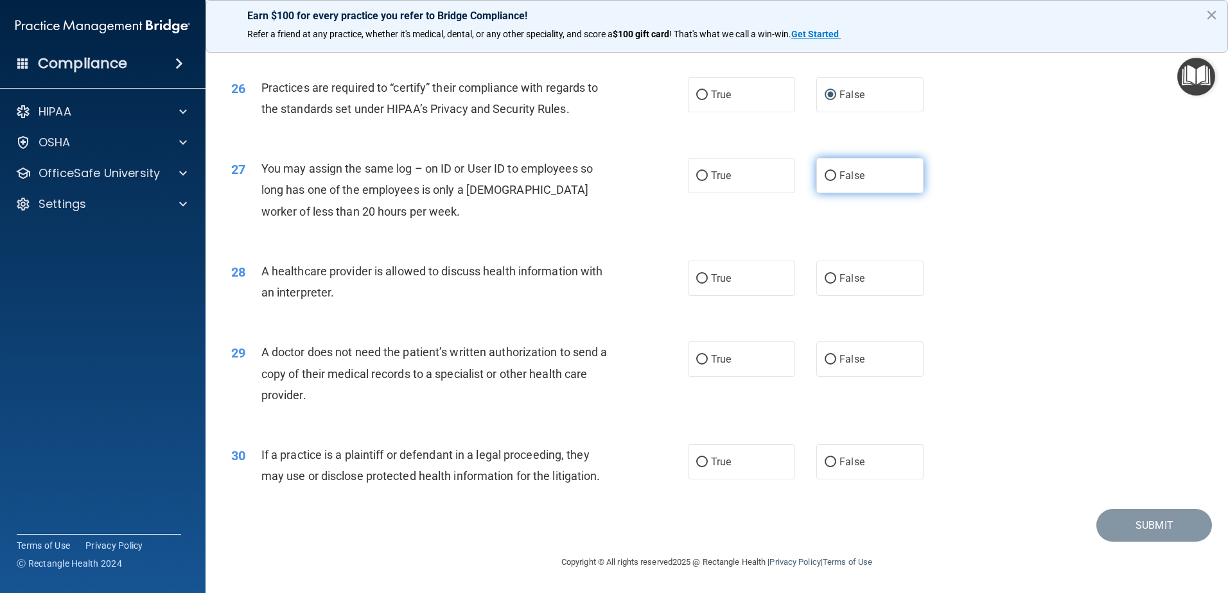
click at [825, 172] on input "False" at bounding box center [831, 176] width 12 height 10
radio input "true"
click at [700, 279] on input "True" at bounding box center [702, 279] width 12 height 10
radio input "true"
click at [701, 358] on input "True" at bounding box center [702, 360] width 12 height 10
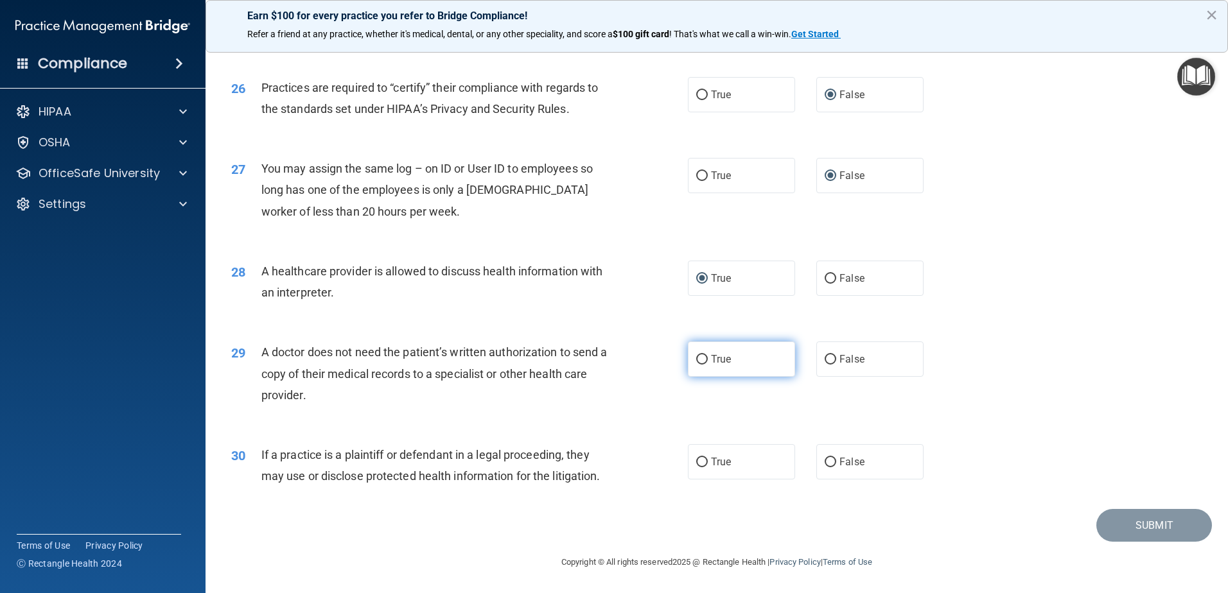
radio input "true"
click at [696, 465] on input "True" at bounding box center [702, 463] width 12 height 10
radio input "true"
click at [1158, 532] on button "Submit" at bounding box center [1154, 525] width 116 height 33
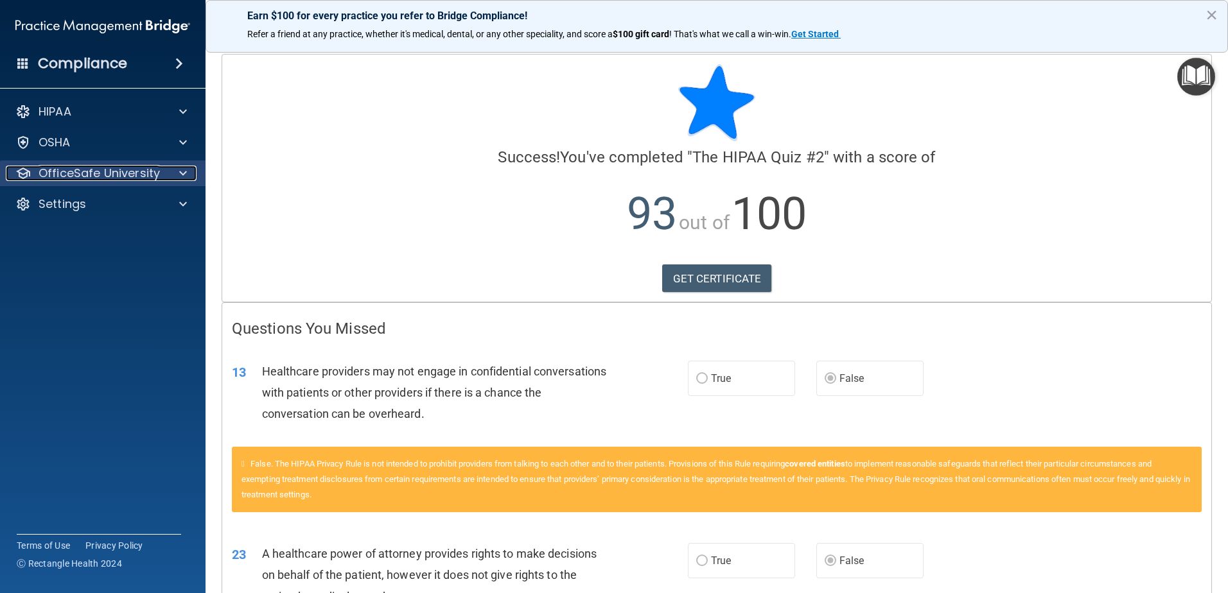
drag, startPoint x: 70, startPoint y: 175, endPoint x: 94, endPoint y: 182, distance: 25.4
click at [70, 175] on p "OfficeSafe University" at bounding box center [99, 173] width 121 height 15
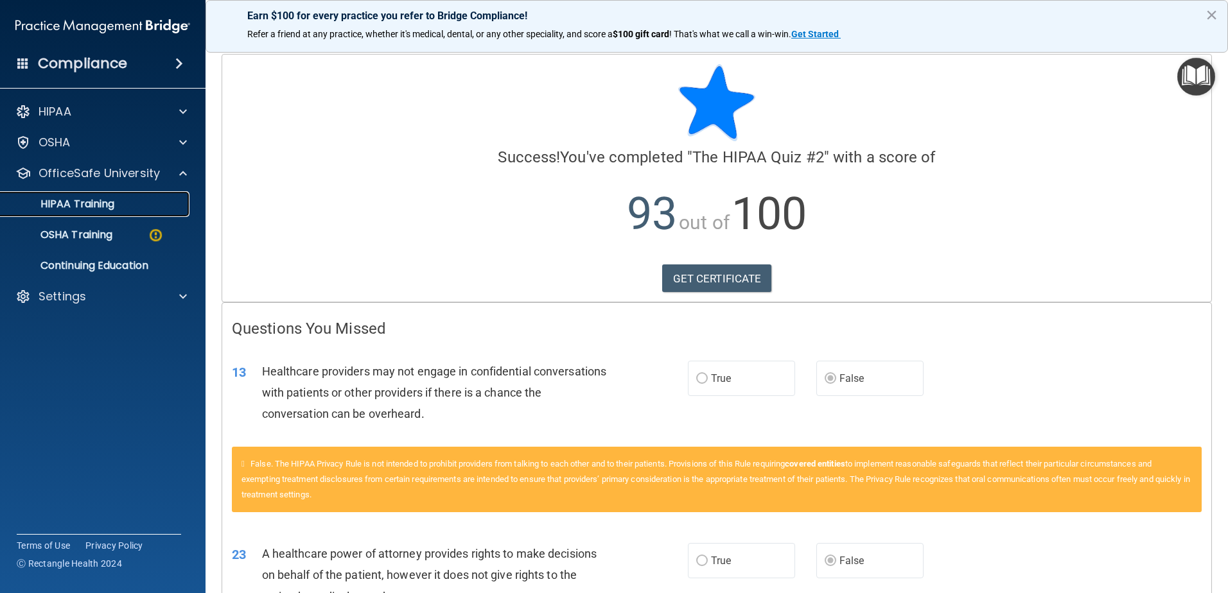
click at [97, 207] on p "HIPAA Training" at bounding box center [61, 204] width 106 height 13
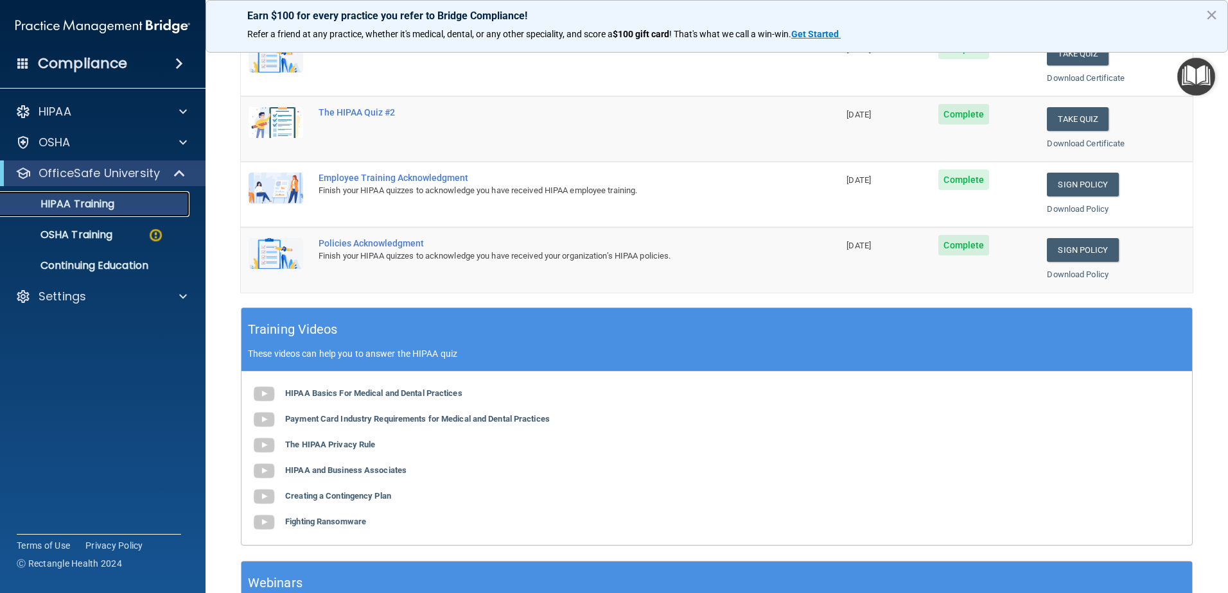
scroll to position [374, 0]
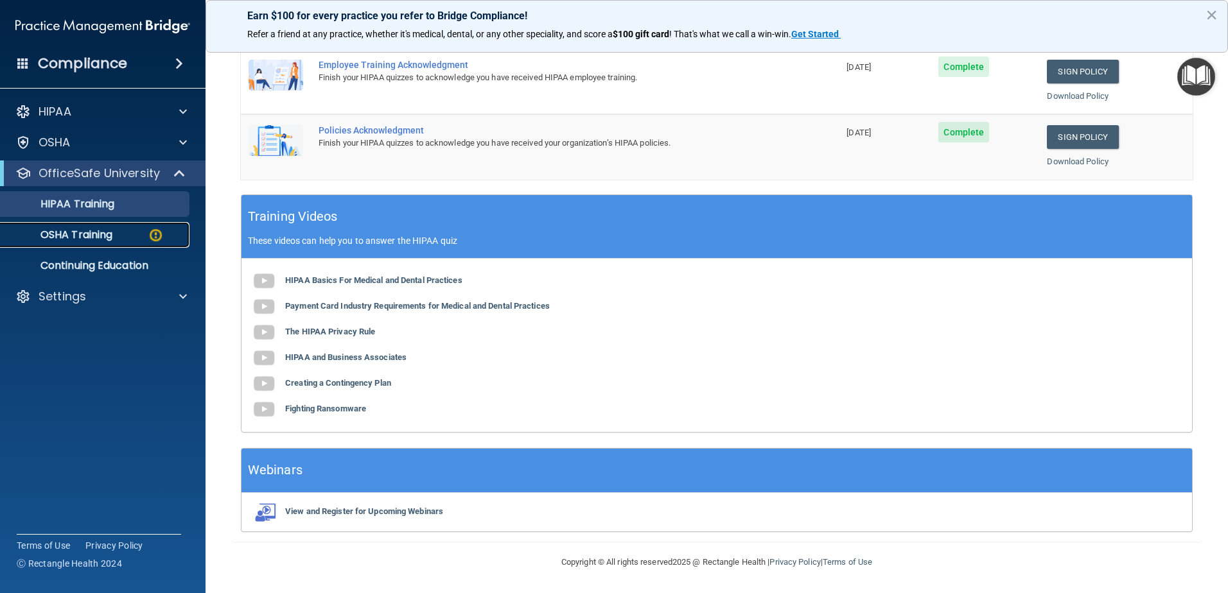
click at [85, 231] on p "OSHA Training" at bounding box center [60, 235] width 104 height 13
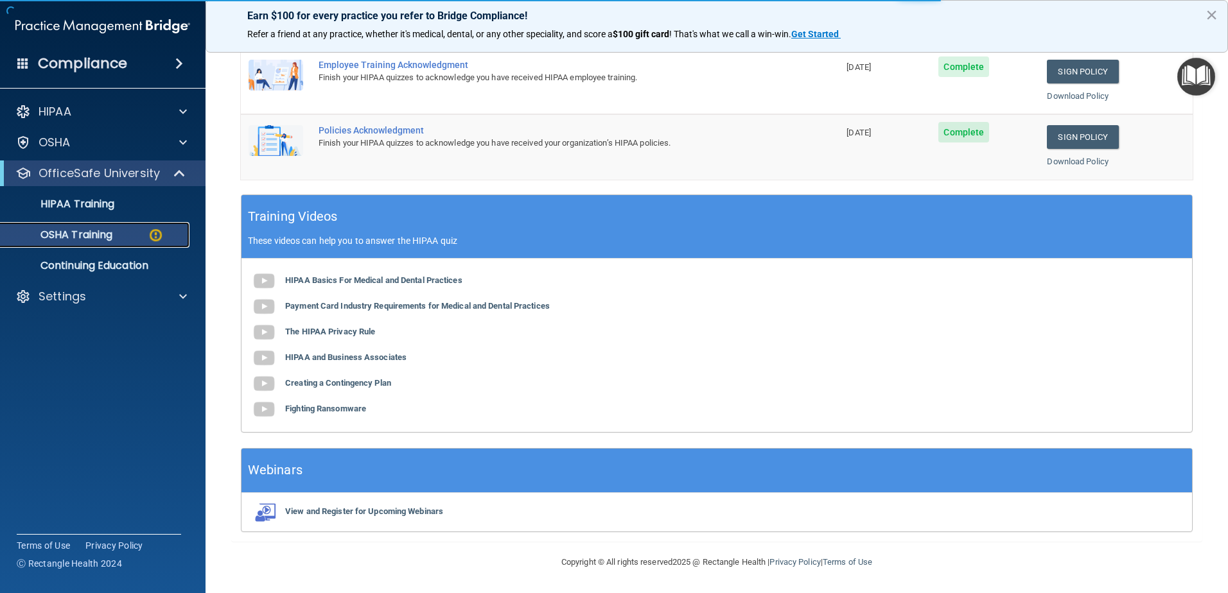
scroll to position [13, 0]
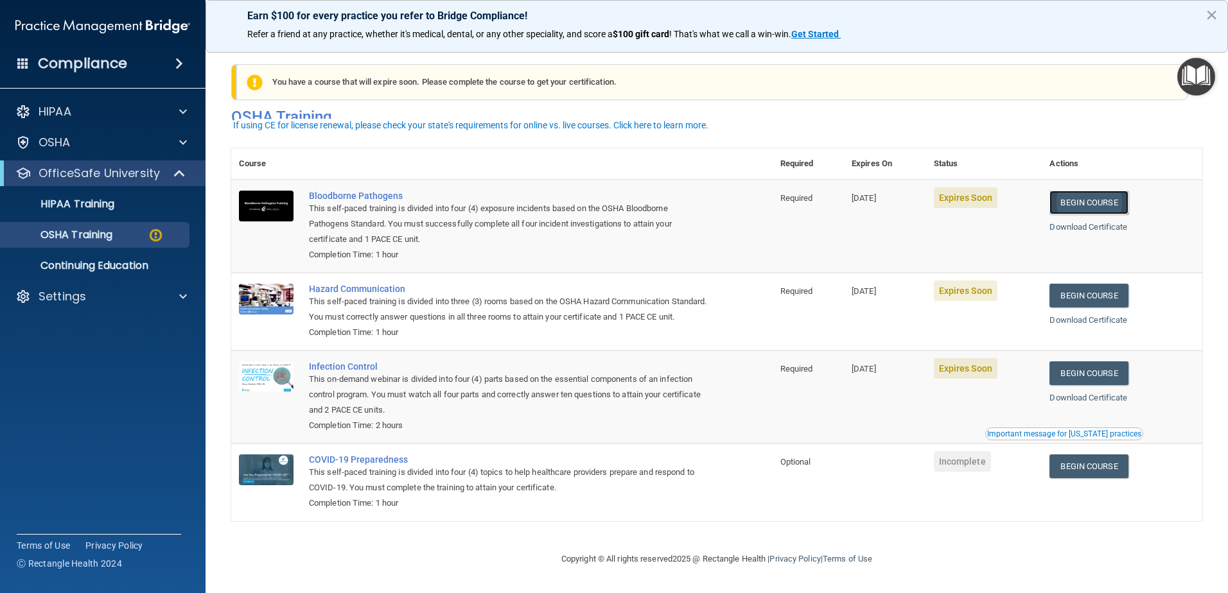
click at [1099, 191] on link "Begin Course" at bounding box center [1088, 203] width 78 height 24
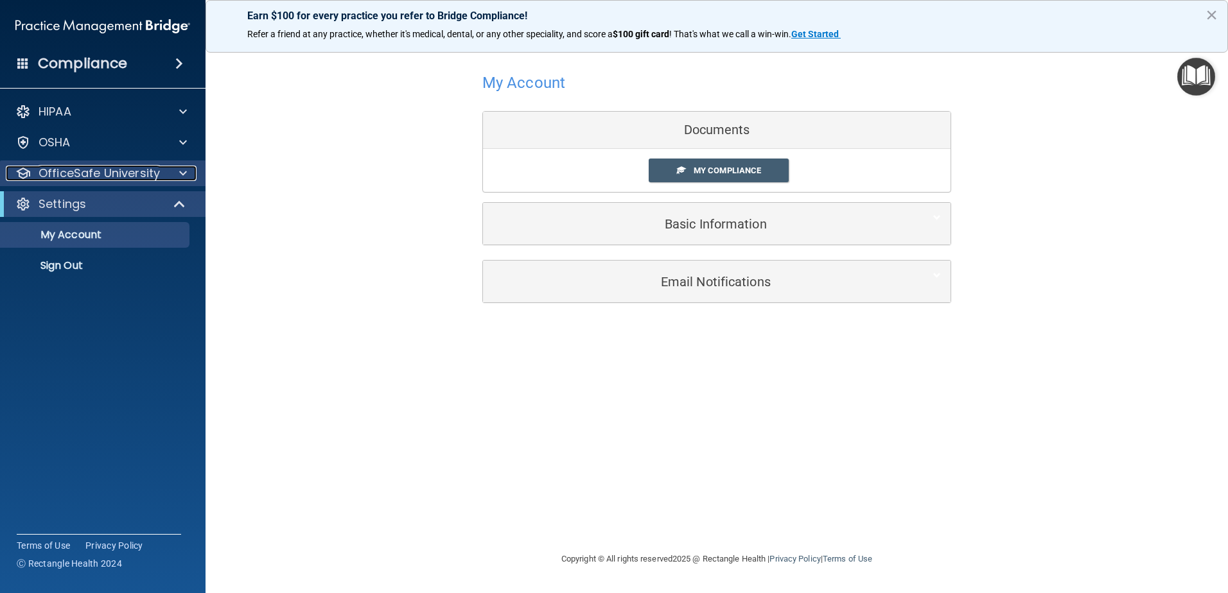
click at [82, 167] on p "OfficeSafe University" at bounding box center [99, 173] width 121 height 15
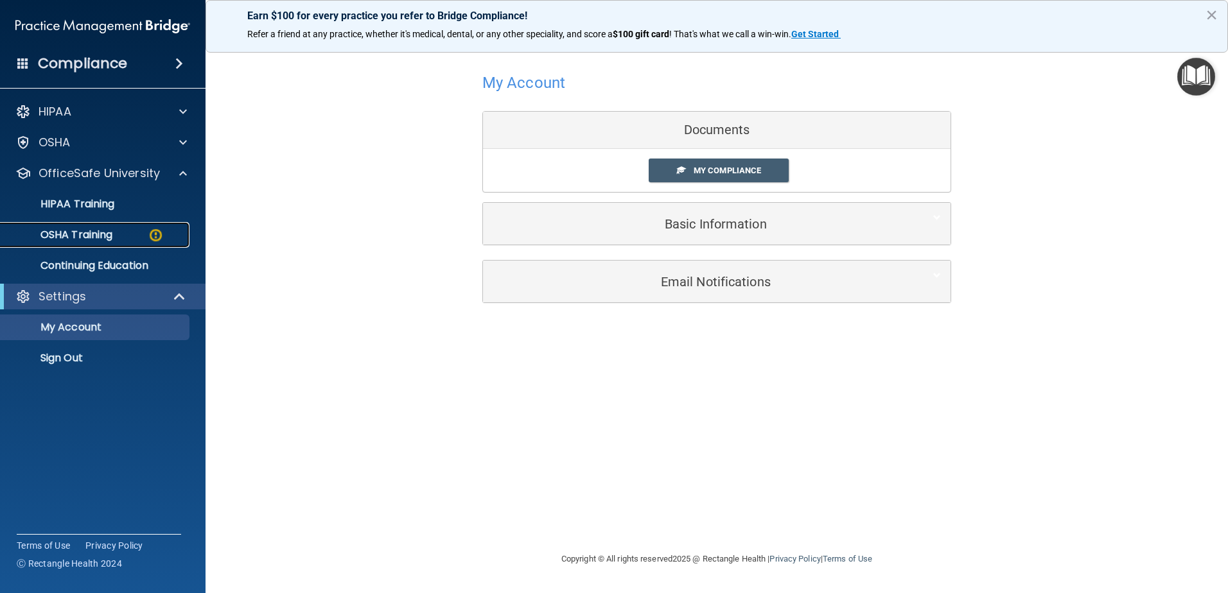
click at [84, 231] on p "OSHA Training" at bounding box center [60, 235] width 104 height 13
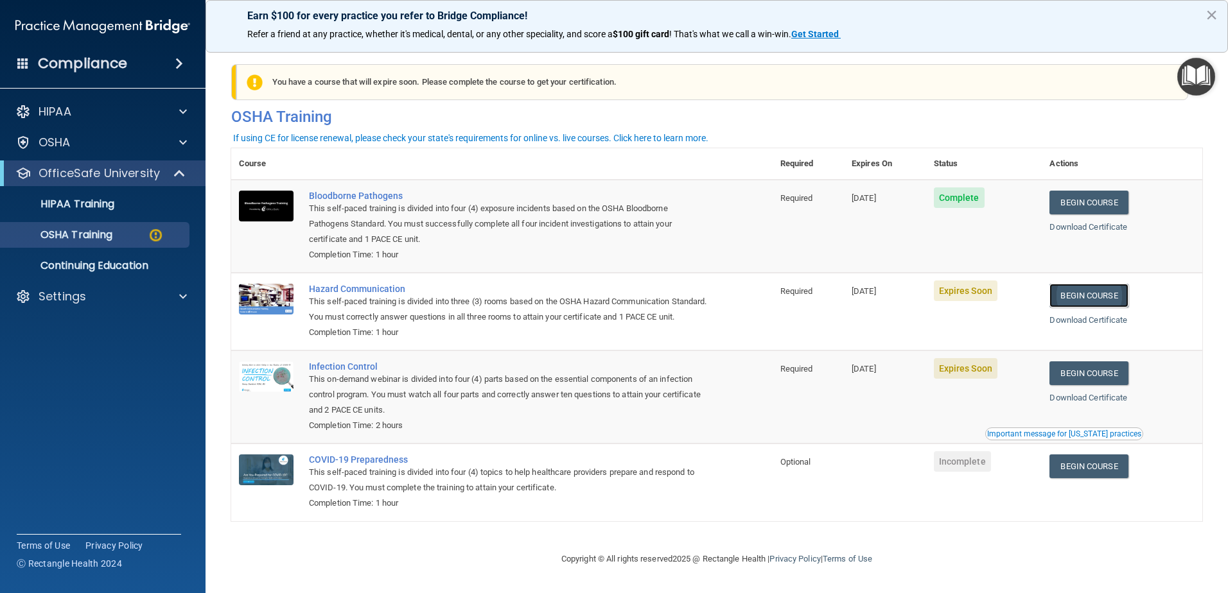
click at [1080, 297] on link "Begin Course" at bounding box center [1088, 296] width 78 height 24
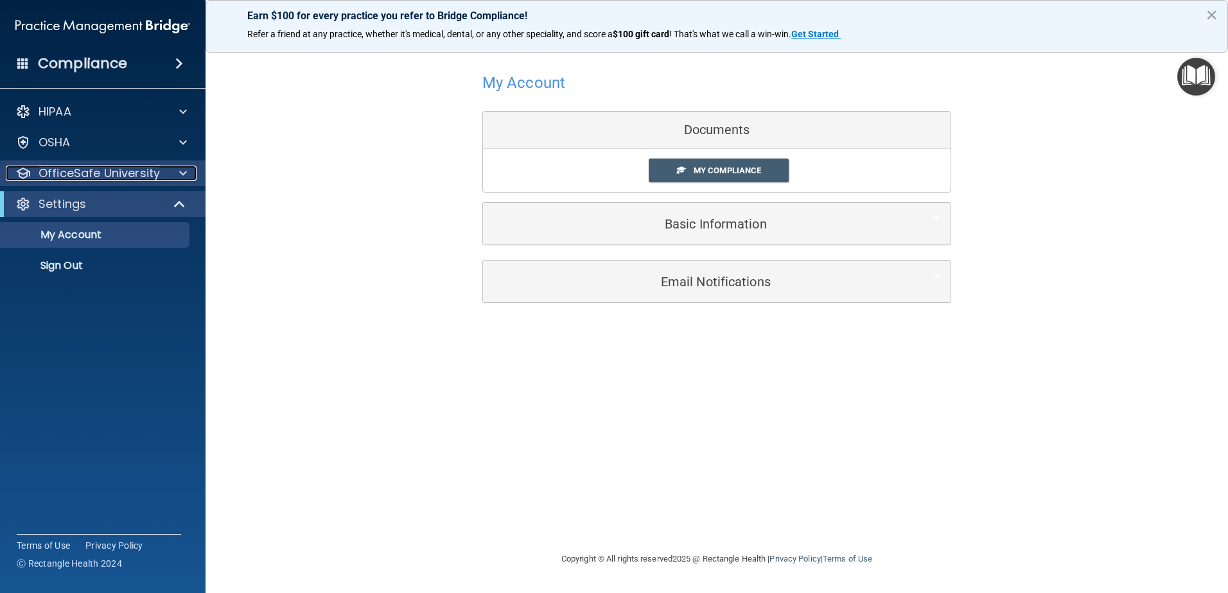
click at [83, 174] on p "OfficeSafe University" at bounding box center [99, 173] width 121 height 15
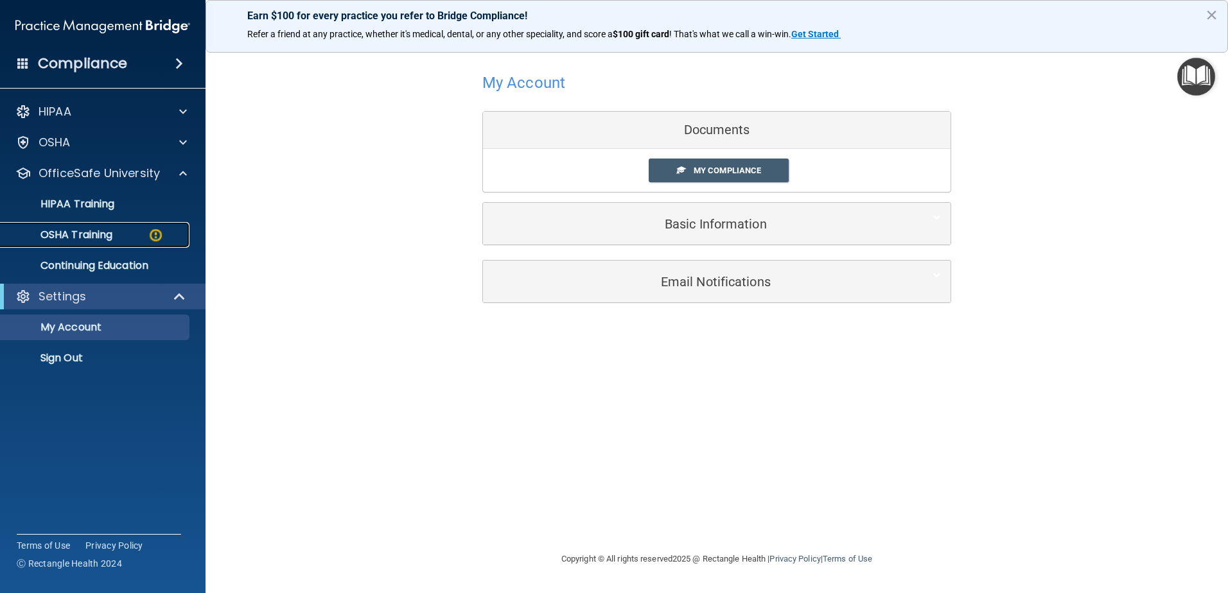
click at [81, 234] on p "OSHA Training" at bounding box center [60, 235] width 104 height 13
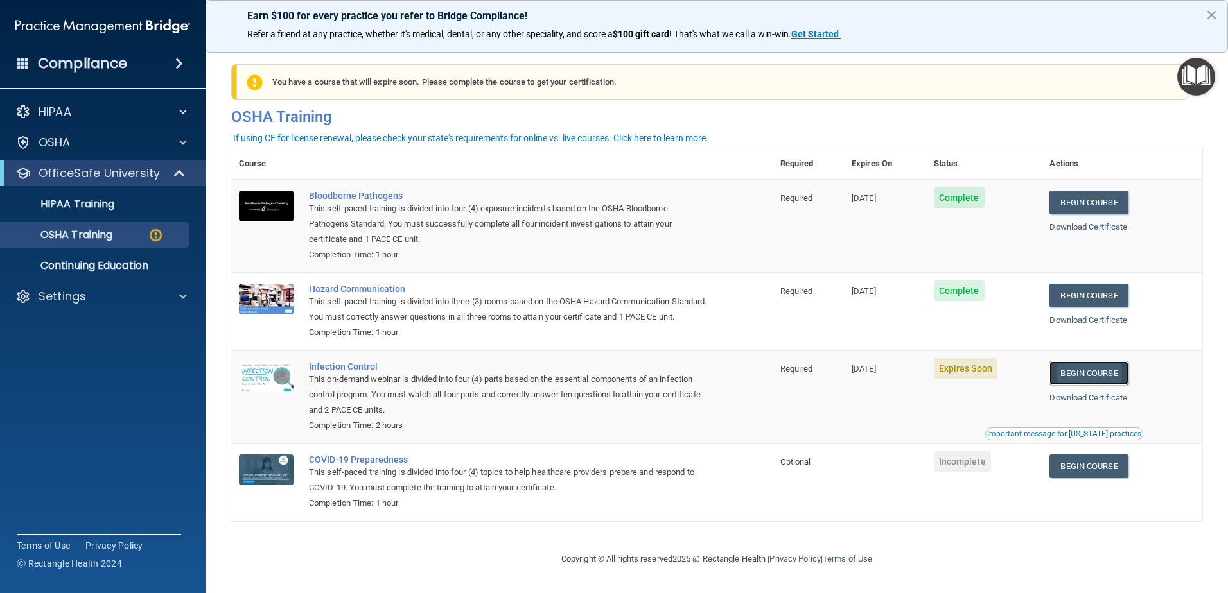
click at [1083, 385] on link "Begin Course" at bounding box center [1088, 374] width 78 height 24
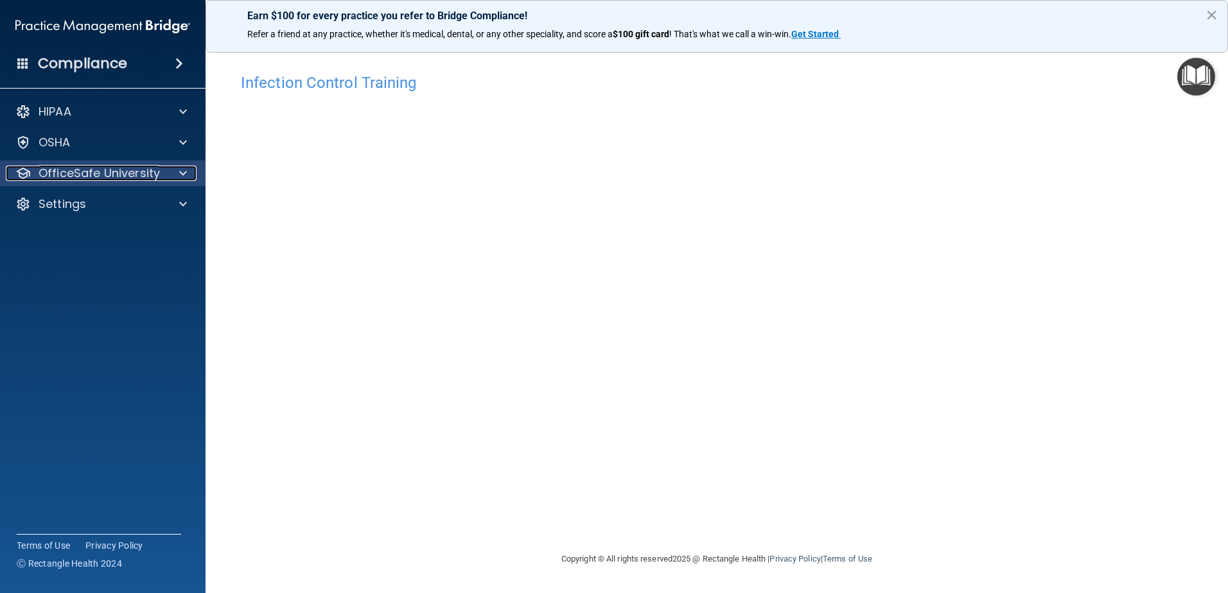
click at [112, 171] on p "OfficeSafe University" at bounding box center [99, 173] width 121 height 15
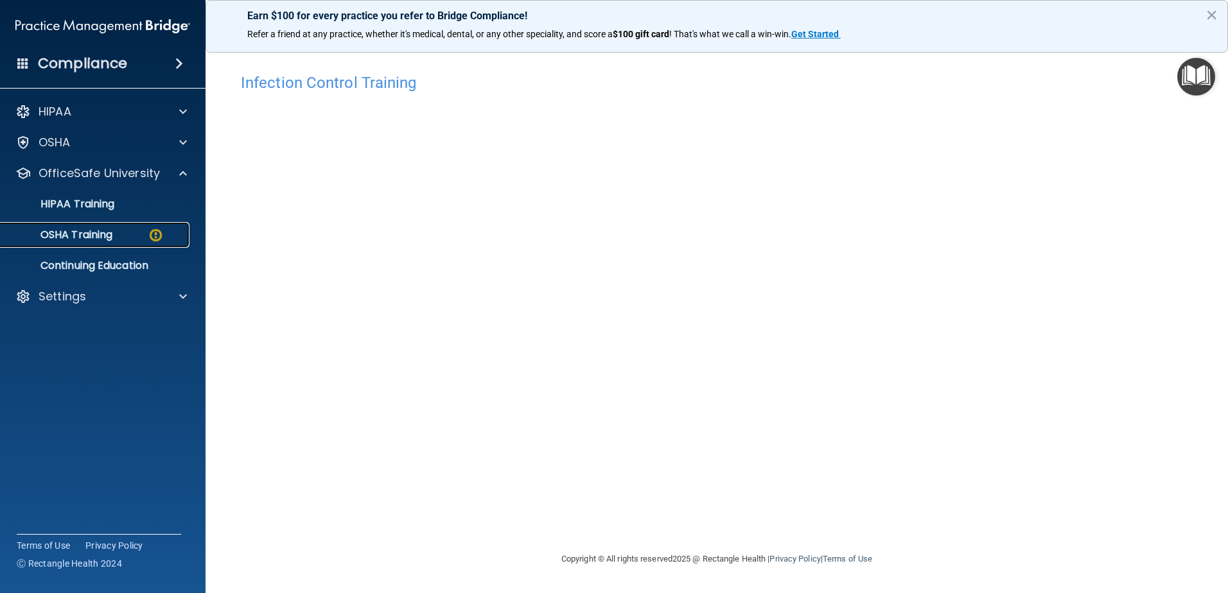
click at [112, 236] on p "OSHA Training" at bounding box center [60, 235] width 104 height 13
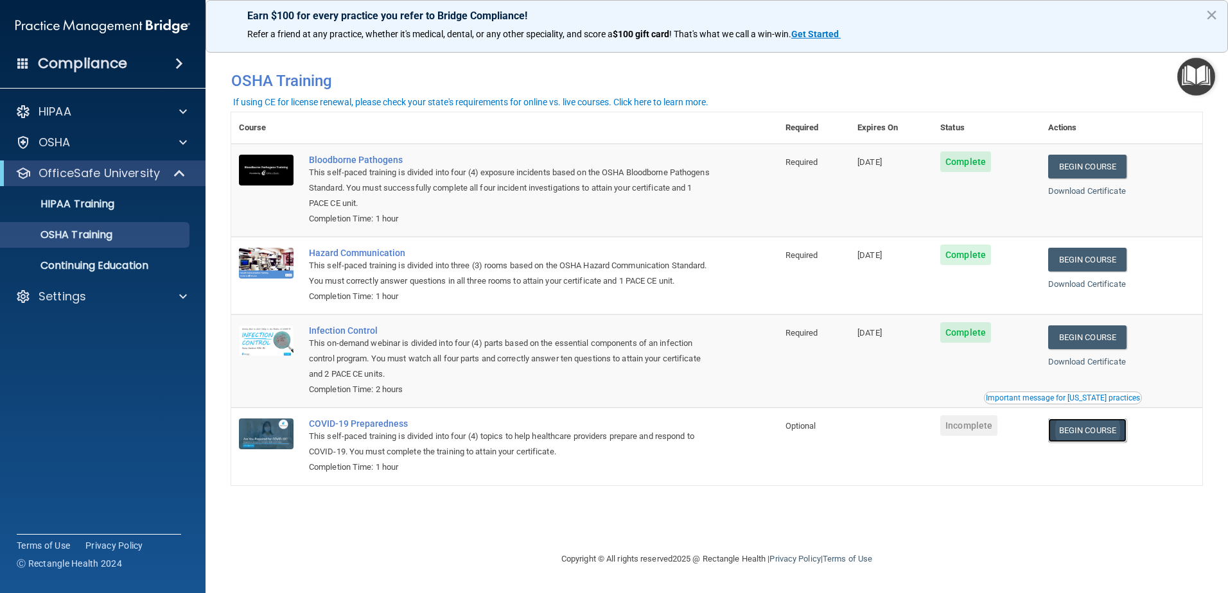
click at [1089, 443] on link "Begin Course" at bounding box center [1087, 431] width 78 height 24
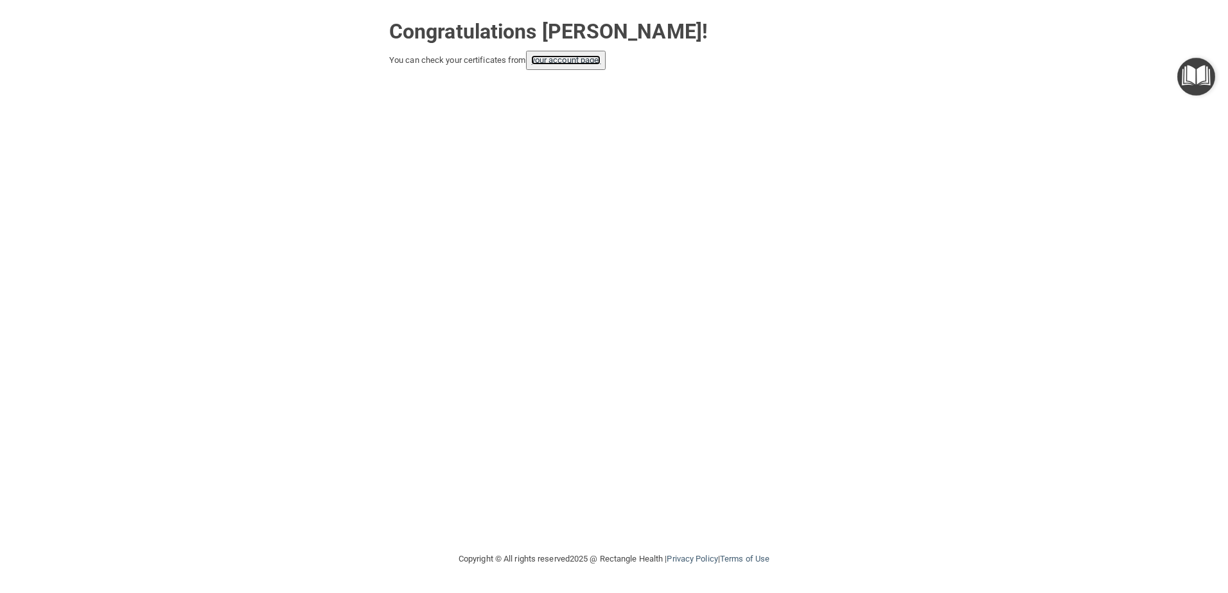
click at [540, 61] on link "your account page!" at bounding box center [566, 60] width 70 height 10
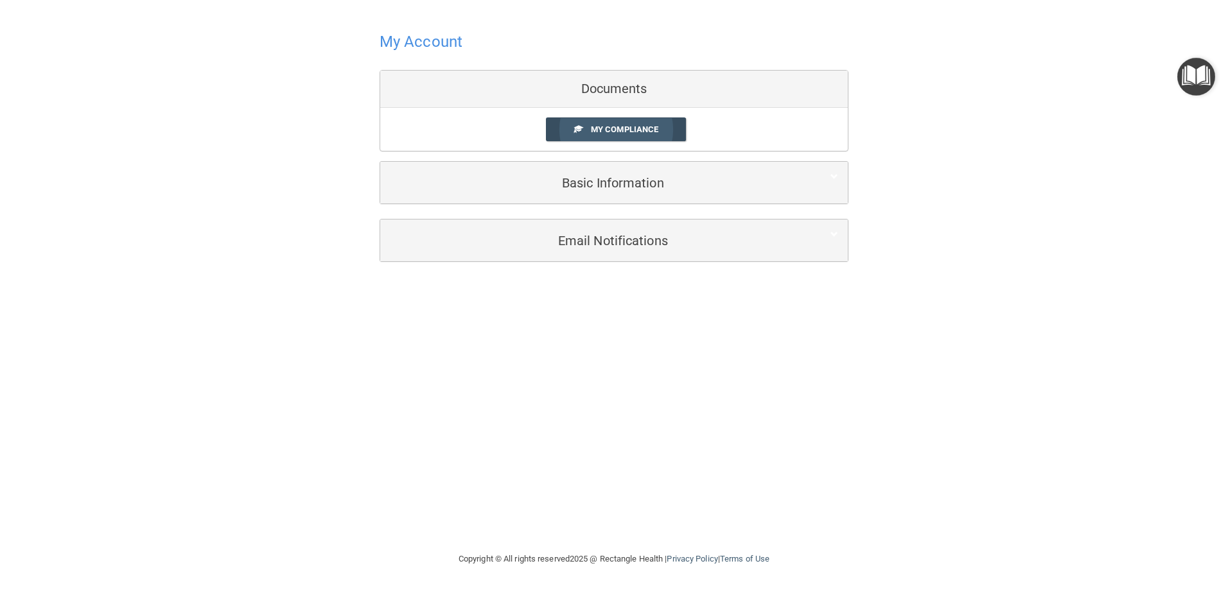
click at [621, 132] on span "My Compliance" at bounding box center [624, 130] width 67 height 10
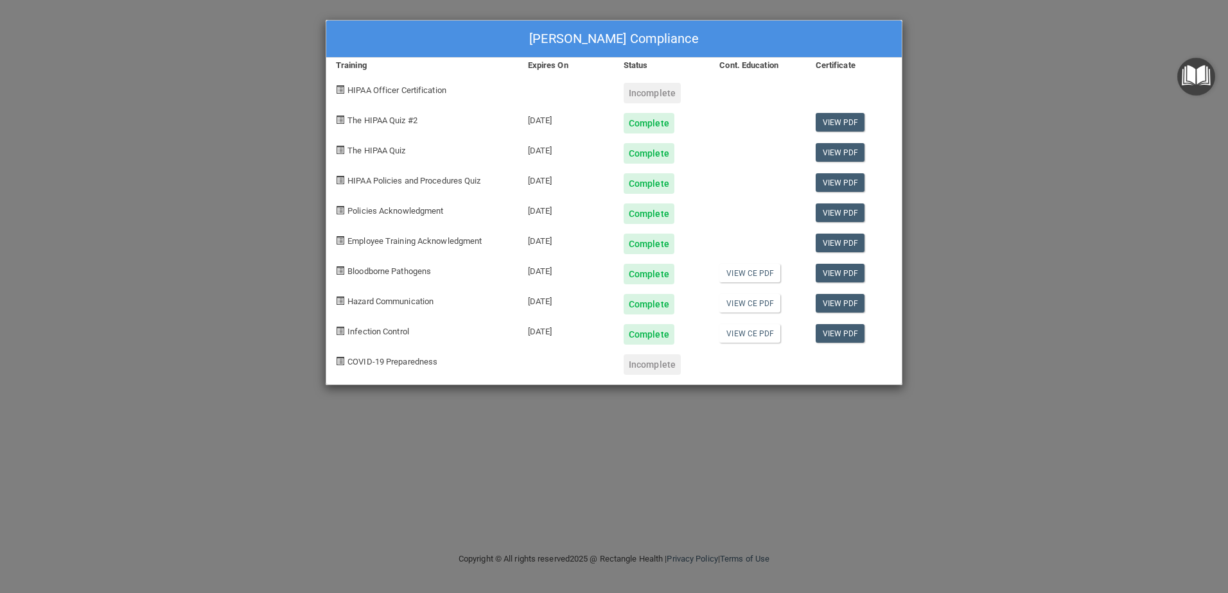
click at [1027, 60] on div "Tonia Waugh's Compliance Training Expires On Status Cont. Education Certificate…" at bounding box center [614, 296] width 1228 height 593
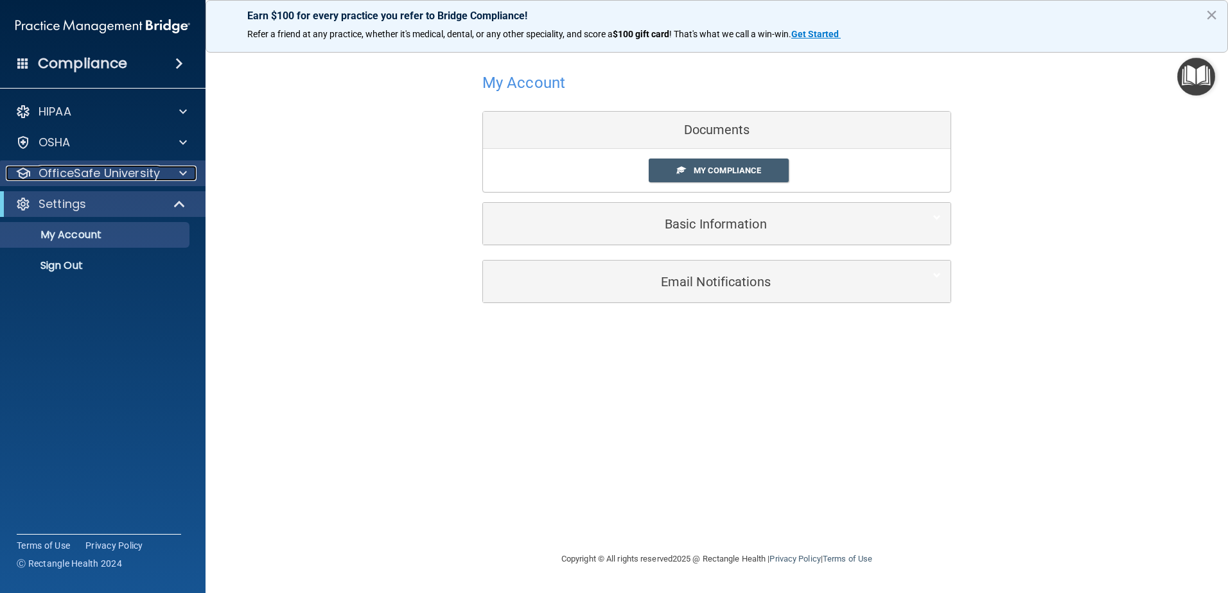
click at [94, 177] on p "OfficeSafe University" at bounding box center [99, 173] width 121 height 15
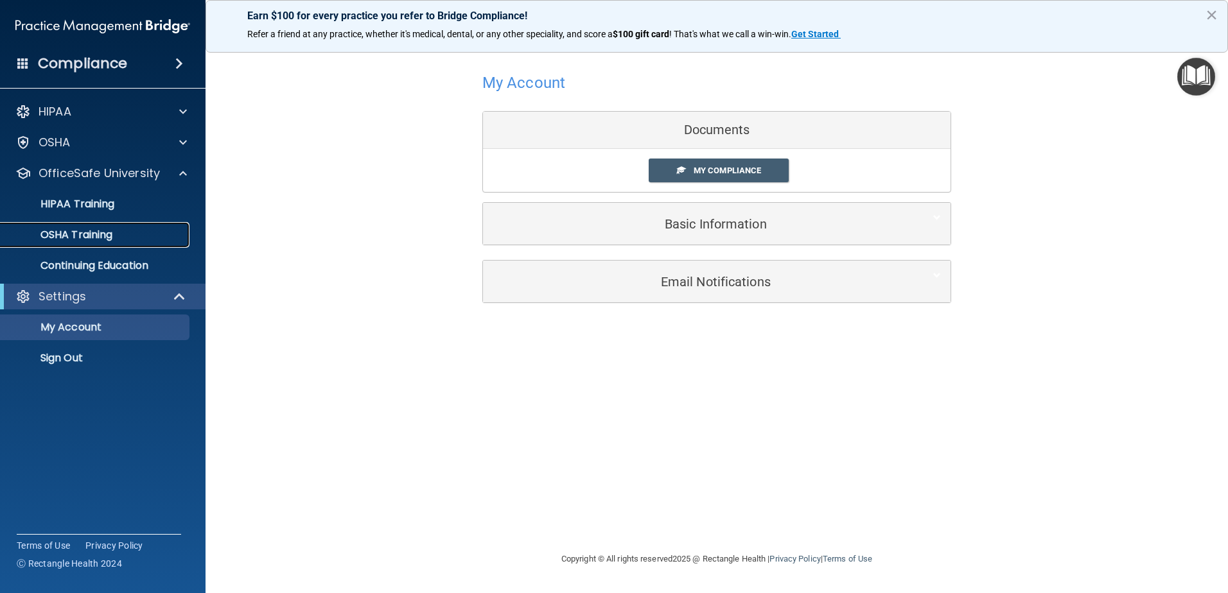
click at [100, 236] on p "OSHA Training" at bounding box center [60, 235] width 104 height 13
